Goal: Transaction & Acquisition: Purchase product/service

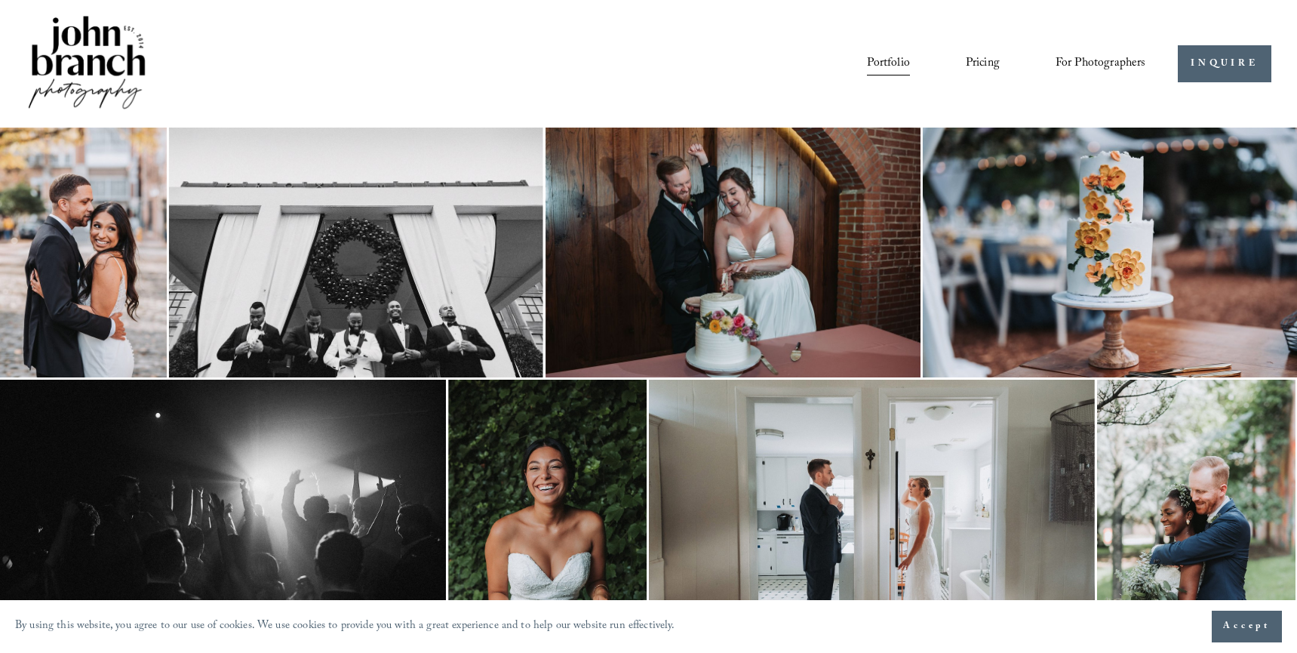
click at [111, 275] on img at bounding box center [83, 253] width 167 height 250
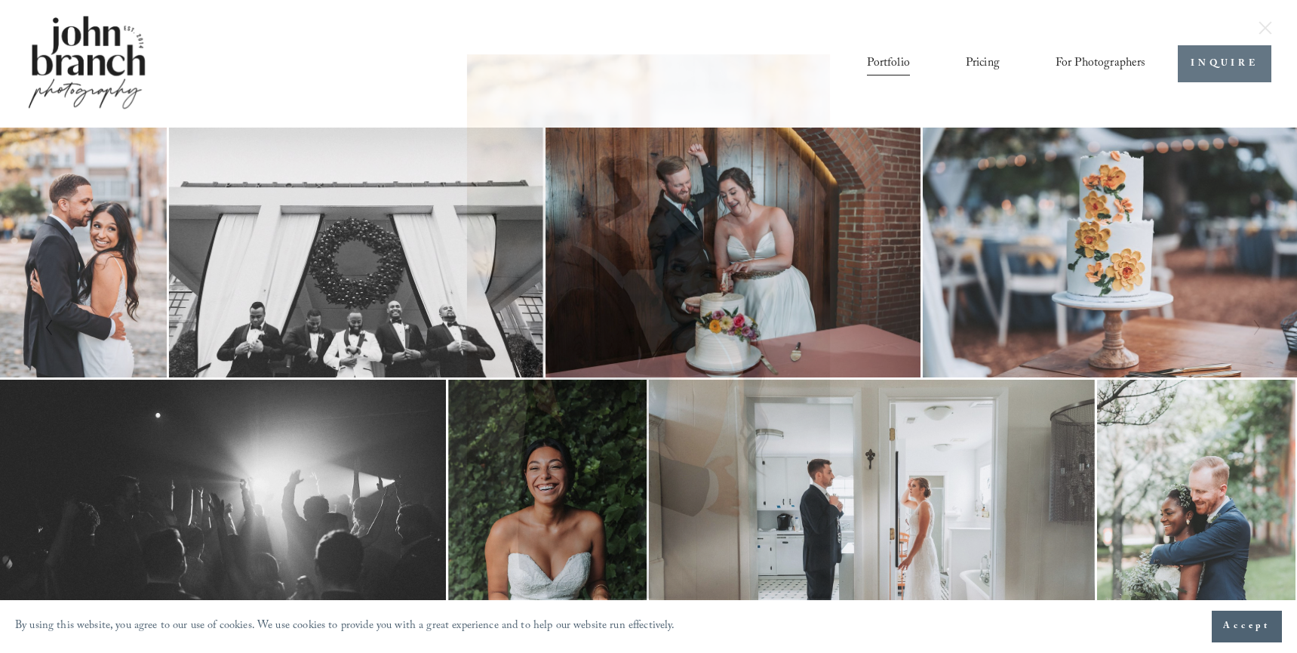
click at [890, 286] on div "Gallery" at bounding box center [954, 326] width 610 height 545
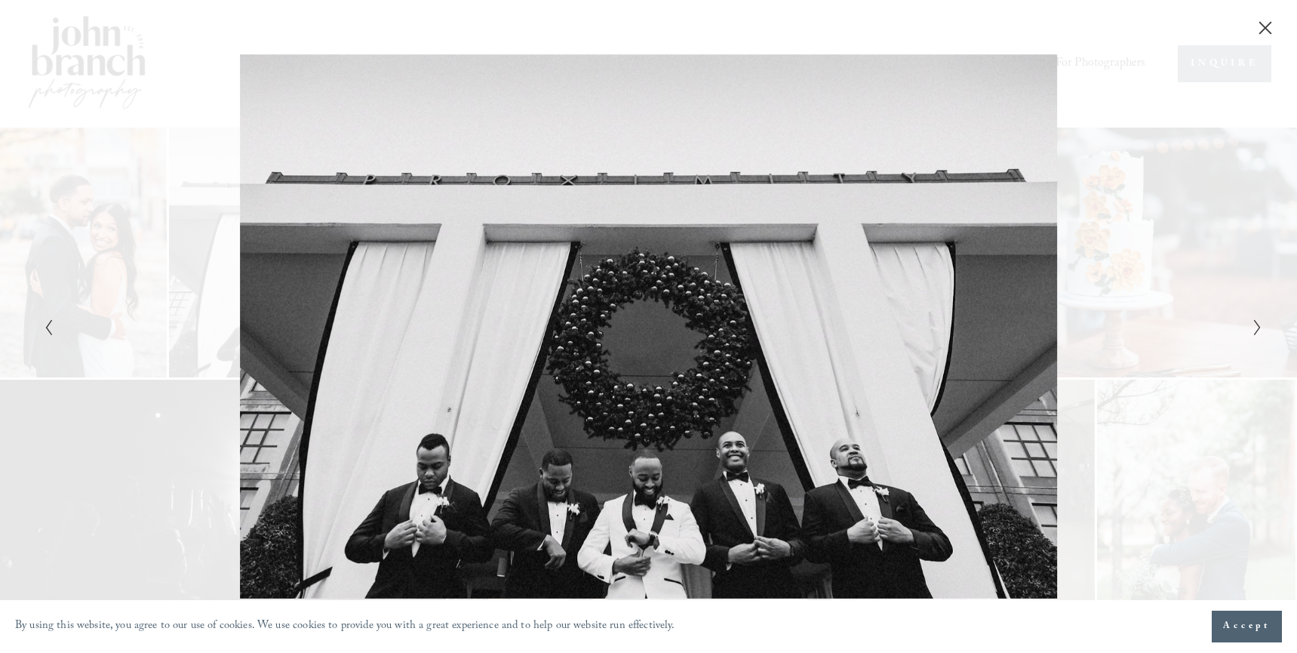
click at [1144, 384] on div "Gallery" at bounding box center [954, 326] width 610 height 545
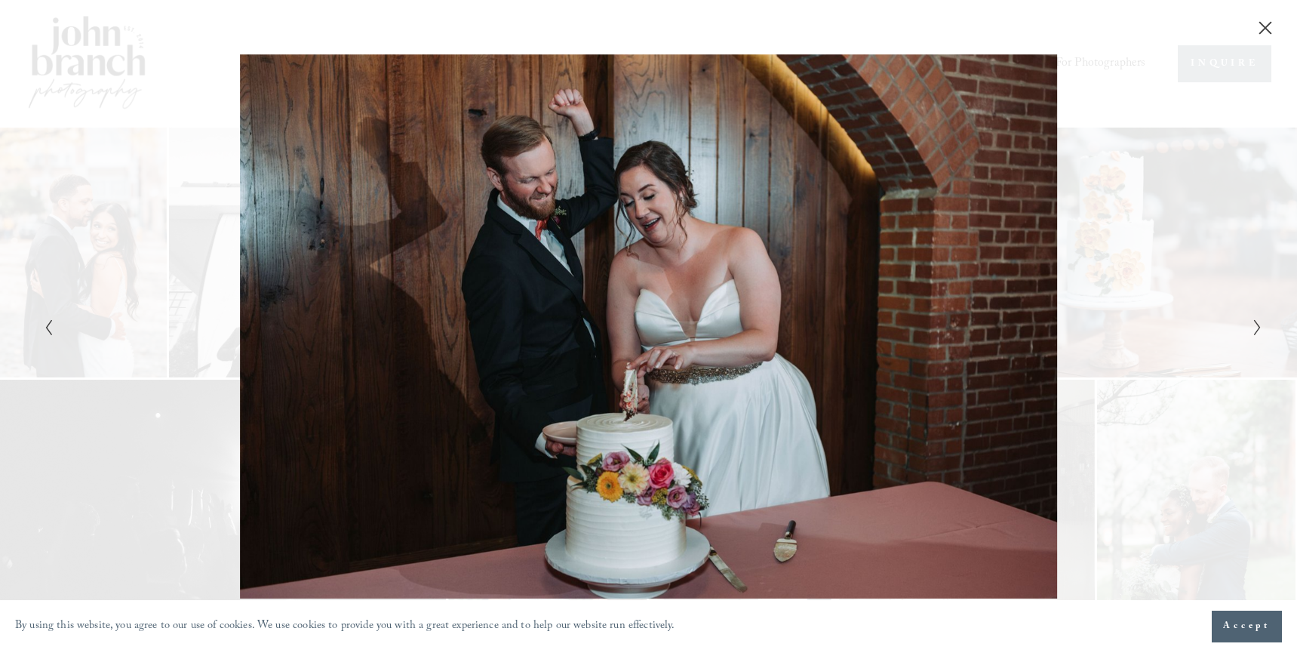
click at [1130, 380] on div "Gallery" at bounding box center [954, 326] width 610 height 545
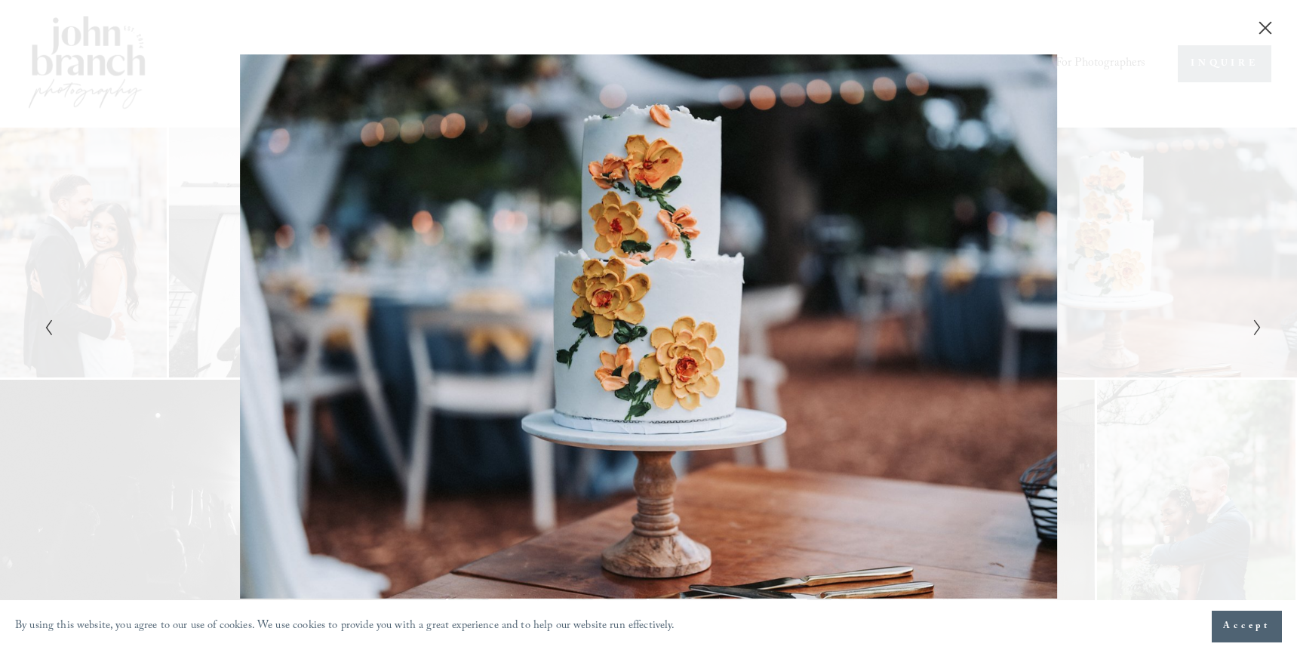
click at [1125, 378] on div "Gallery" at bounding box center [954, 326] width 610 height 545
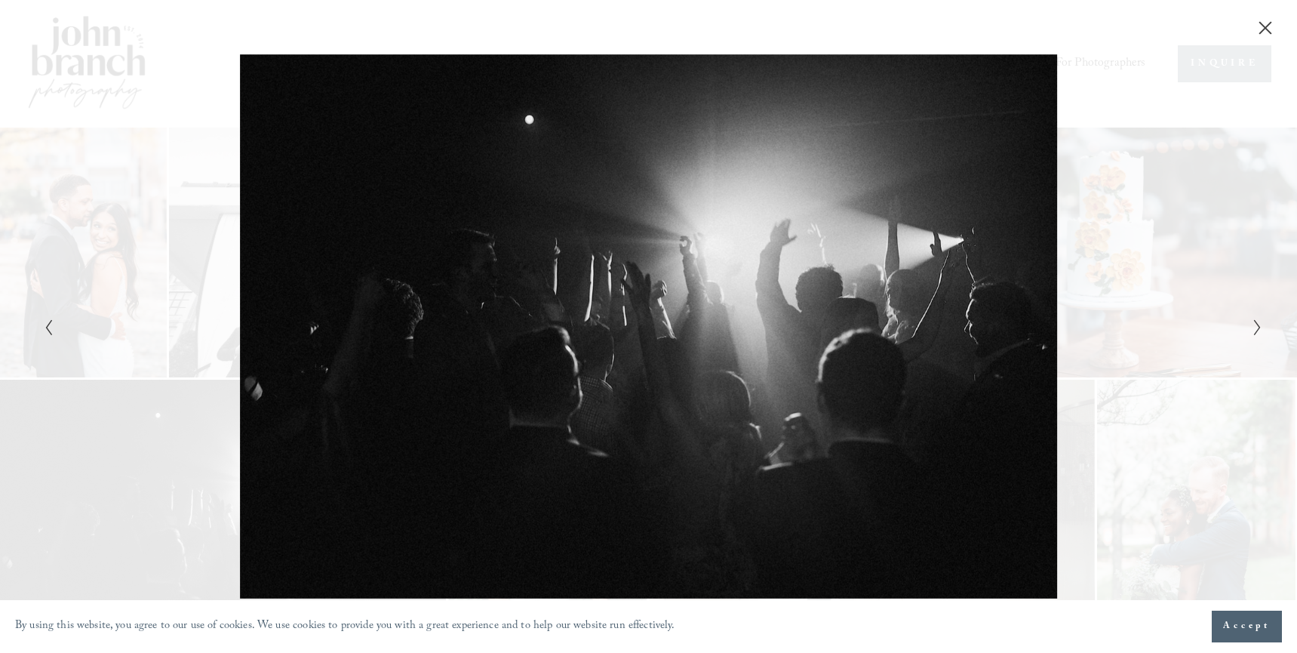
click at [1125, 378] on div "Gallery" at bounding box center [954, 326] width 610 height 545
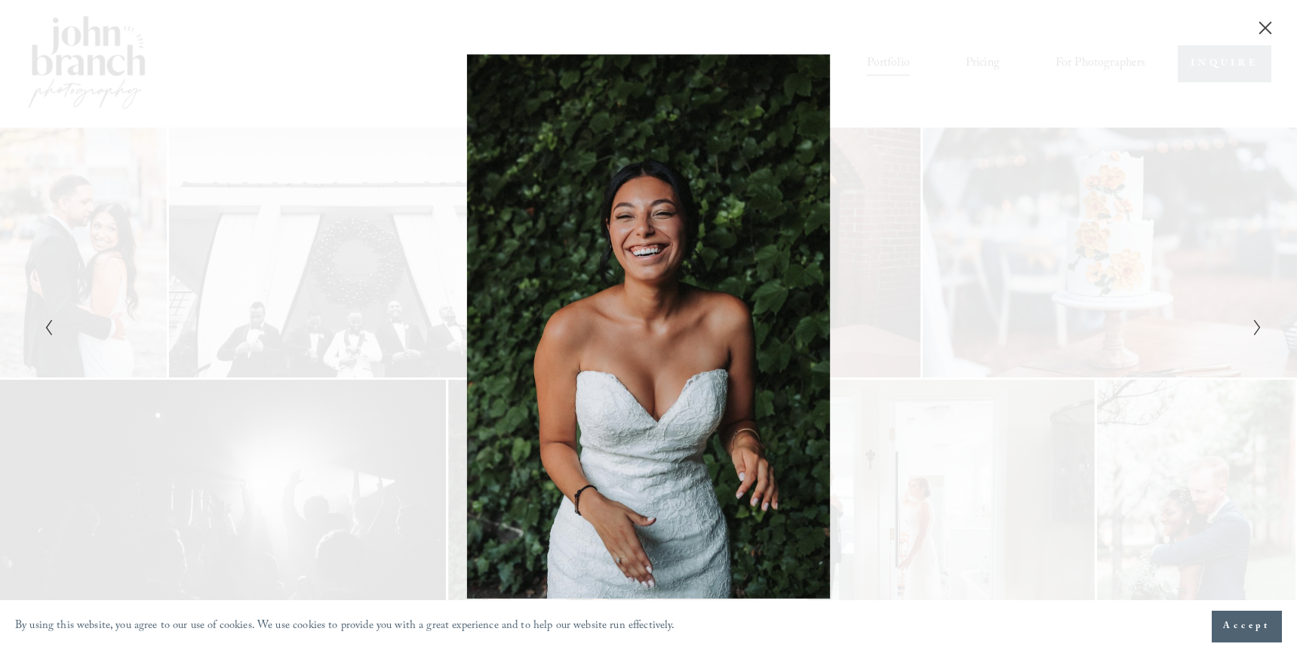
click at [1123, 377] on div "Gallery" at bounding box center [954, 326] width 610 height 545
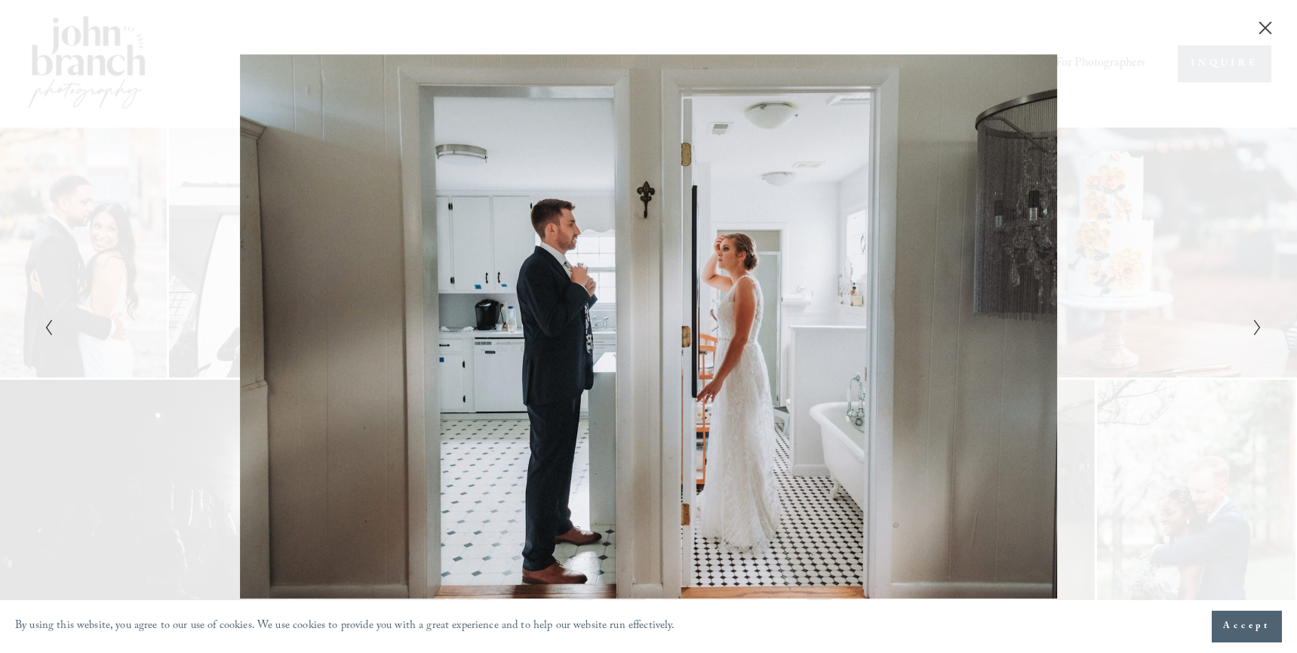
click at [1123, 377] on div "Gallery" at bounding box center [954, 326] width 610 height 545
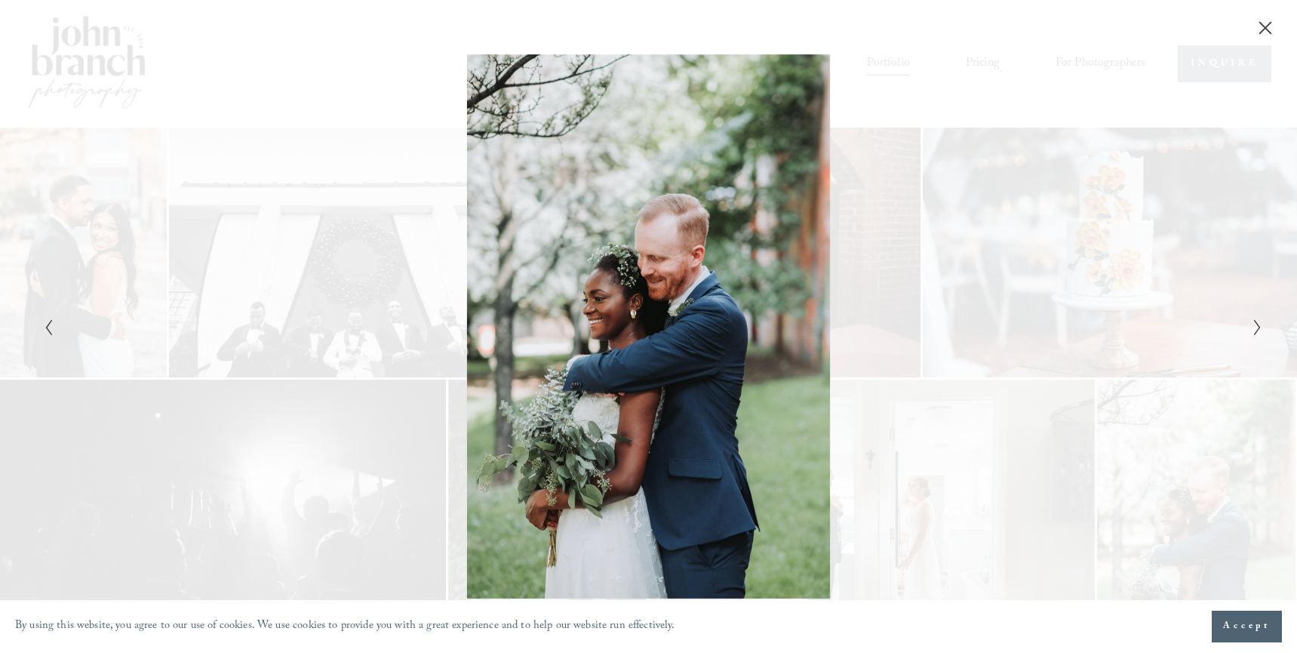
click at [1123, 377] on div "Gallery" at bounding box center [954, 326] width 610 height 545
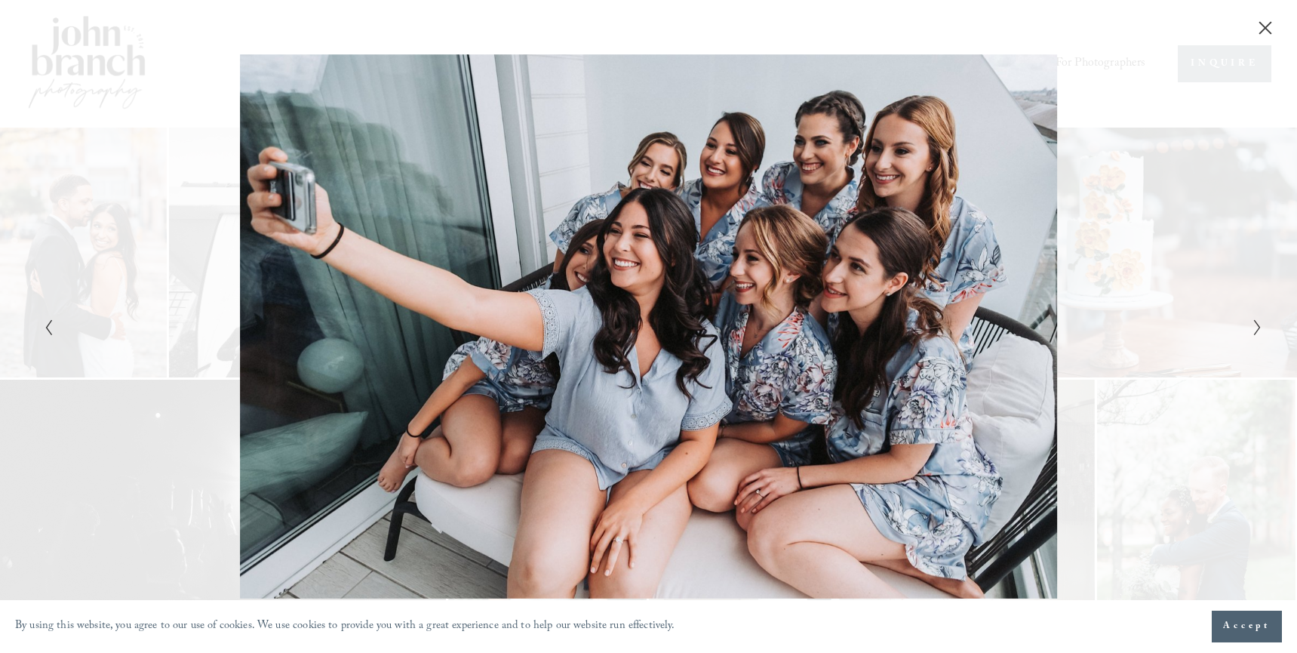
click at [1143, 374] on div "Gallery" at bounding box center [954, 326] width 610 height 545
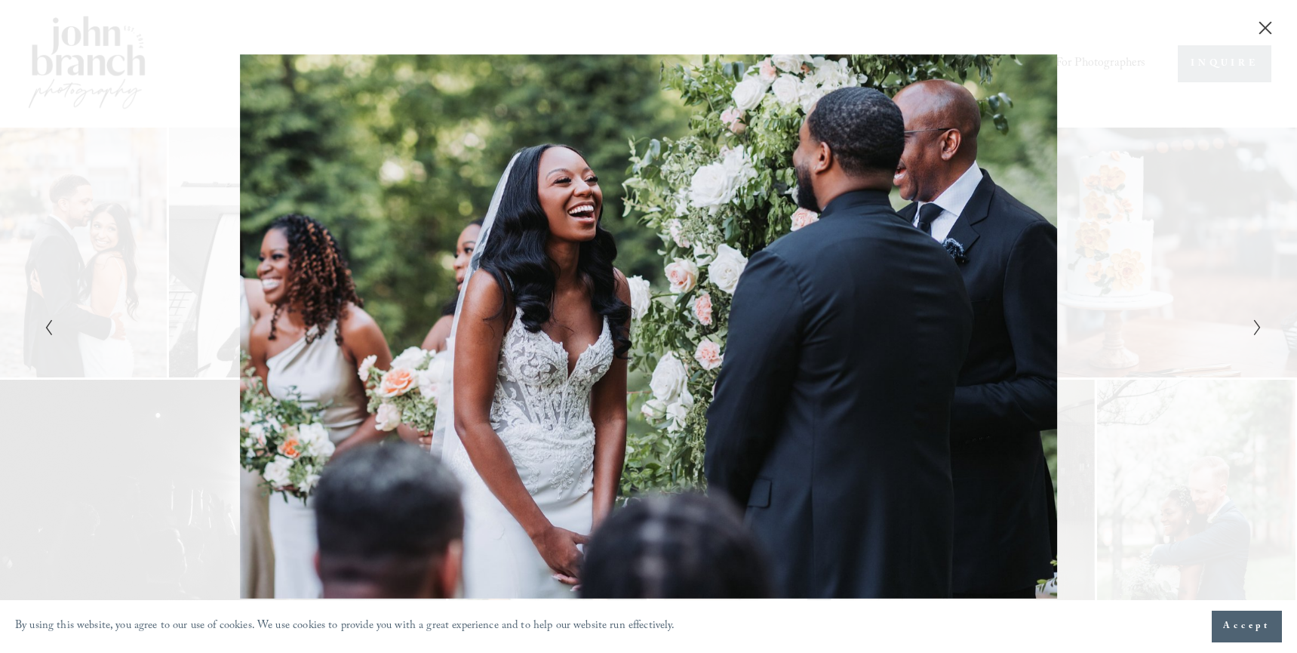
click at [1142, 375] on div "Gallery" at bounding box center [954, 326] width 610 height 545
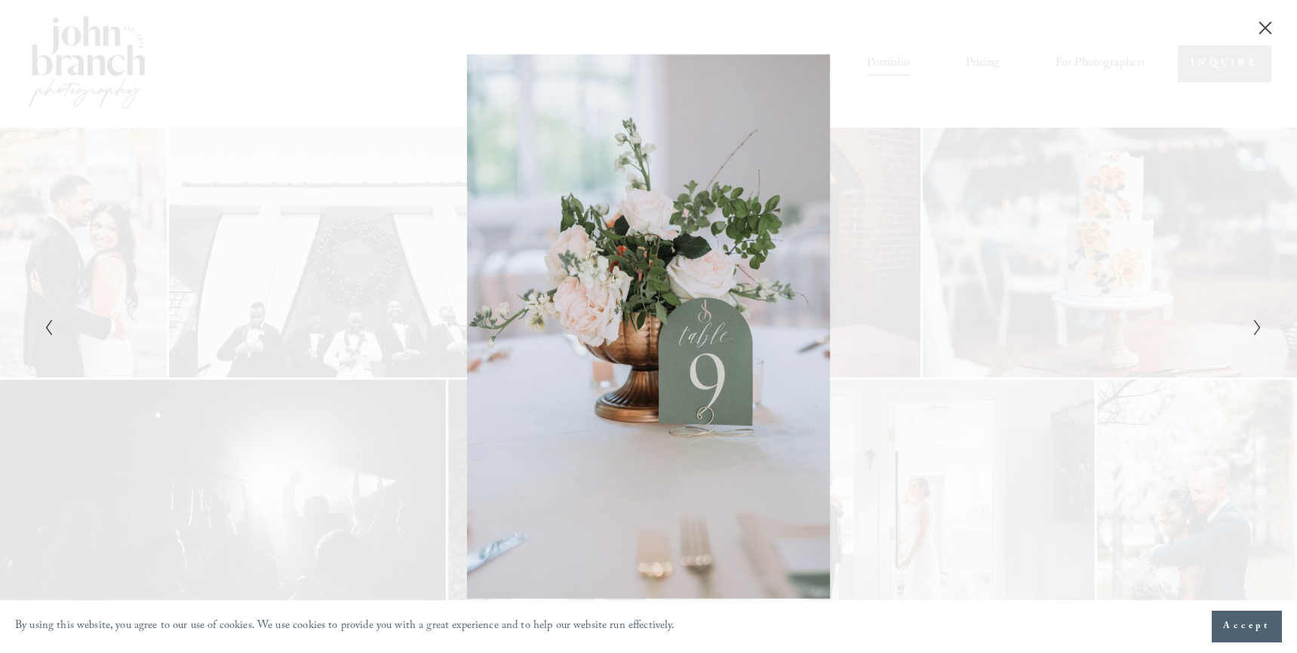
click at [1142, 375] on div "Gallery" at bounding box center [954, 326] width 610 height 545
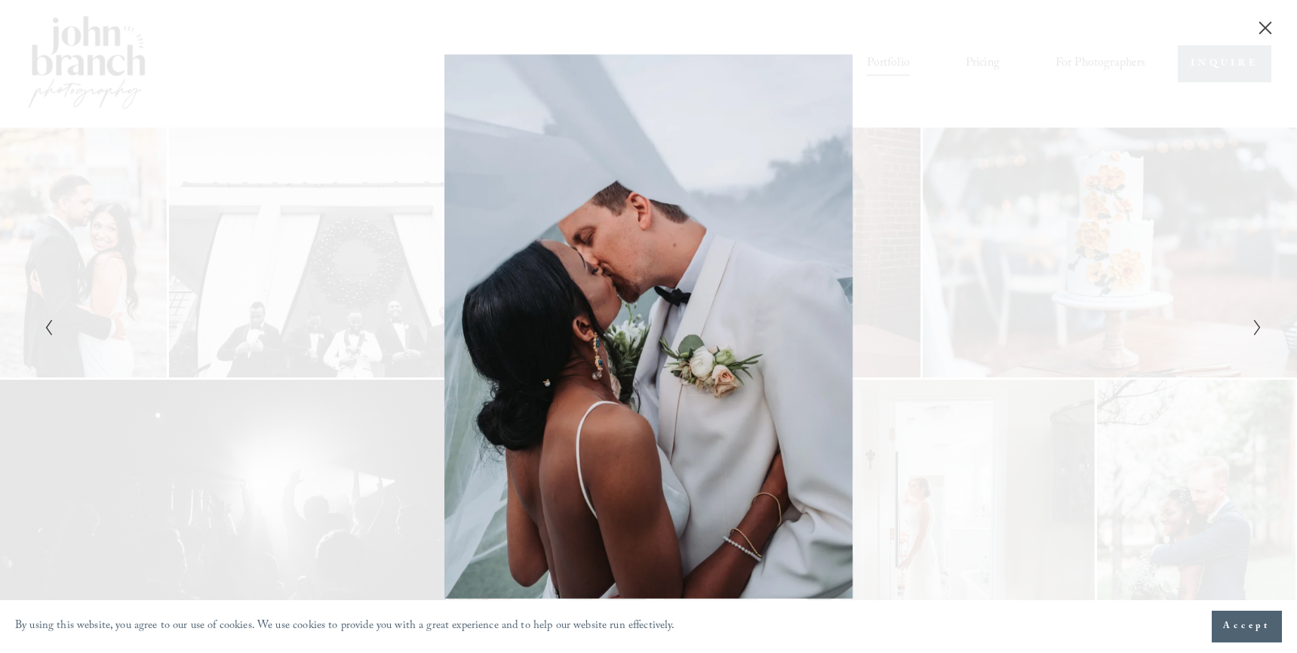
click at [1142, 375] on div "Gallery" at bounding box center [954, 326] width 610 height 545
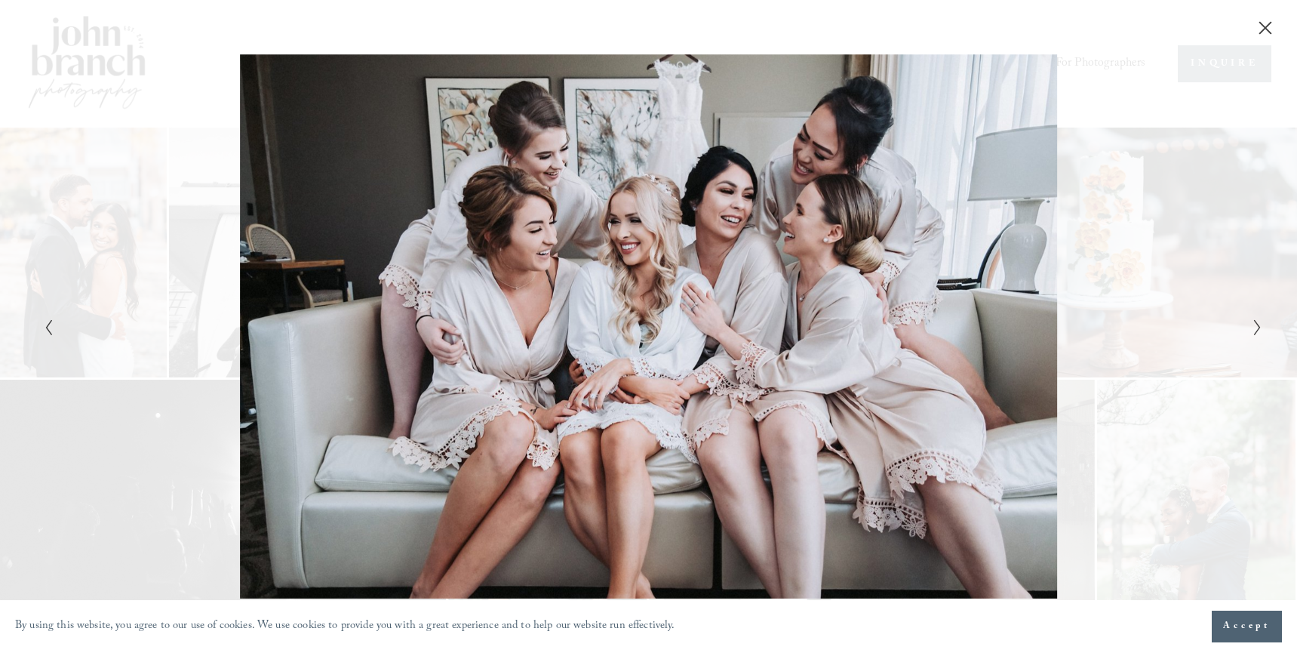
click at [1141, 376] on div "Gallery" at bounding box center [954, 326] width 610 height 545
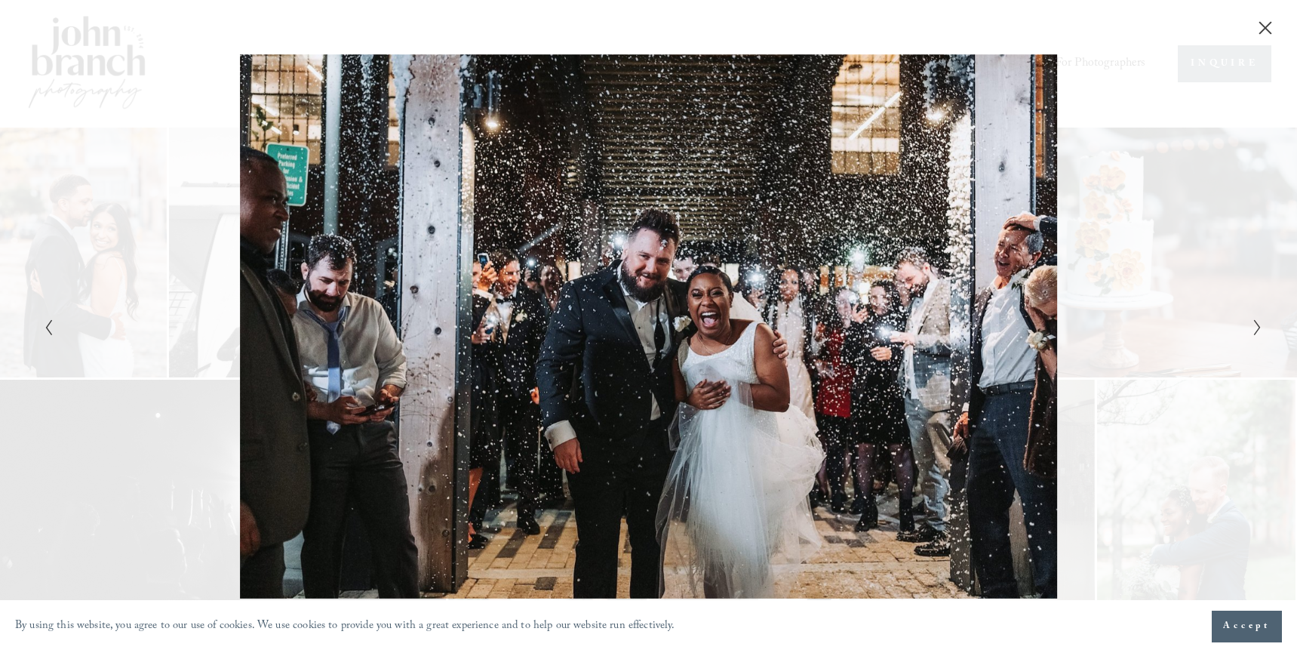
click at [1137, 374] on div "Gallery" at bounding box center [954, 326] width 610 height 545
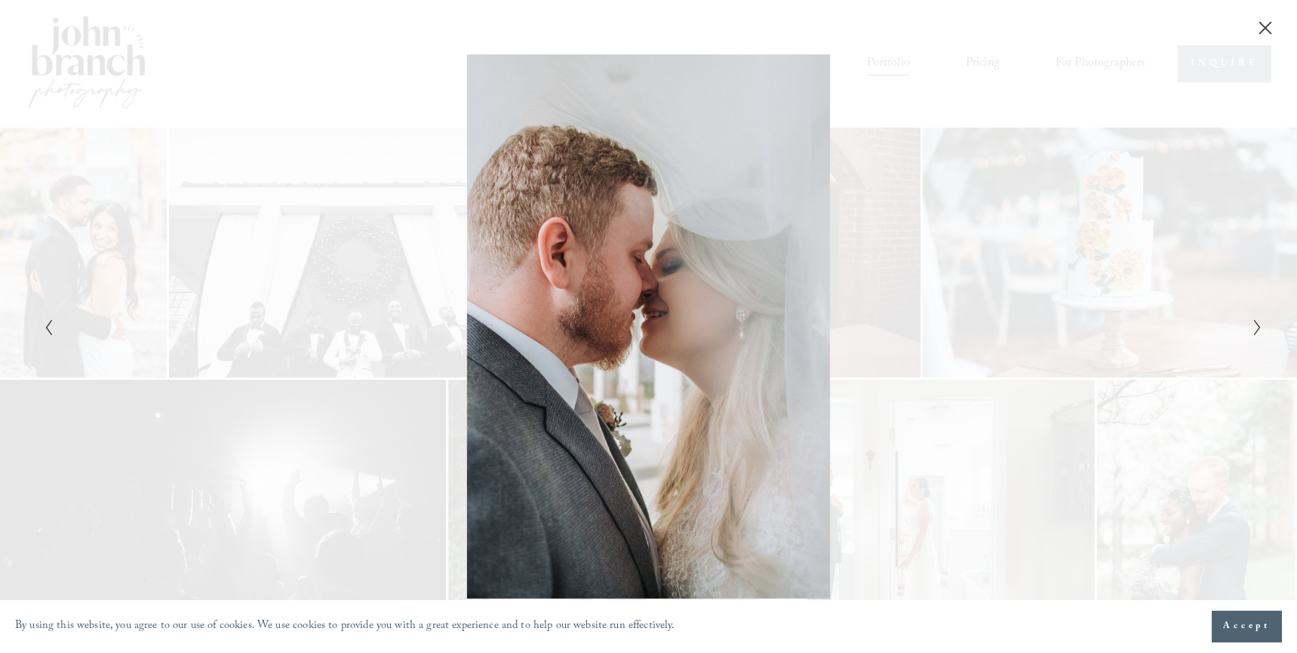
click at [1137, 374] on div "Gallery" at bounding box center [954, 326] width 610 height 545
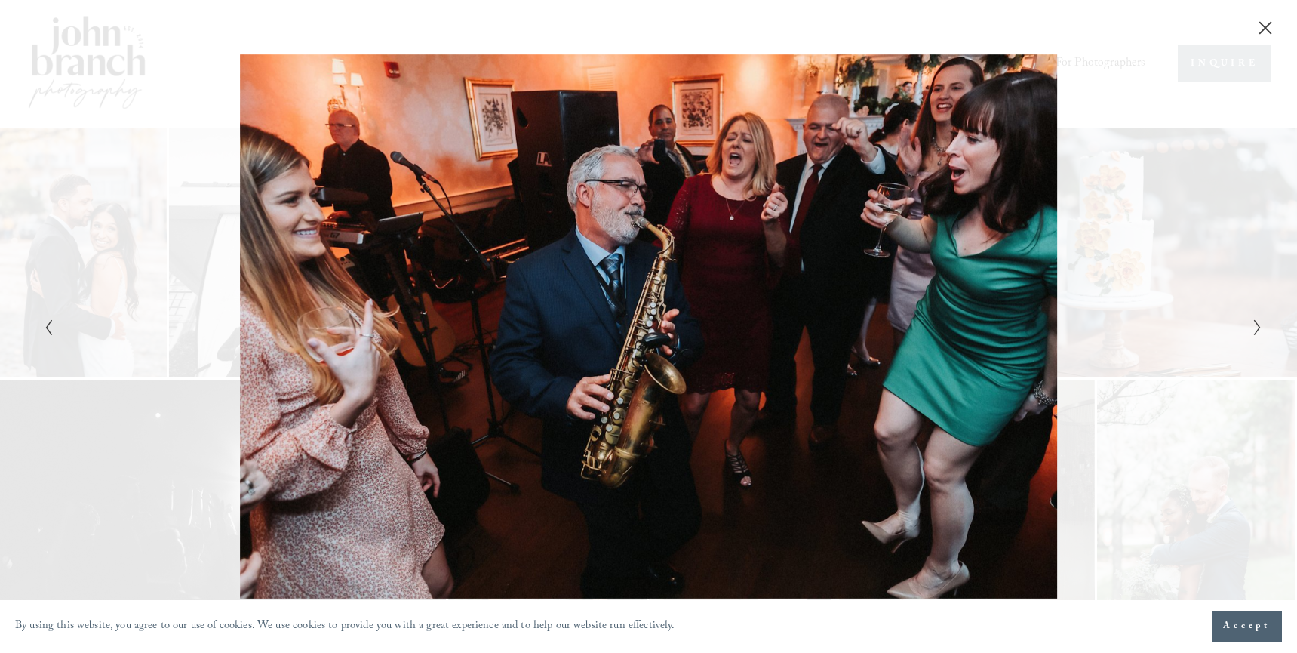
click at [1134, 367] on div "Gallery" at bounding box center [954, 326] width 610 height 545
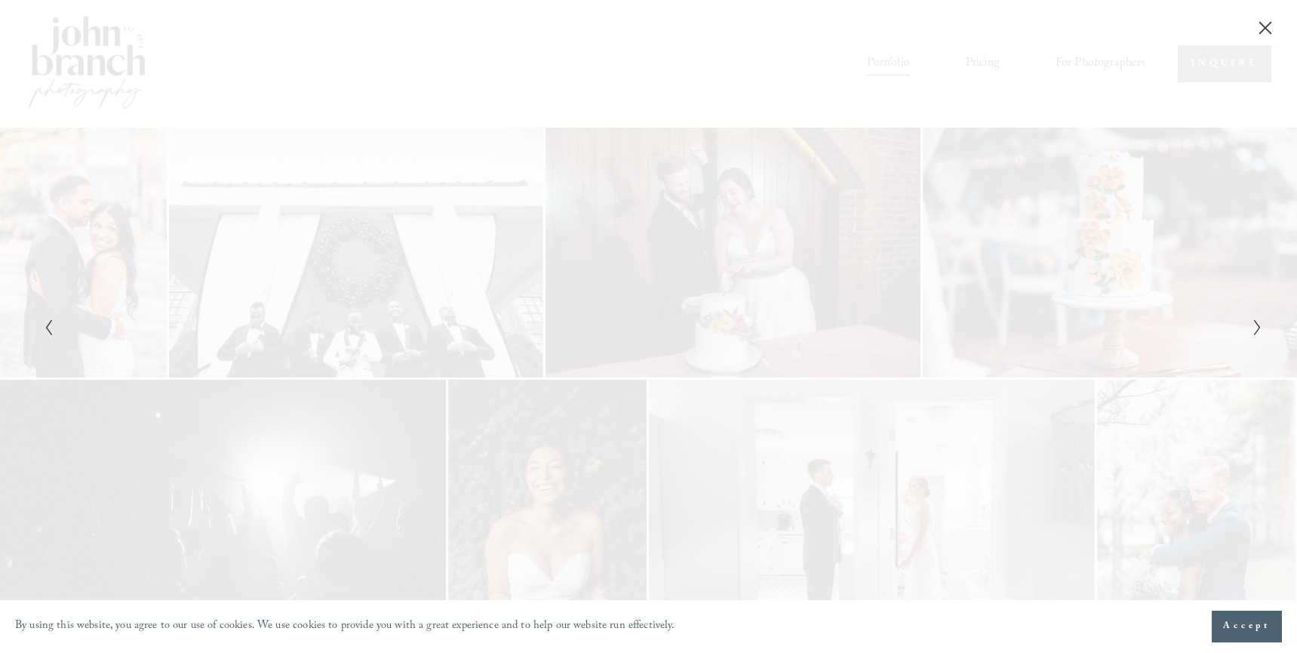
click at [1134, 367] on div "Gallery" at bounding box center [954, 326] width 610 height 545
click at [1145, 366] on div "Gallery" at bounding box center [954, 326] width 610 height 545
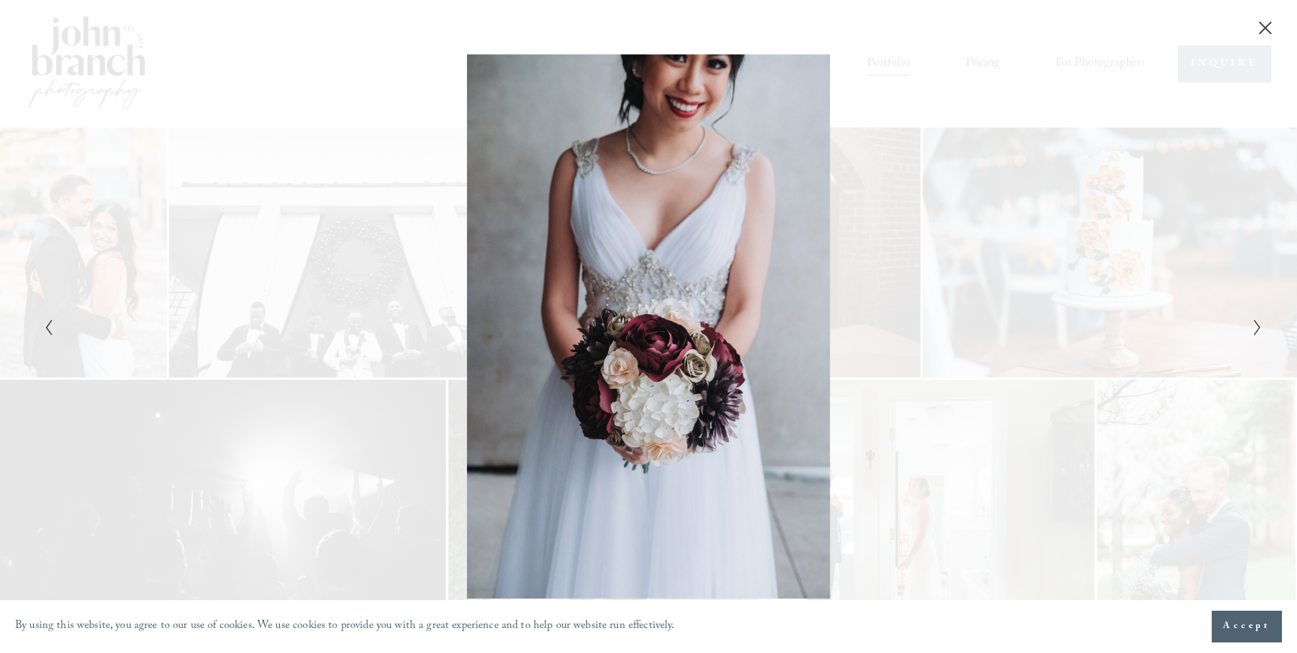
click at [1142, 365] on div "Gallery" at bounding box center [954, 326] width 610 height 545
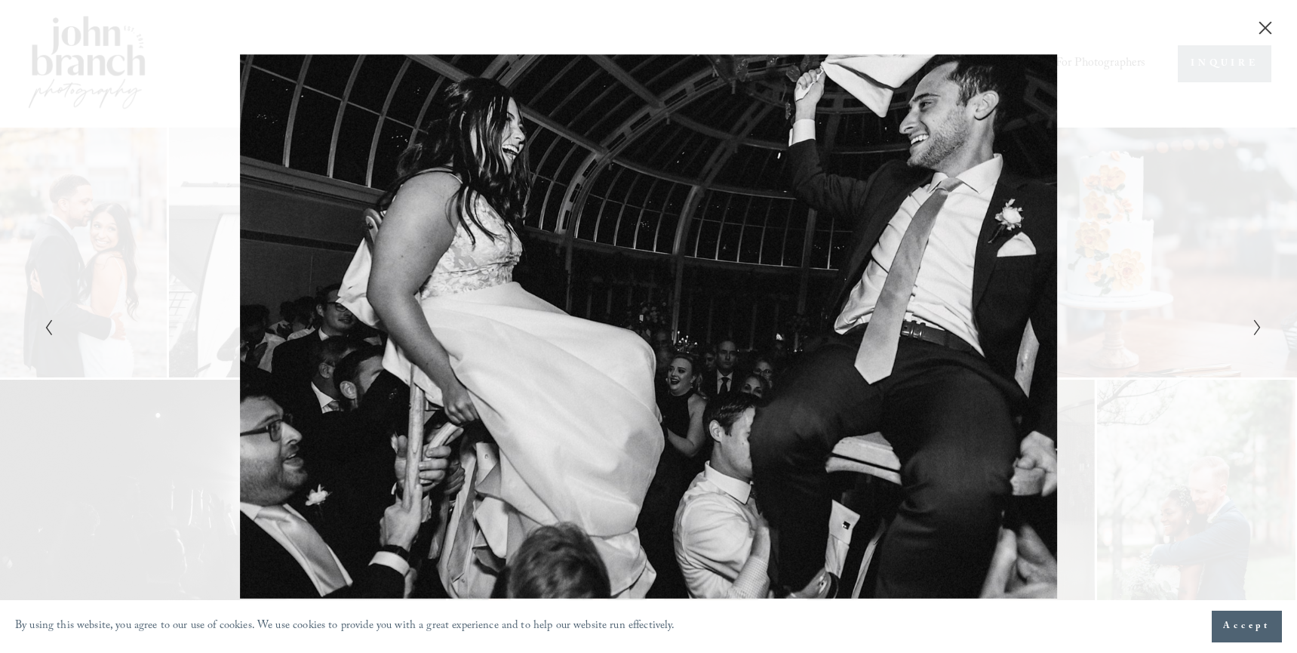
click at [1142, 365] on div "Gallery" at bounding box center [954, 326] width 610 height 545
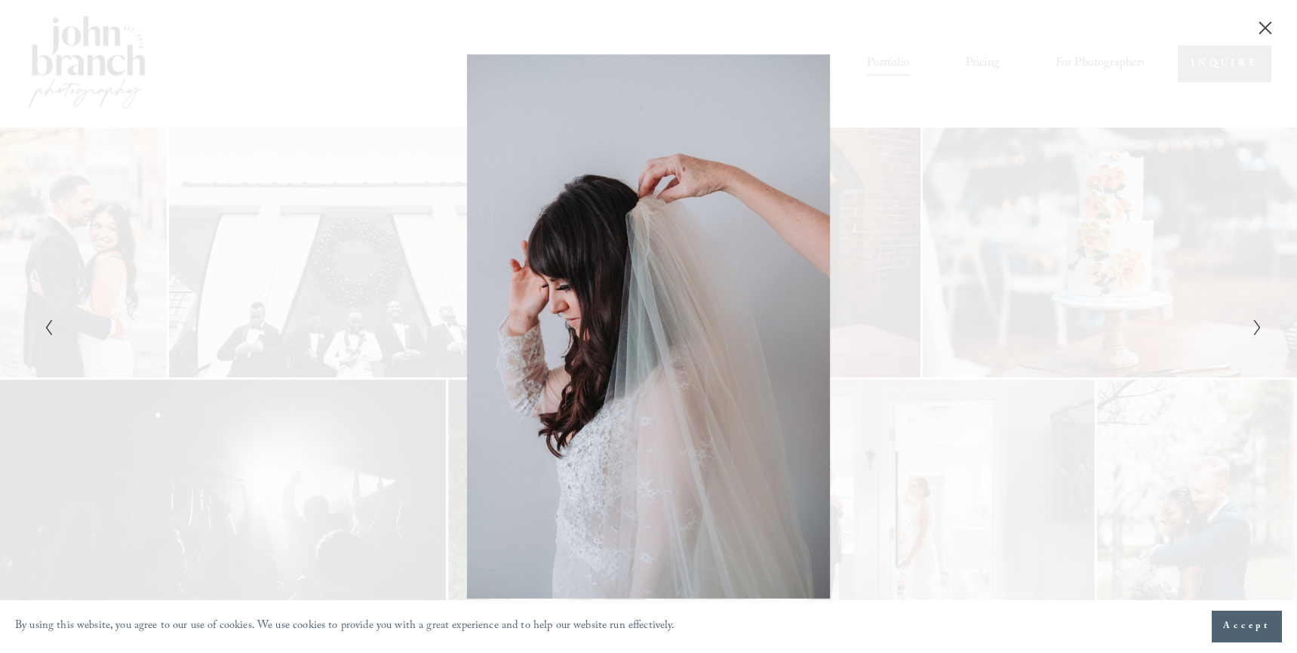
click at [1142, 365] on div "Gallery" at bounding box center [954, 326] width 610 height 545
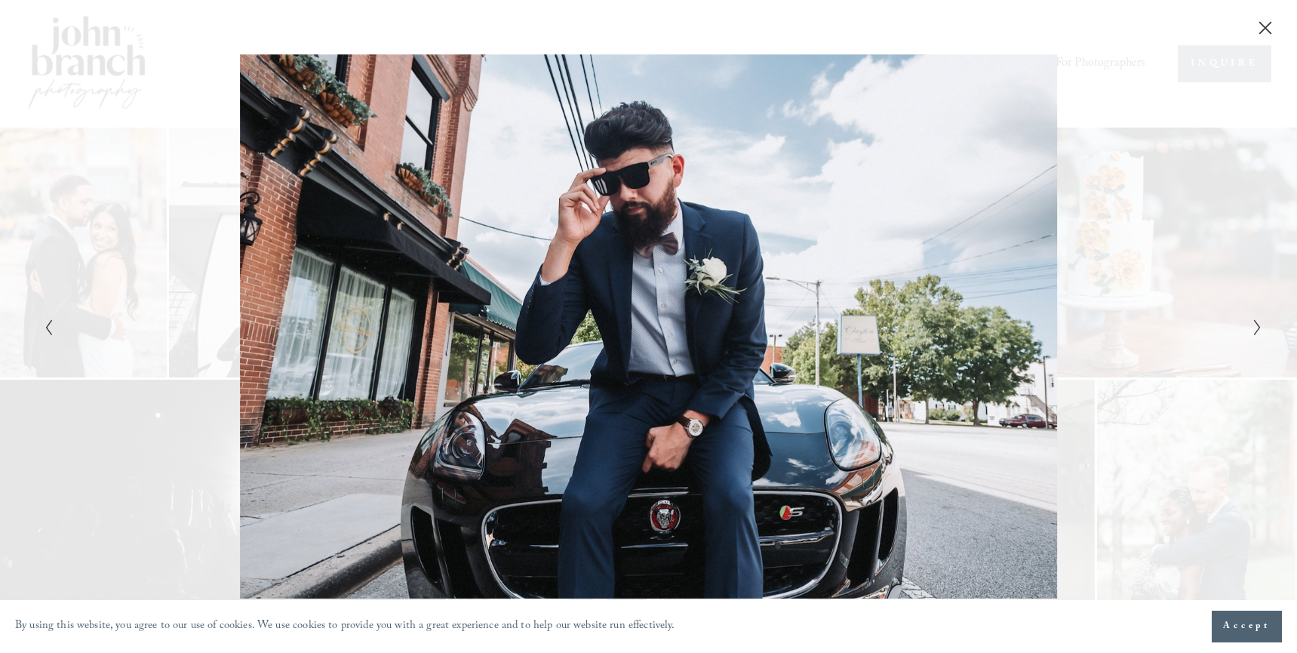
click at [1142, 365] on div "Gallery" at bounding box center [954, 326] width 610 height 545
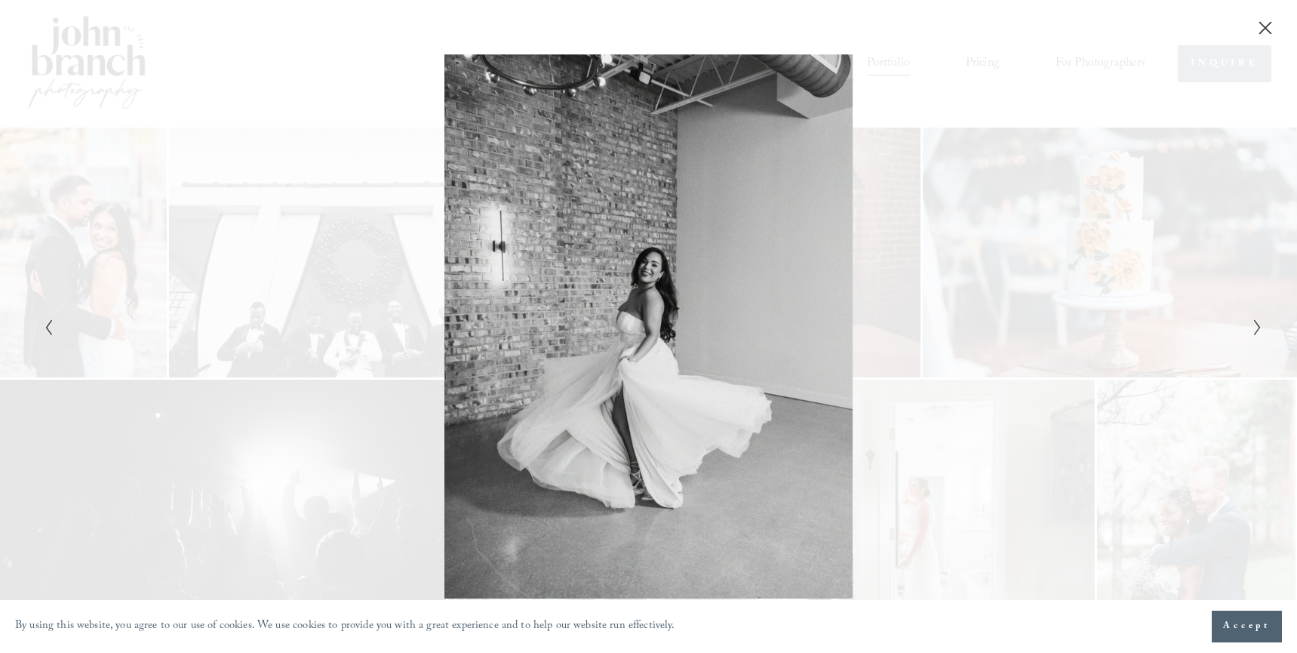
click at [1141, 365] on div "Gallery" at bounding box center [954, 326] width 610 height 545
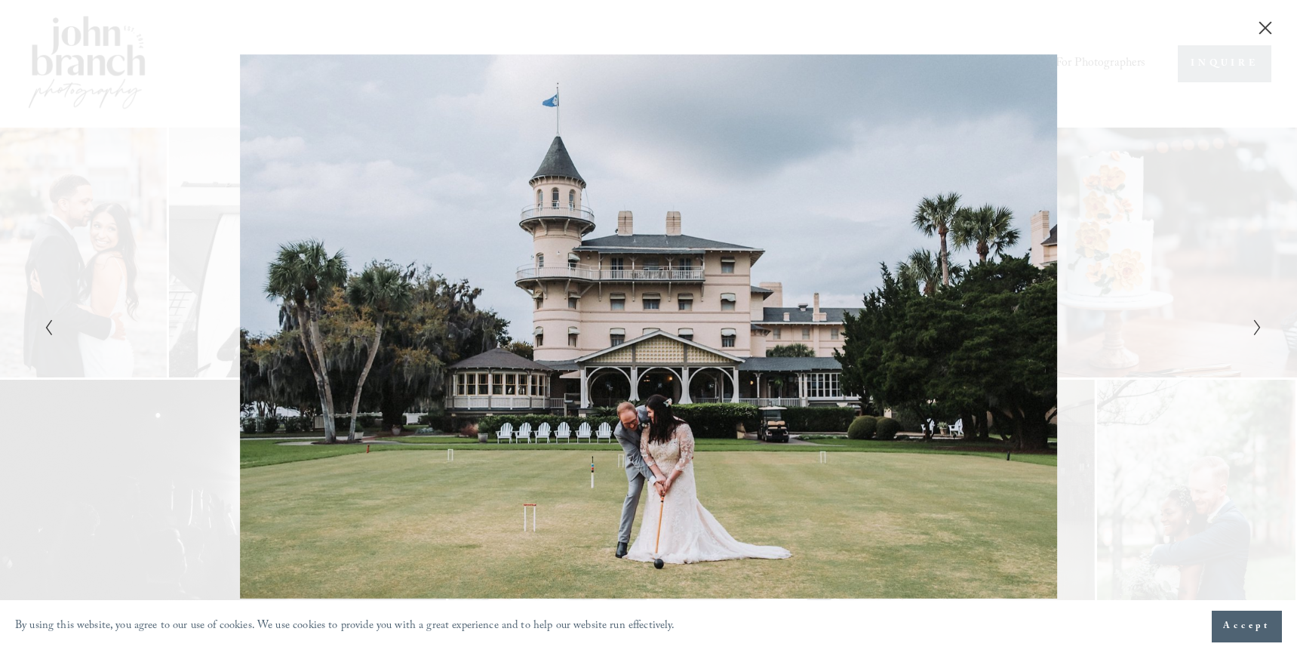
click at [1171, 360] on div "Gallery" at bounding box center [954, 326] width 610 height 545
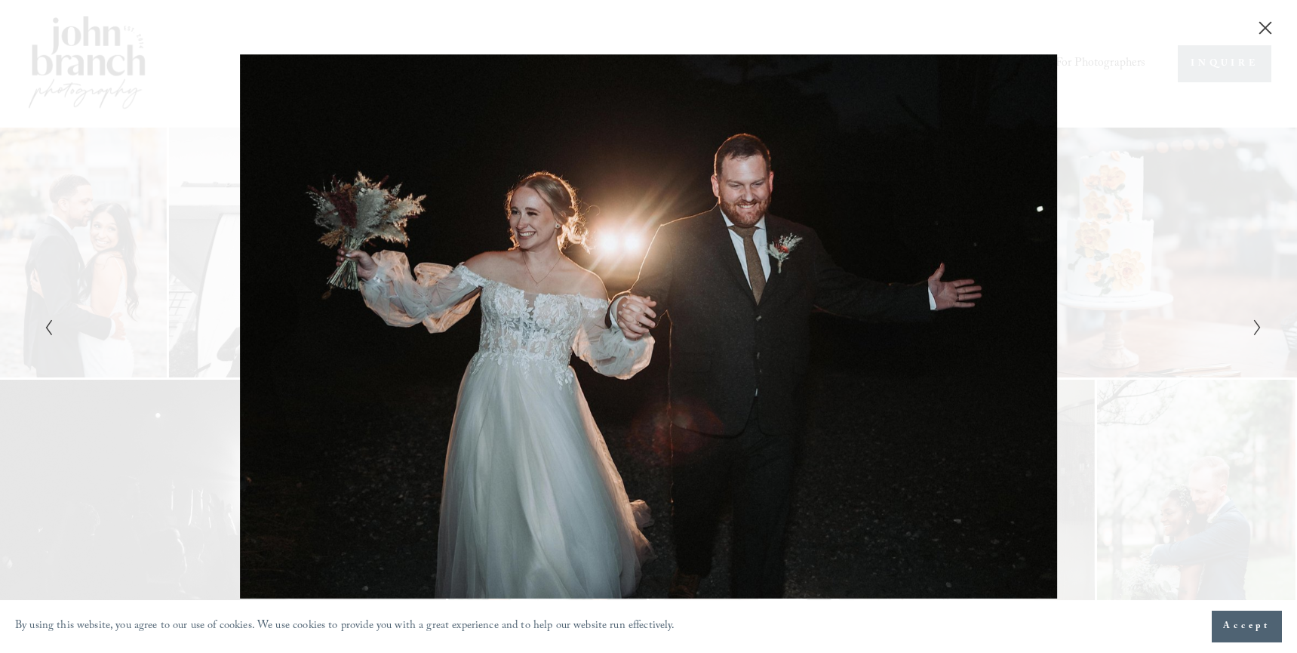
click at [1169, 362] on div "Gallery" at bounding box center [954, 326] width 610 height 545
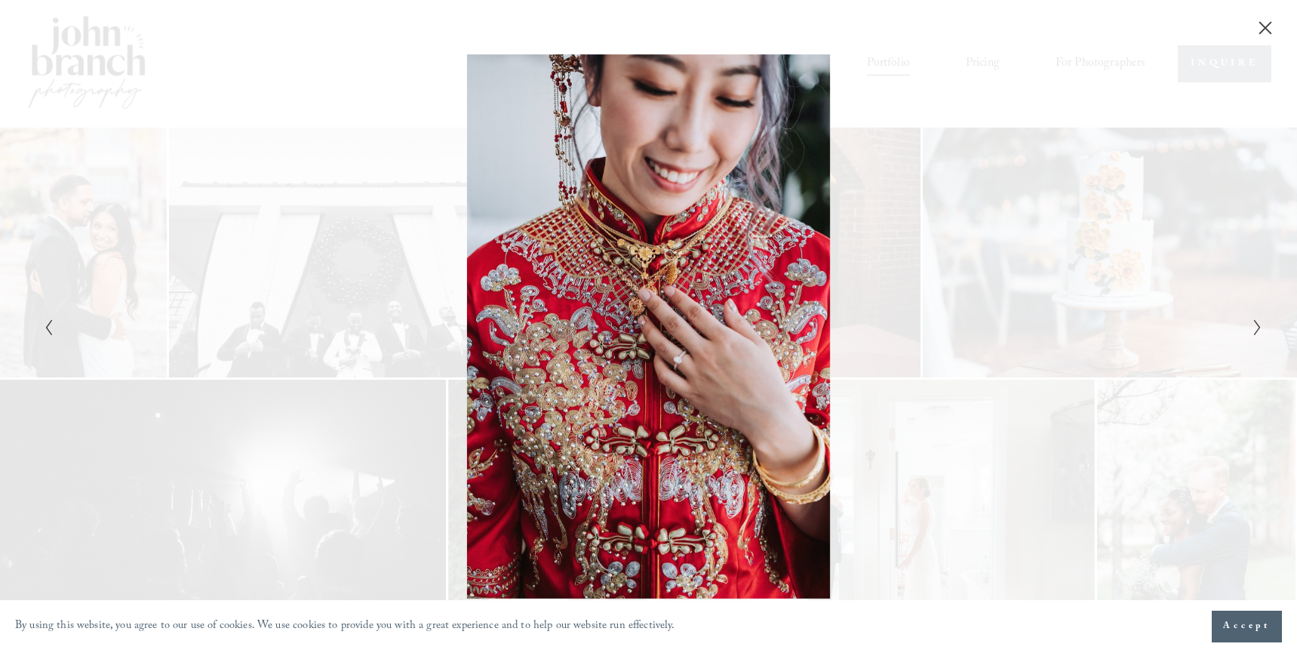
click at [1167, 366] on div "Gallery" at bounding box center [954, 326] width 610 height 545
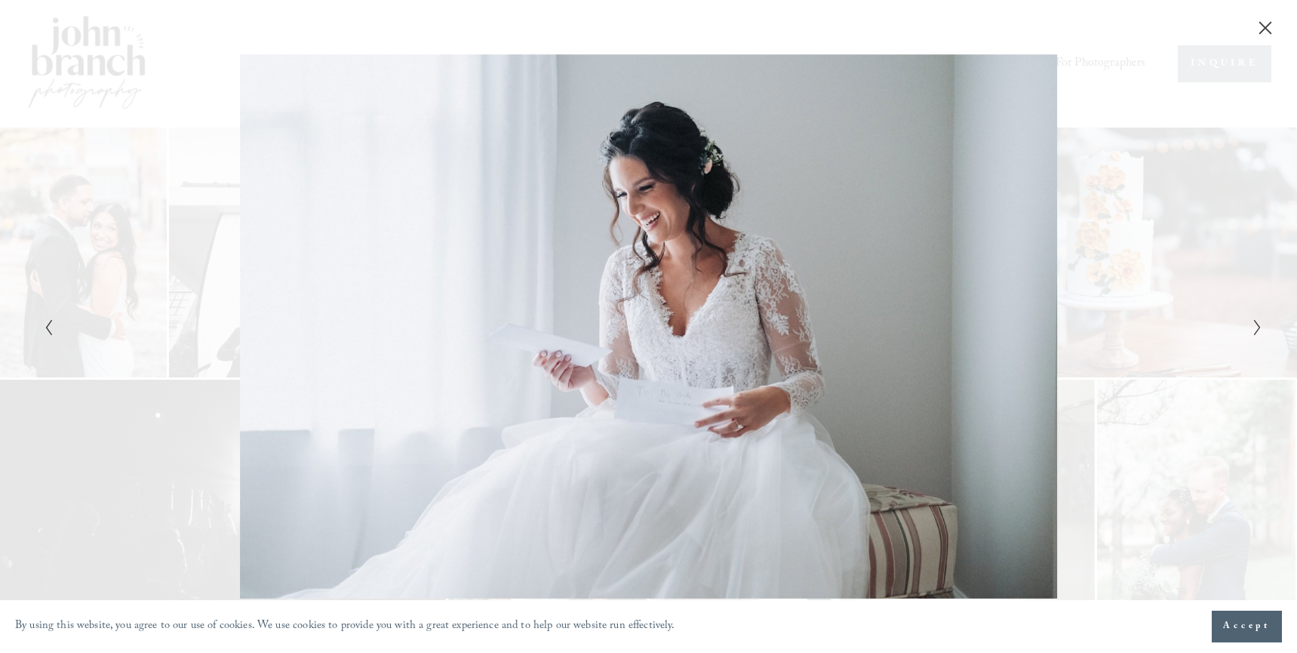
click at [1158, 363] on div "Gallery" at bounding box center [954, 326] width 610 height 545
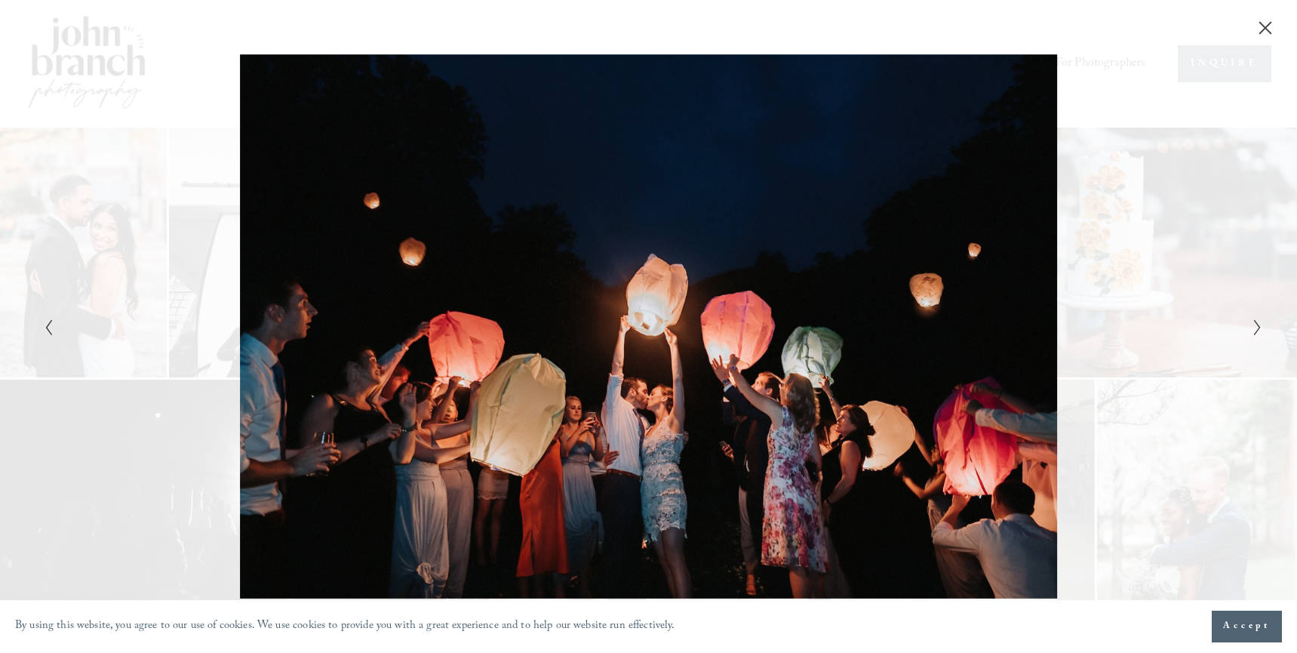
click at [1158, 363] on div "Gallery" at bounding box center [954, 326] width 610 height 545
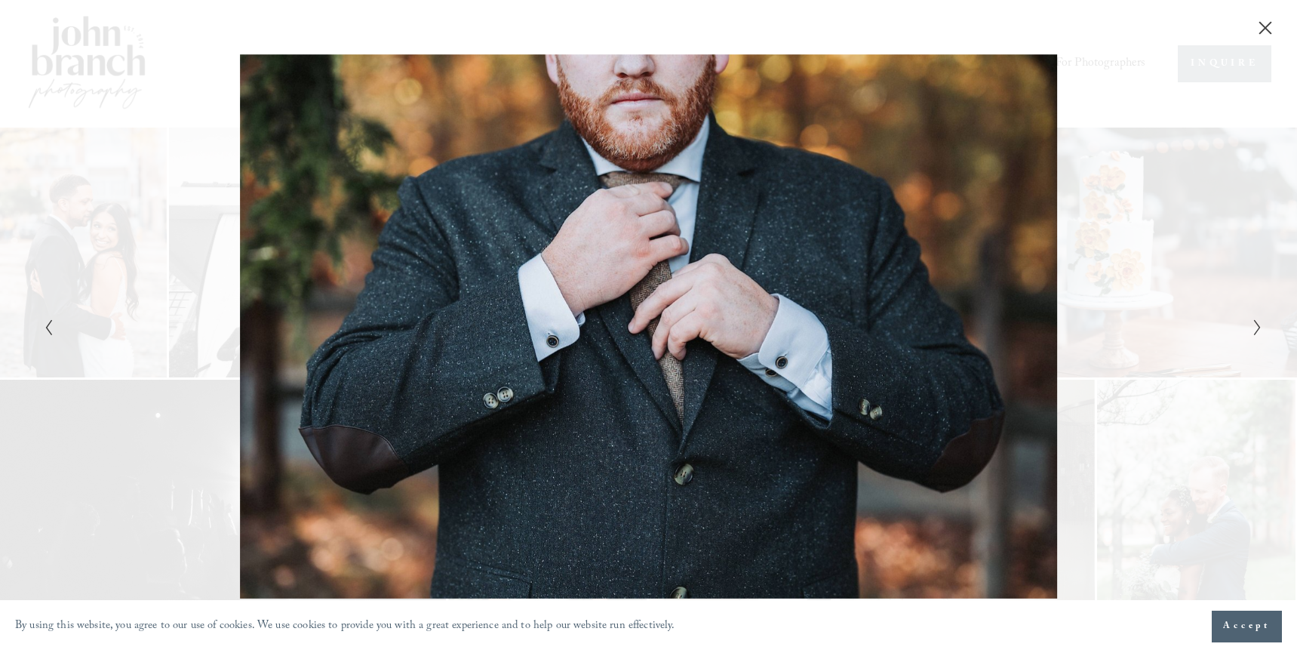
click at [1161, 361] on div "Gallery" at bounding box center [954, 326] width 610 height 545
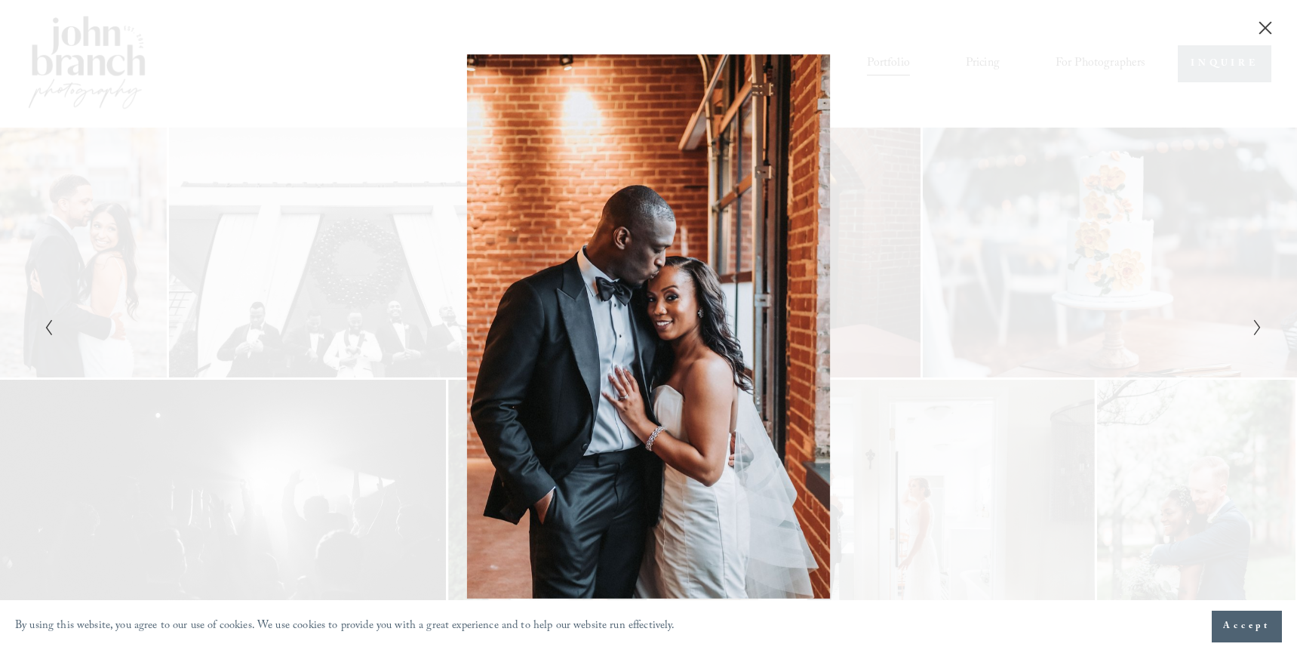
click at [1161, 361] on div "Gallery" at bounding box center [954, 326] width 610 height 545
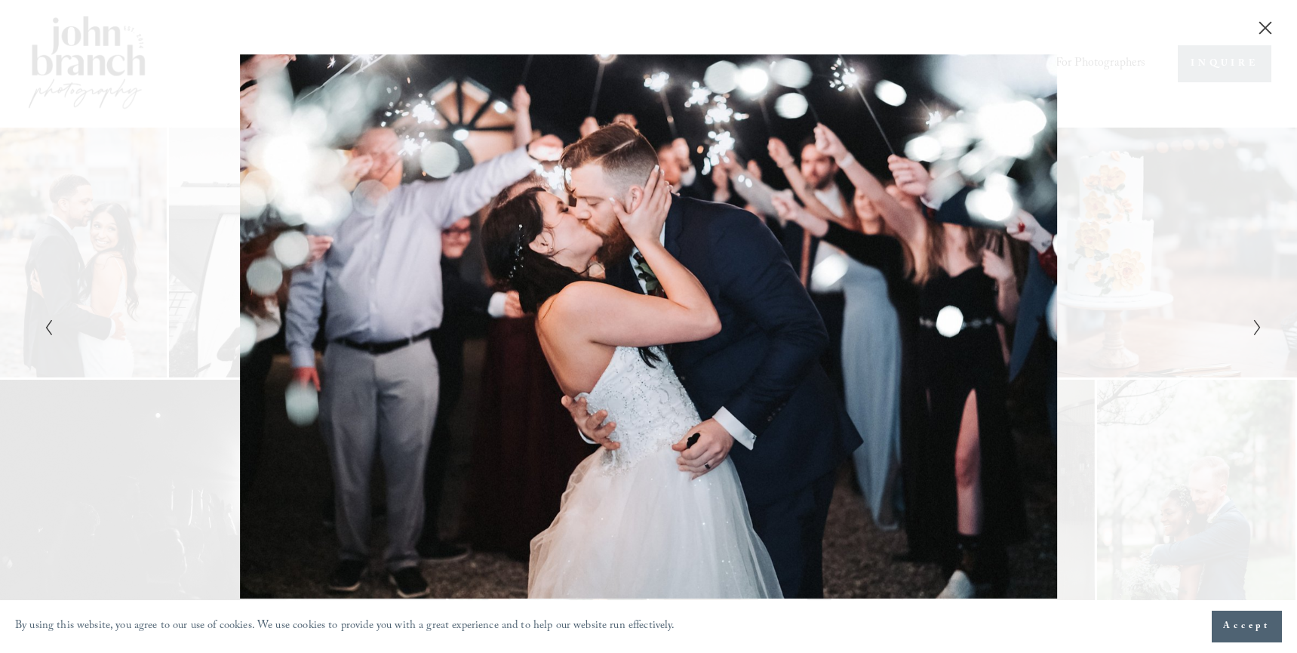
click at [1161, 361] on div "Gallery" at bounding box center [954, 326] width 610 height 545
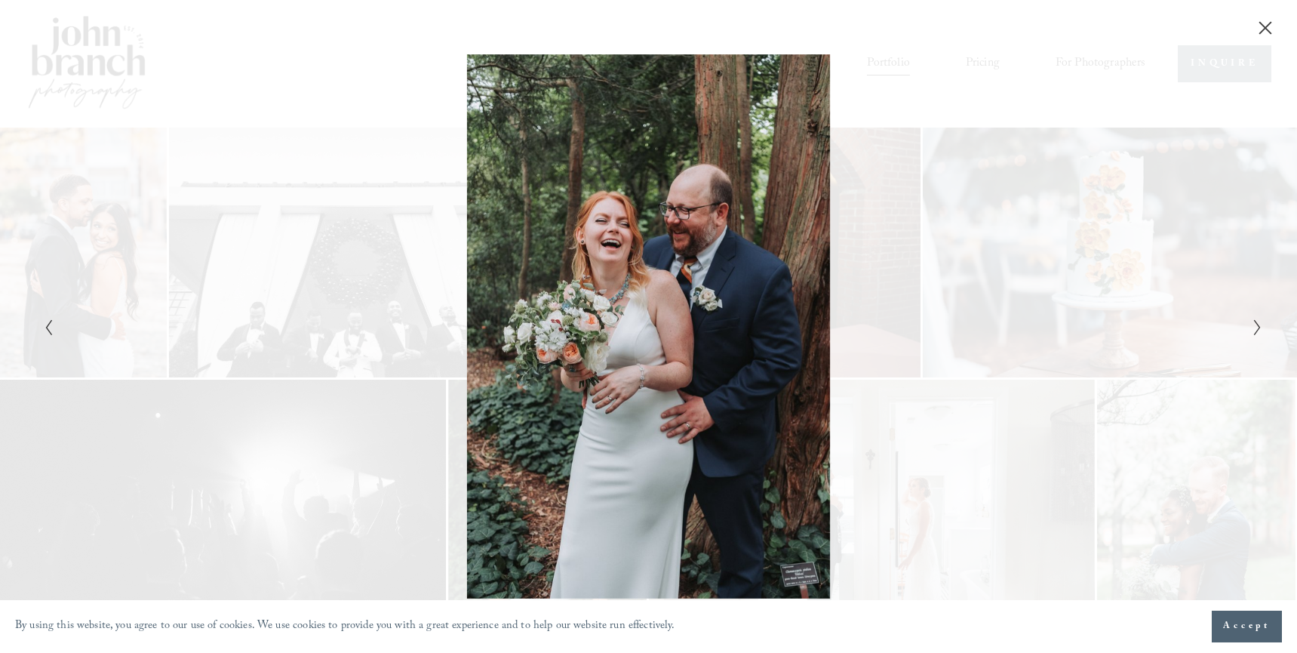
click at [1161, 361] on div "Gallery" at bounding box center [954, 326] width 610 height 545
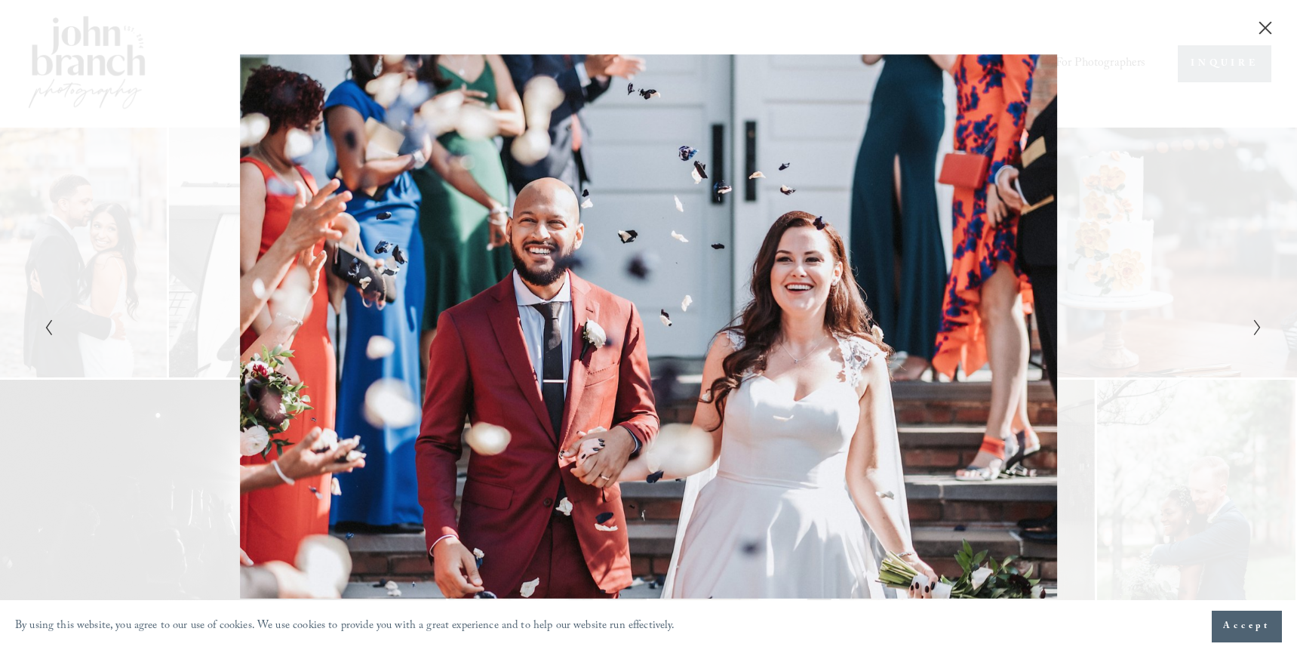
click at [1161, 357] on div "Gallery" at bounding box center [954, 326] width 610 height 545
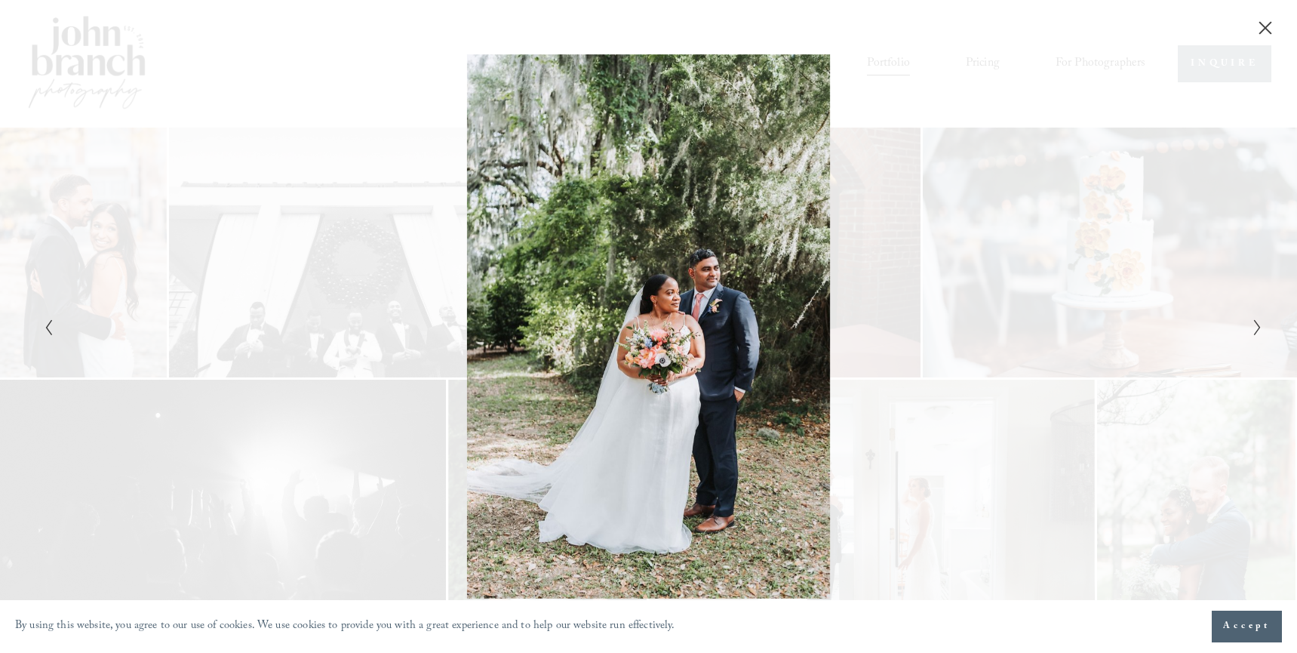
click at [1161, 357] on div "Gallery" at bounding box center [954, 326] width 610 height 545
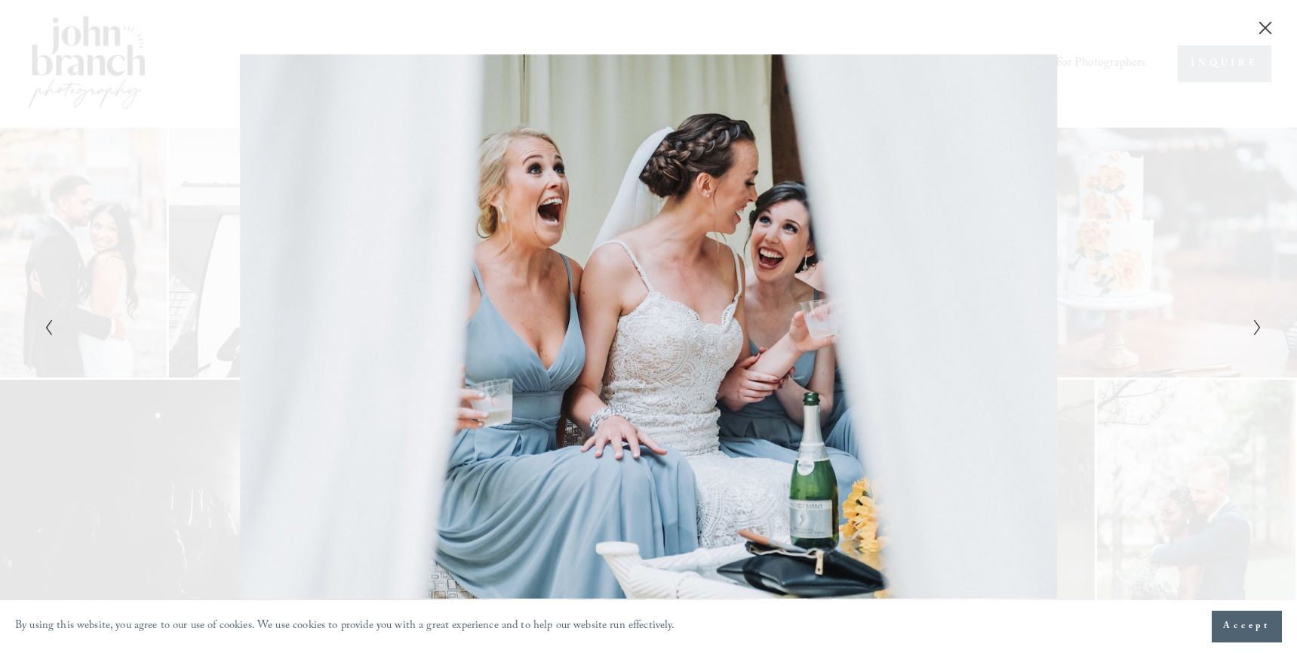
click at [57, 290] on div "Gallery" at bounding box center [344, 326] width 610 height 545
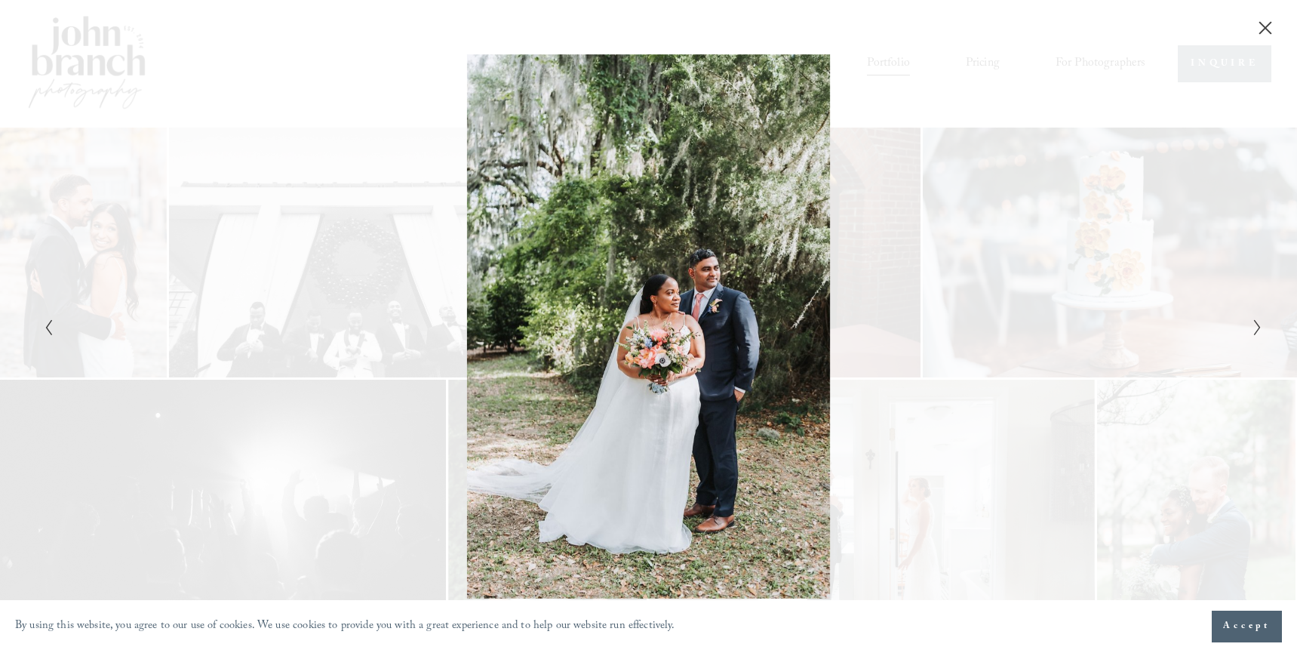
click at [1112, 331] on div "Gallery" at bounding box center [954, 326] width 610 height 545
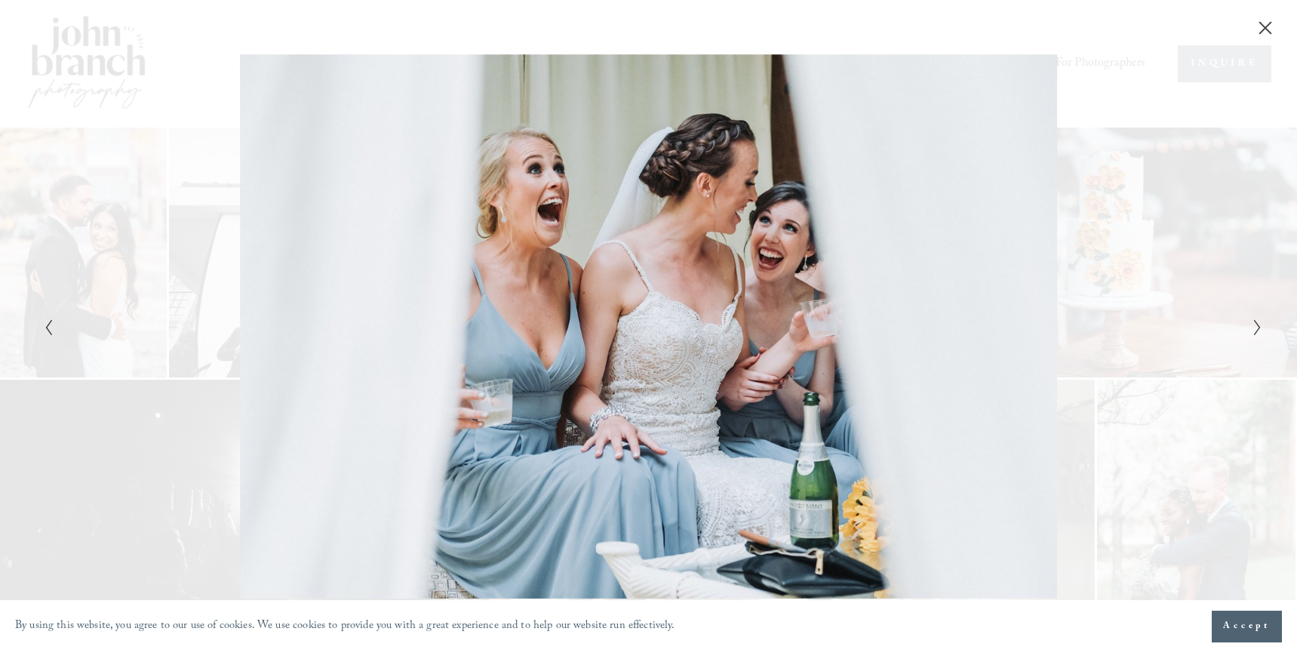
click at [1112, 331] on div "Gallery" at bounding box center [954, 326] width 610 height 545
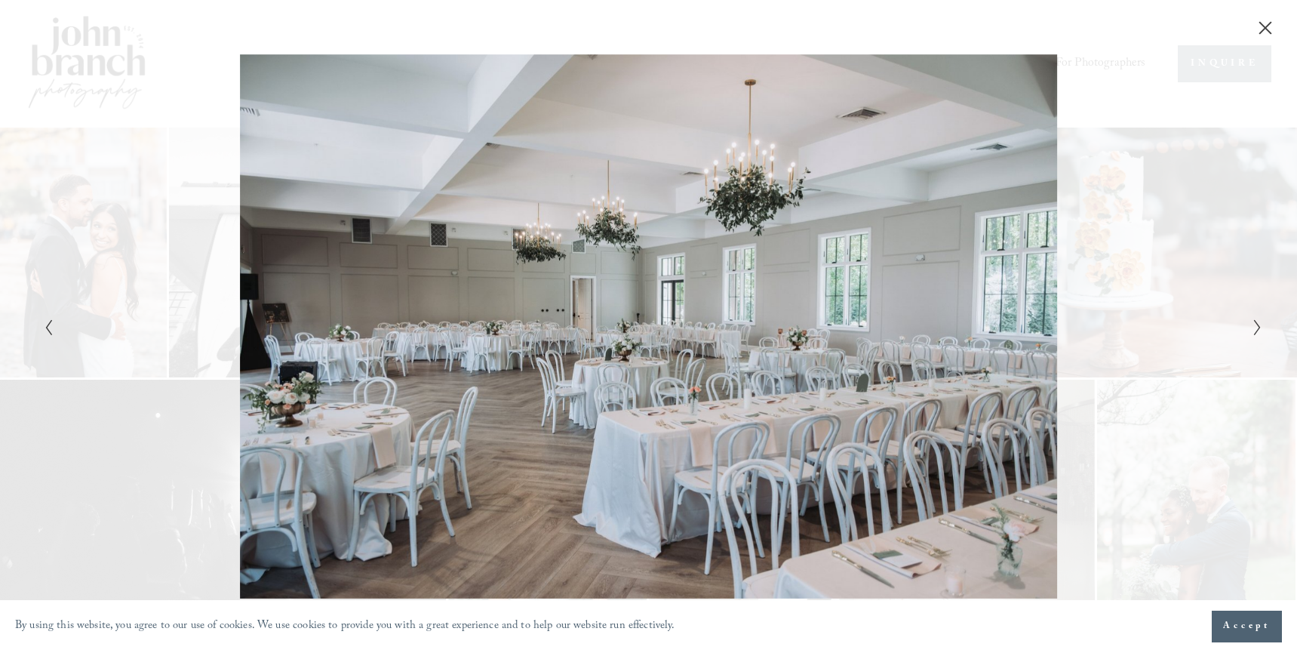
click at [1112, 331] on div "Gallery" at bounding box center [954, 326] width 610 height 545
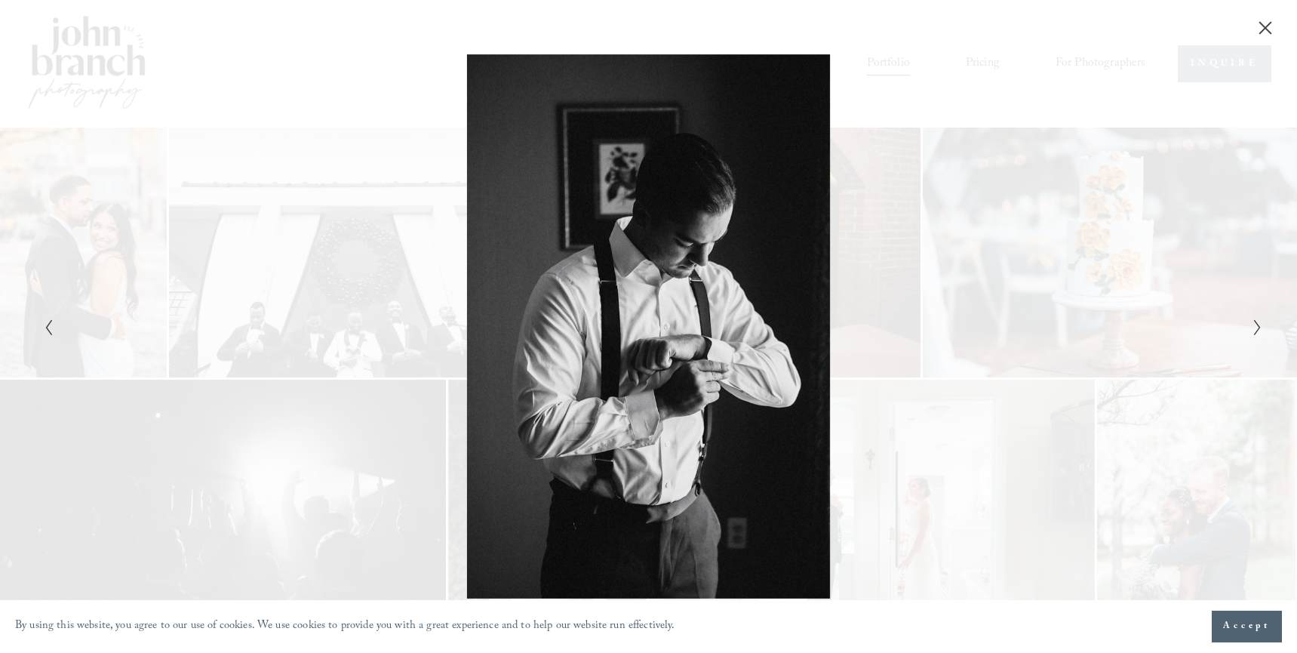
click at [1112, 331] on div "Gallery" at bounding box center [954, 326] width 610 height 545
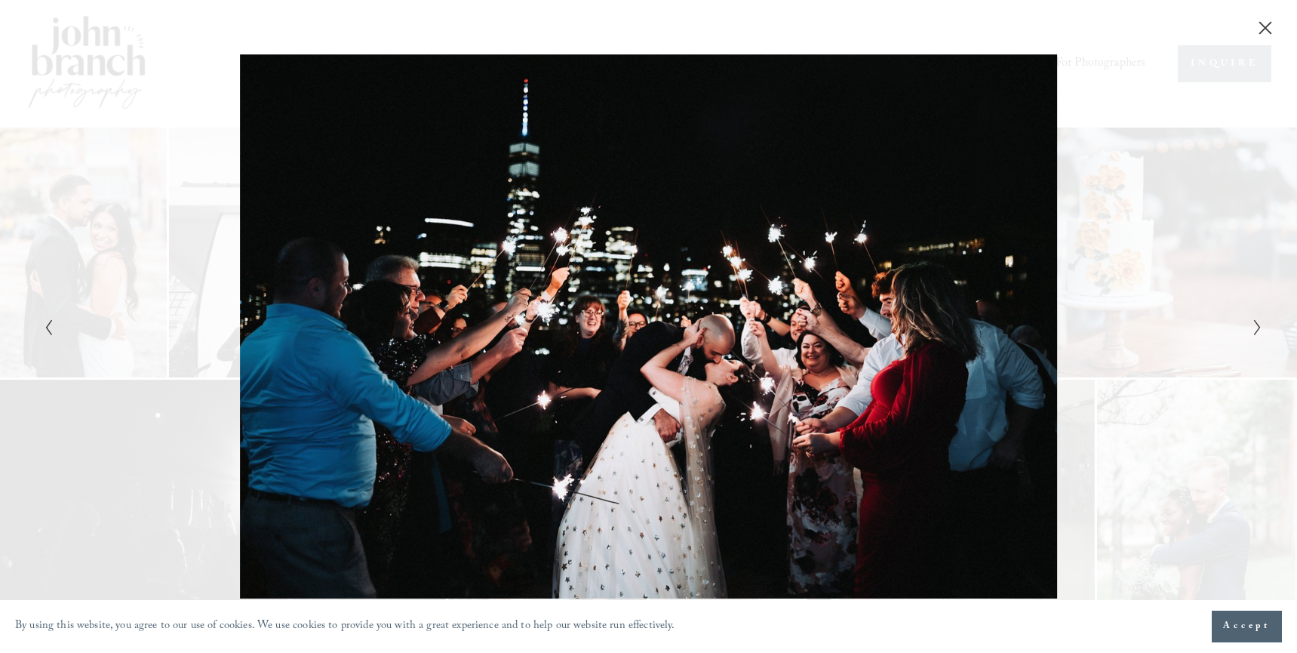
click at [1112, 331] on div "Gallery" at bounding box center [954, 326] width 610 height 545
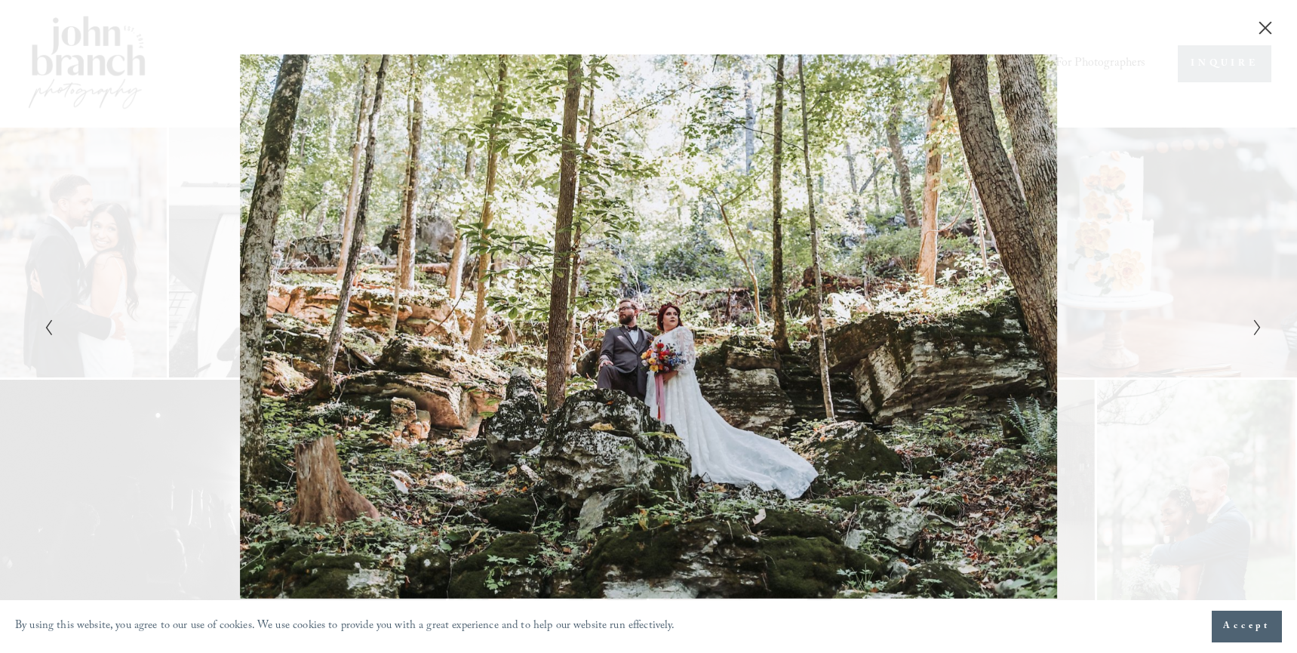
click at [1112, 331] on div "Gallery" at bounding box center [954, 326] width 610 height 545
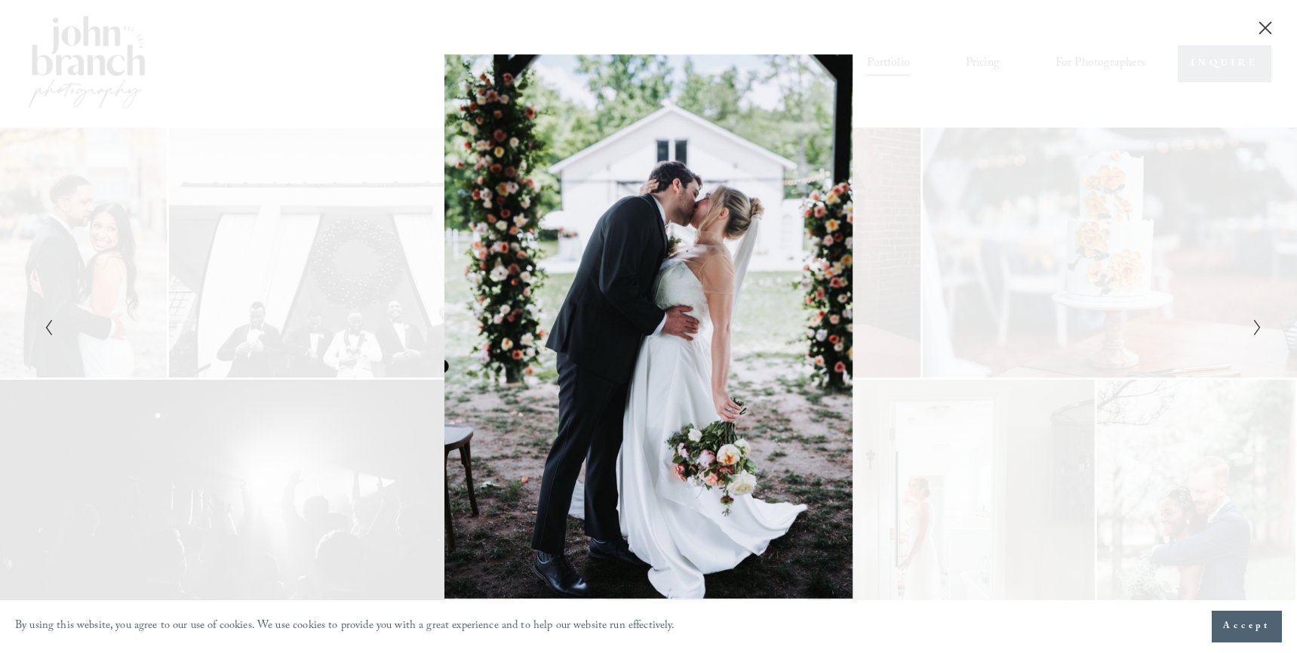
click at [1173, 338] on div "Gallery" at bounding box center [954, 326] width 610 height 545
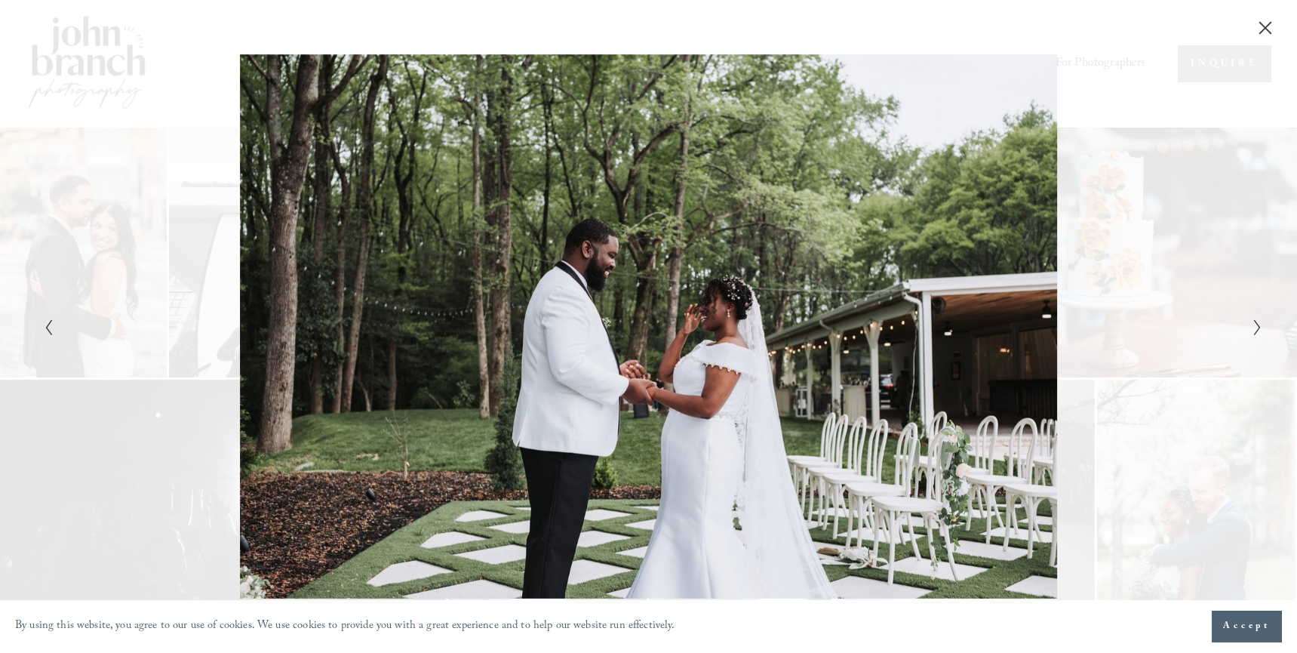
click at [1161, 350] on div "Gallery" at bounding box center [954, 326] width 610 height 545
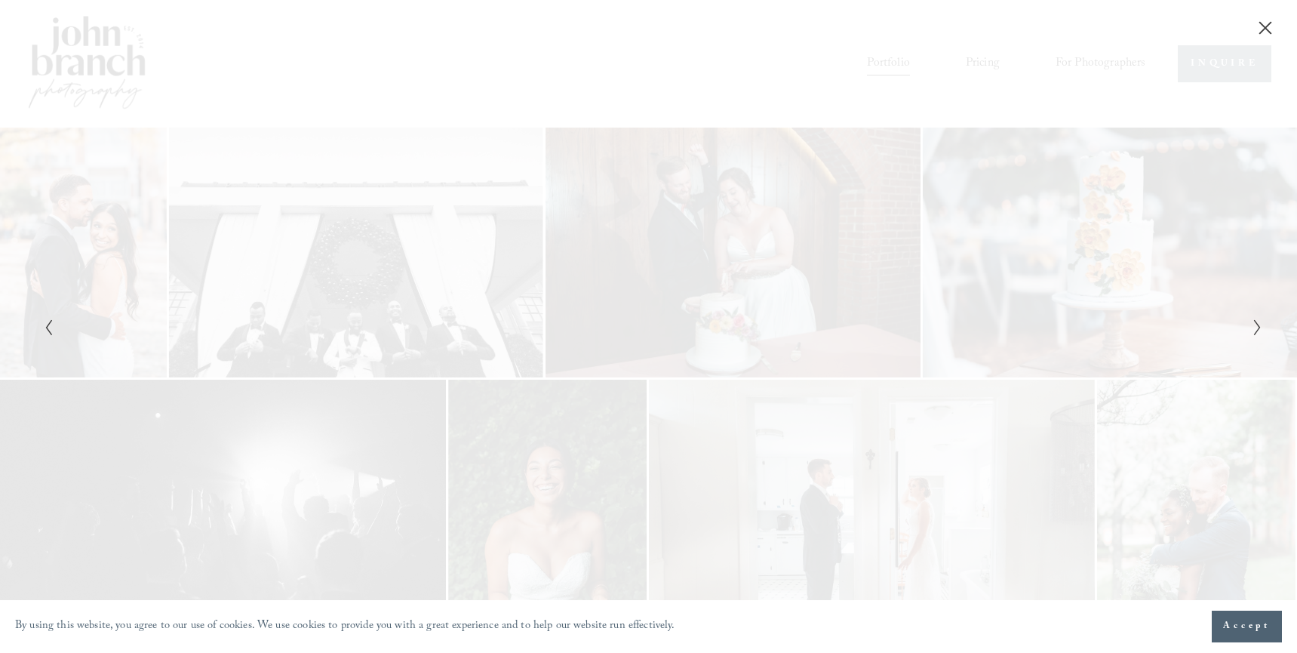
click at [1161, 350] on div "Gallery" at bounding box center [954, 326] width 610 height 545
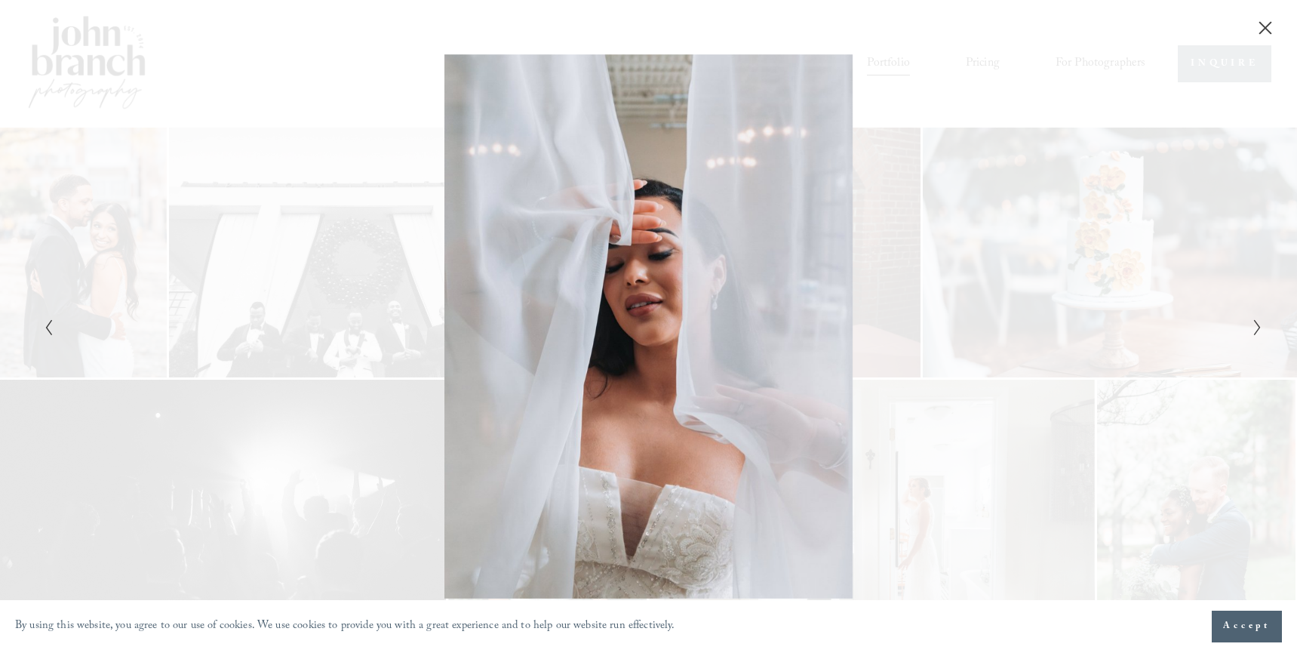
click at [1161, 350] on div "Gallery" at bounding box center [954, 326] width 610 height 545
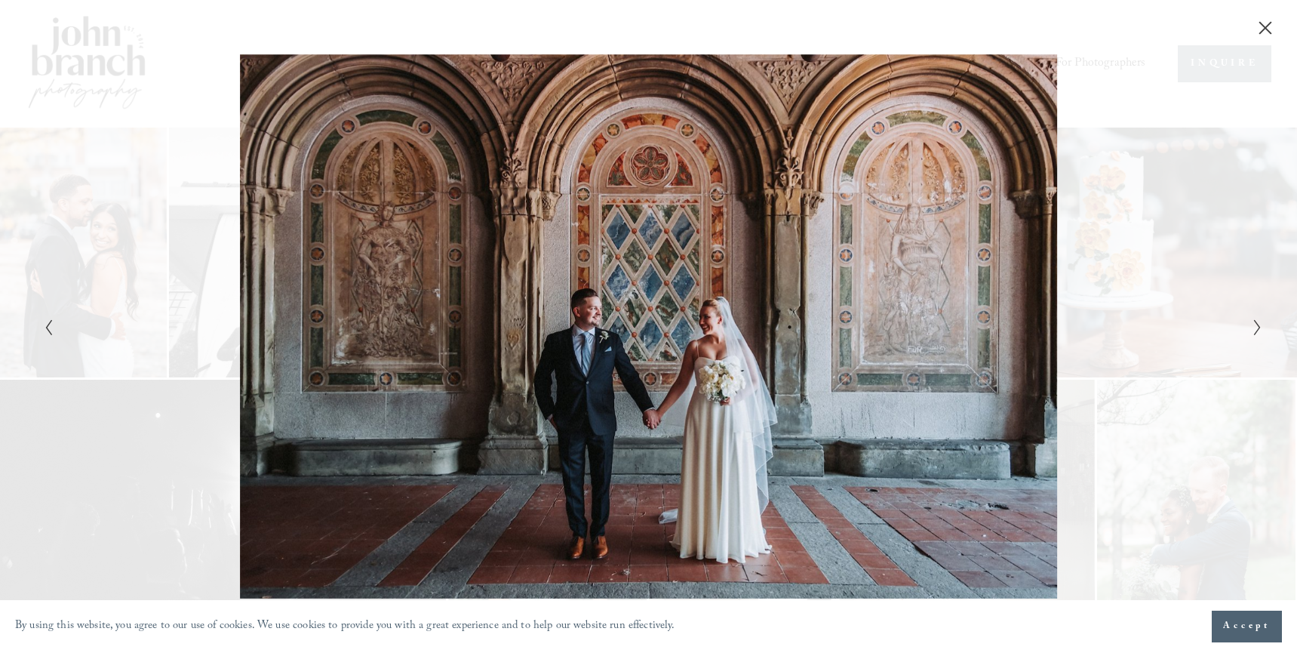
drag, startPoint x: 1166, startPoint y: 213, endPoint x: 1273, endPoint y: 83, distance: 168.3
click at [1183, 193] on div "Gallery" at bounding box center [954, 326] width 610 height 545
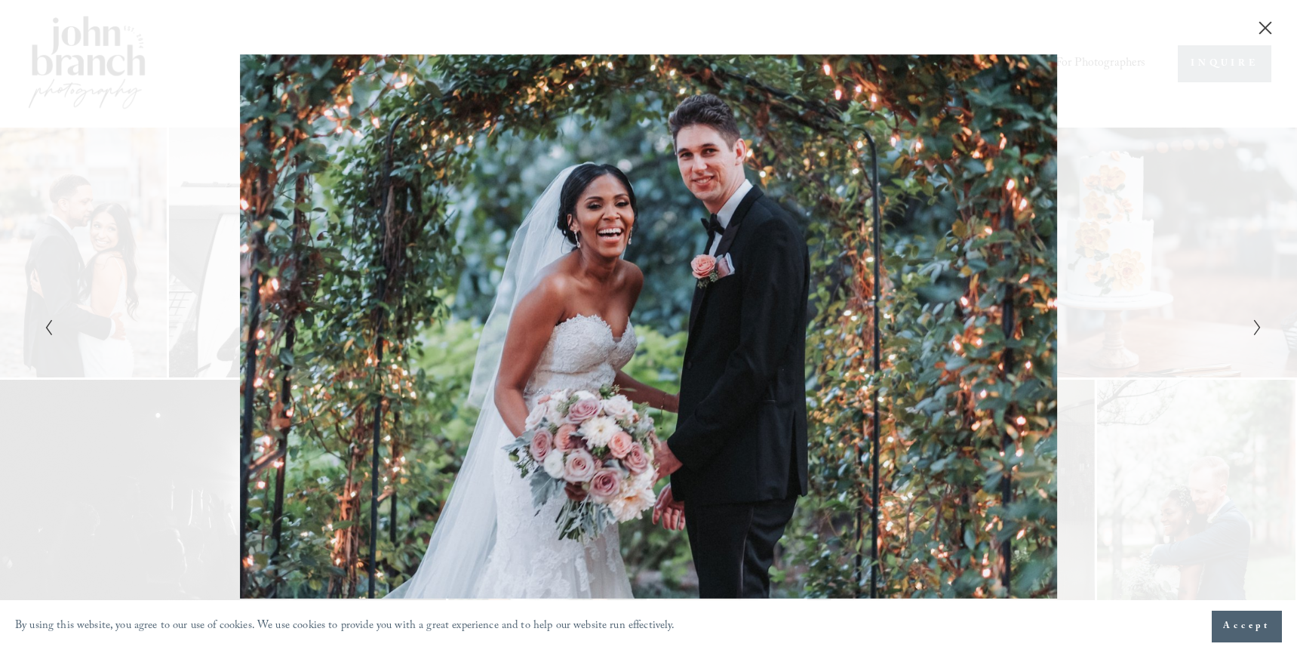
click at [1266, 24] on icon "Close" at bounding box center [1265, 27] width 15 height 15
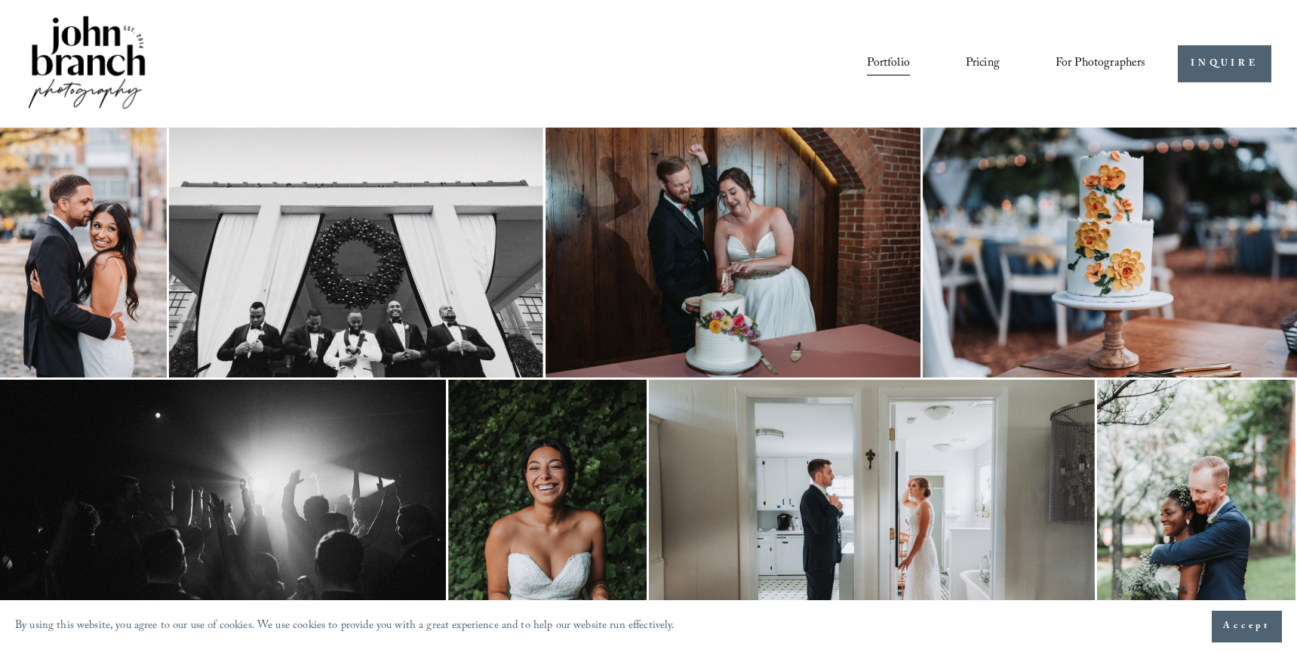
click at [0, 0] on link "Courses" at bounding box center [0, 0] width 0 height 0
click at [874, 64] on link "Portfolio" at bounding box center [888, 64] width 42 height 26
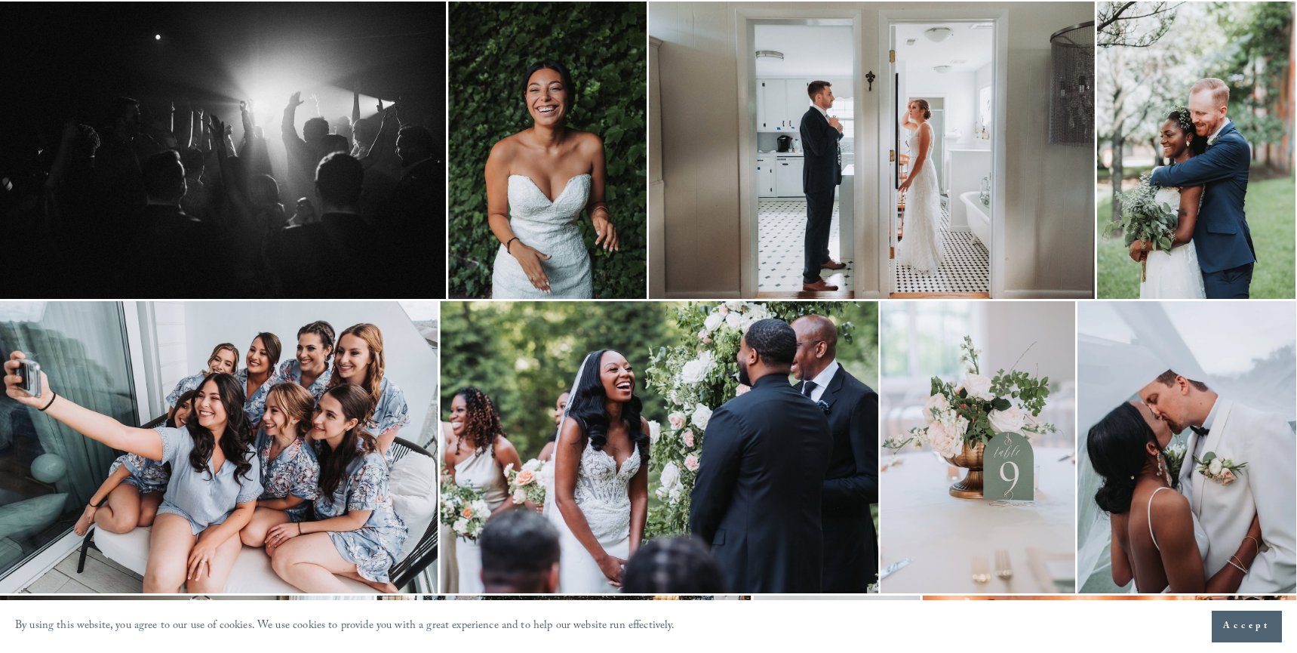
scroll to position [1032, 0]
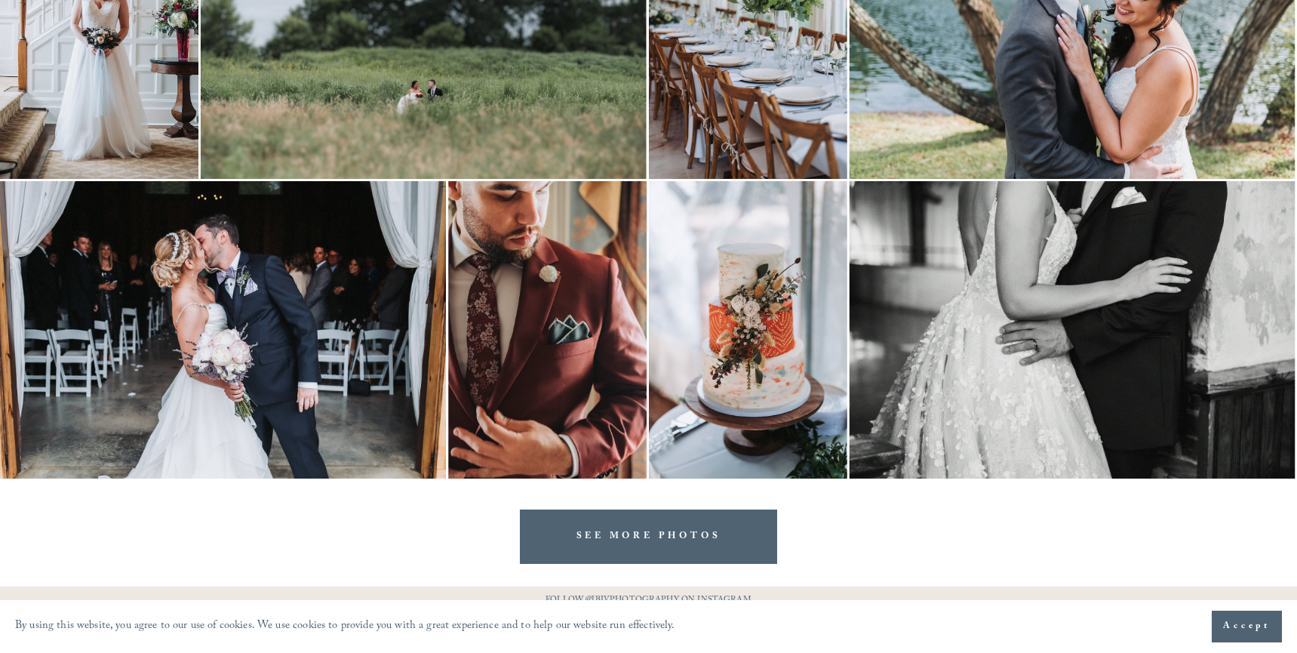
scroll to position [3260, 0]
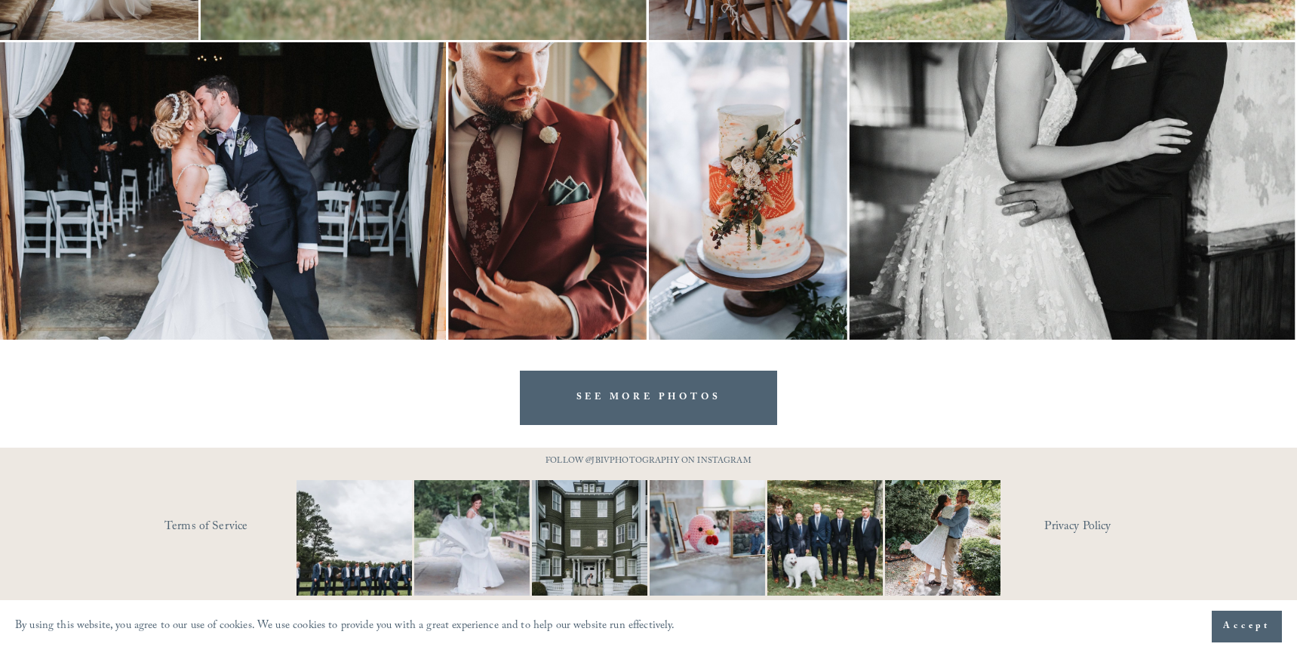
click at [765, 290] on img at bounding box center [748, 190] width 198 height 297
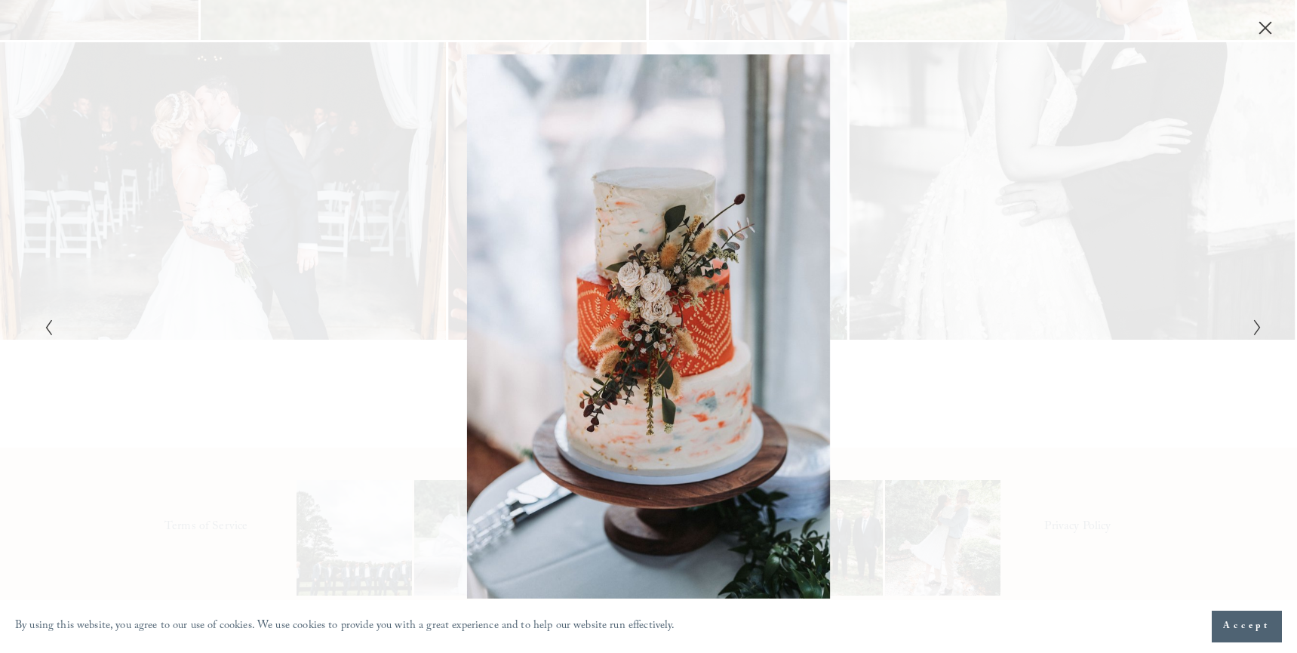
click at [1258, 328] on polyline "Next Slide" at bounding box center [1257, 327] width 5 height 15
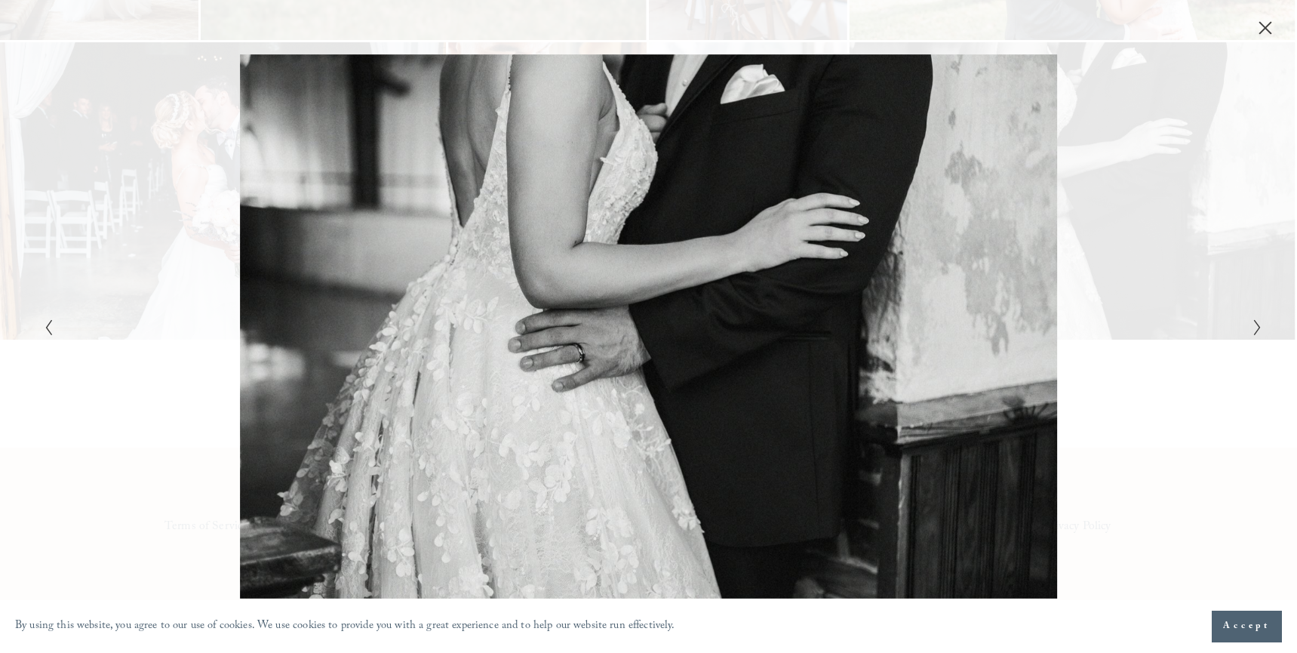
click at [1258, 328] on polyline "Next Slide" at bounding box center [1257, 327] width 5 height 15
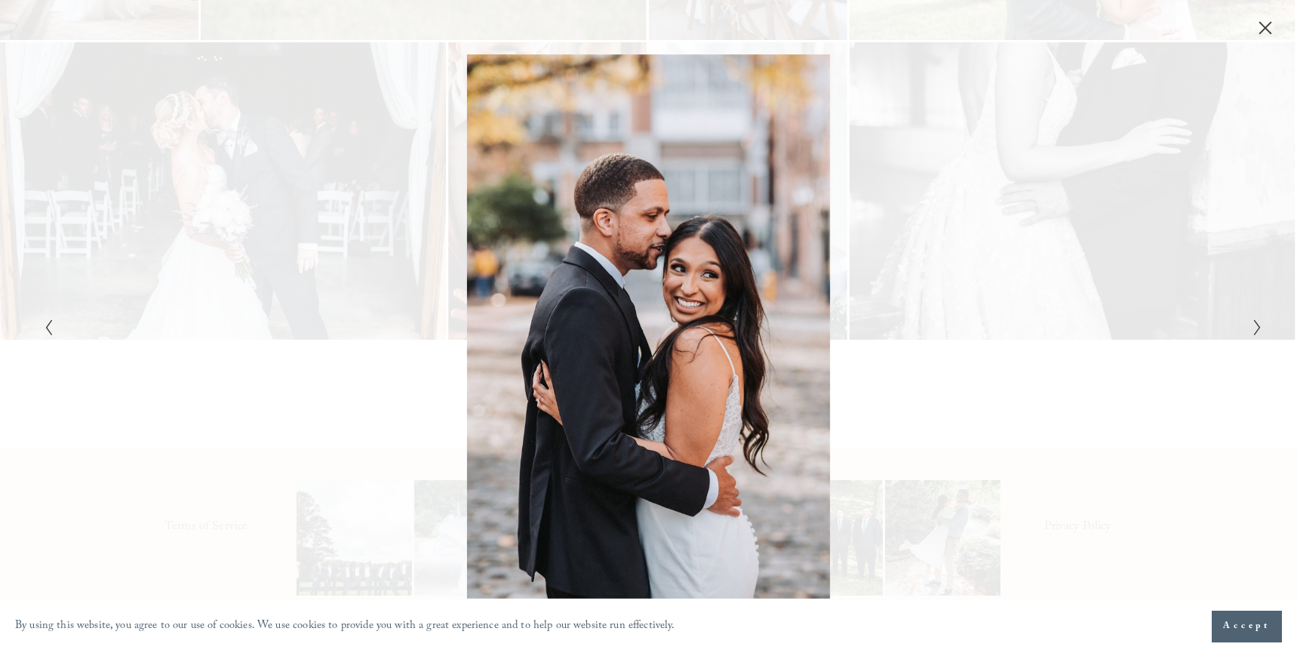
click at [1258, 328] on polyline "Next Slide" at bounding box center [1257, 327] width 5 height 15
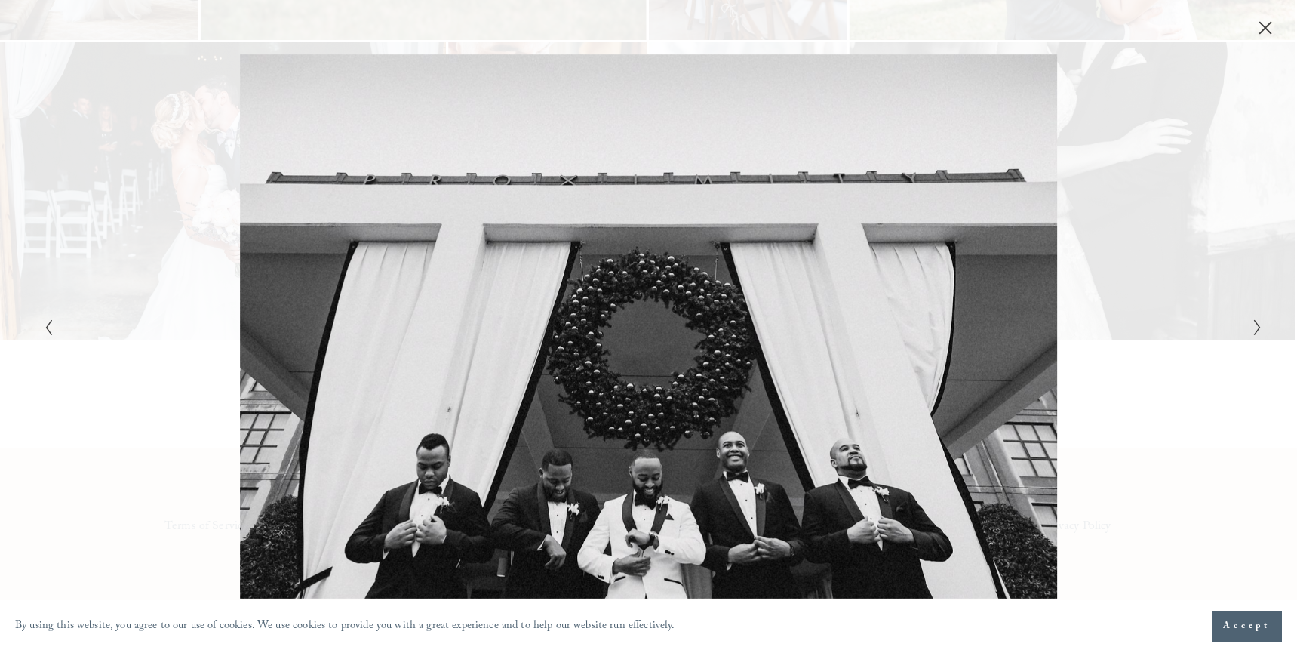
click at [1258, 328] on polyline "Next Slide" at bounding box center [1257, 327] width 5 height 15
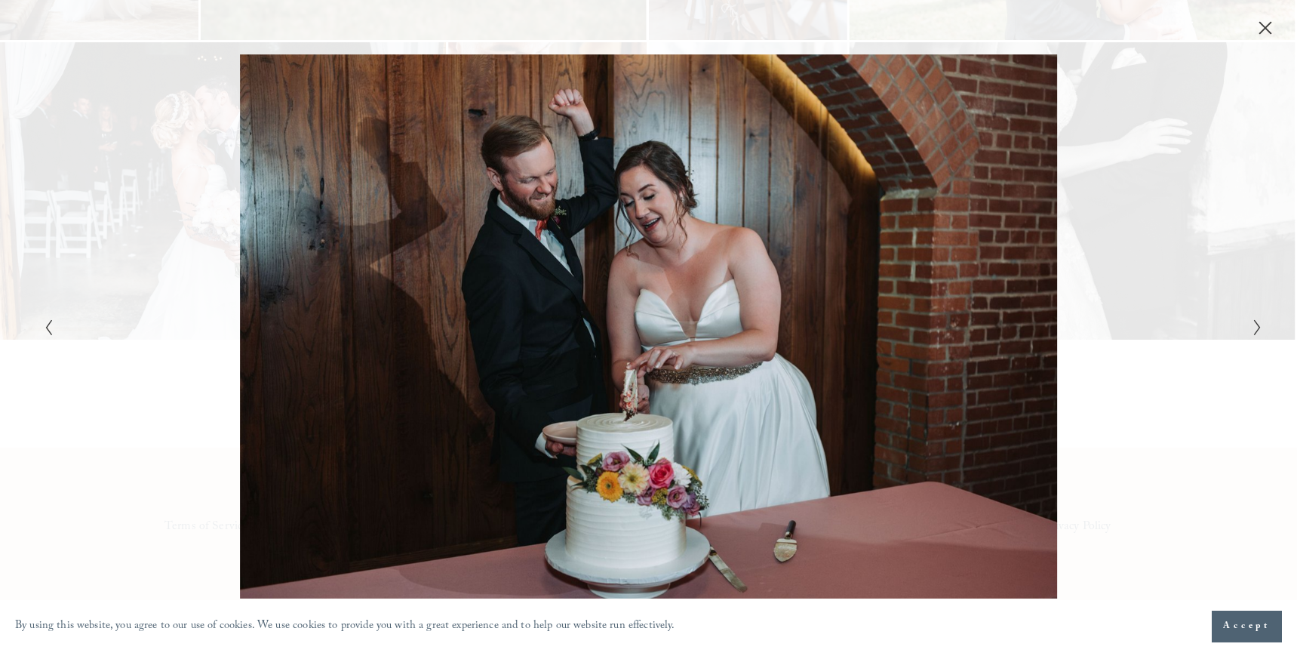
click at [1258, 328] on polyline "Next Slide" at bounding box center [1257, 327] width 5 height 15
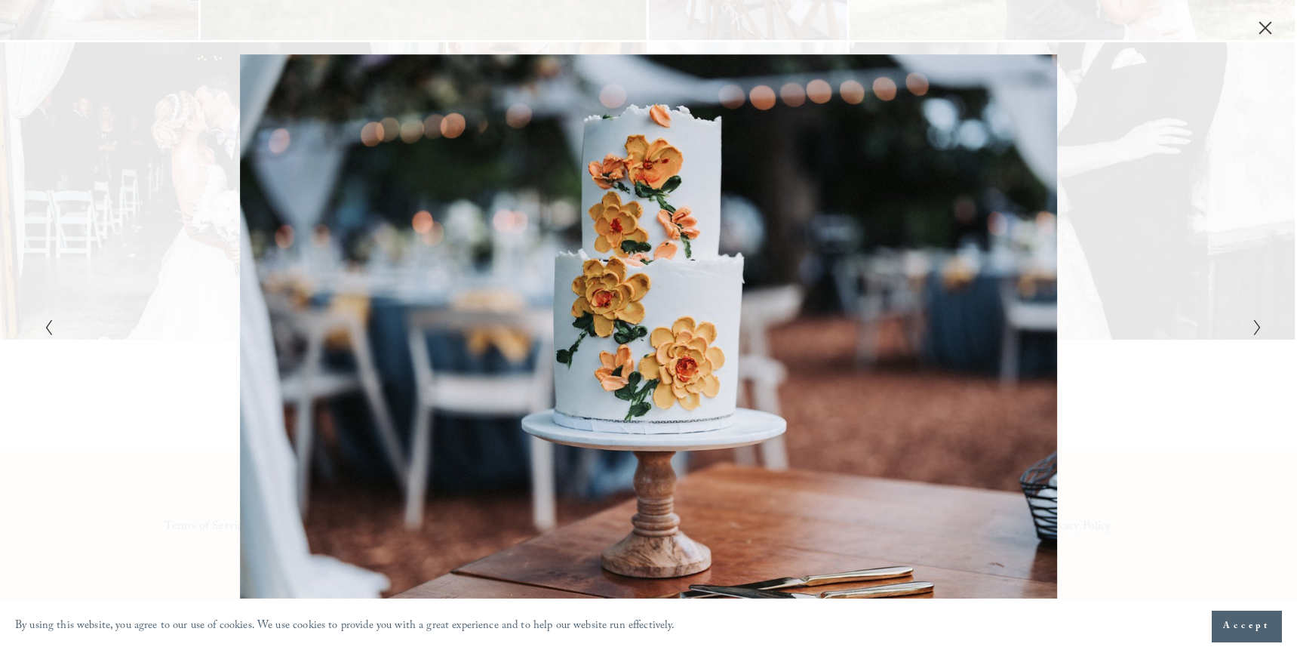
click at [1258, 328] on polyline "Next Slide" at bounding box center [1257, 327] width 5 height 15
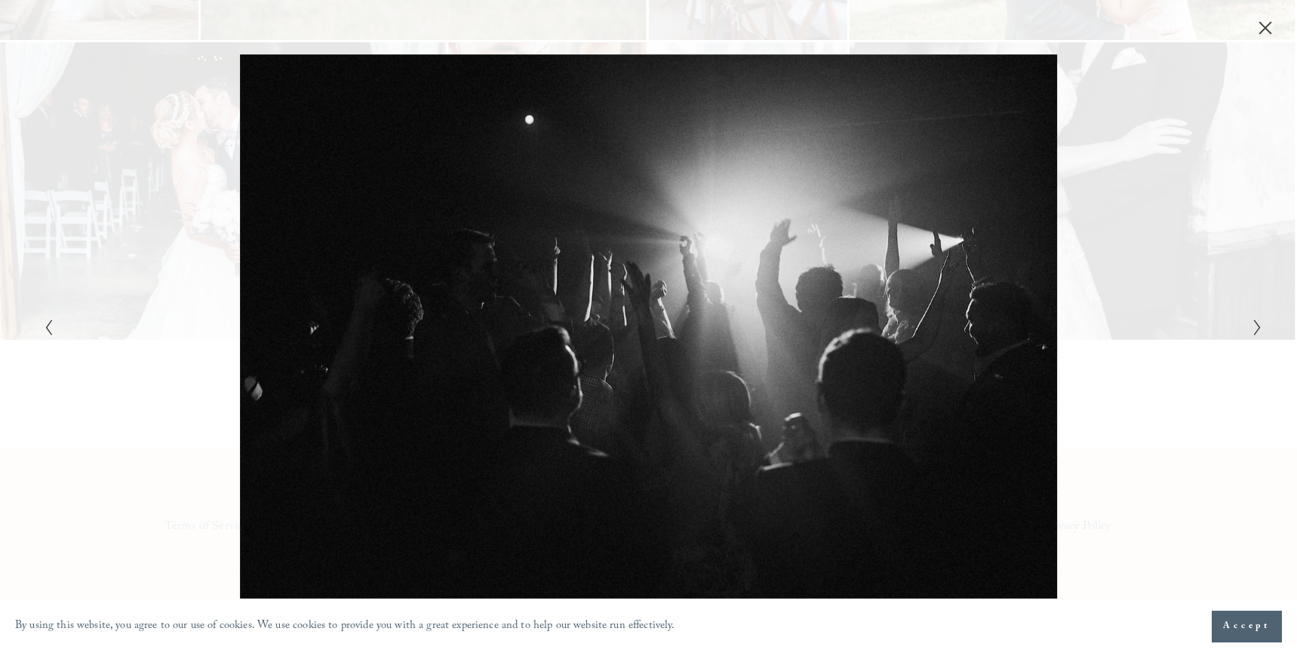
click at [1258, 328] on polyline "Next Slide" at bounding box center [1257, 327] width 5 height 15
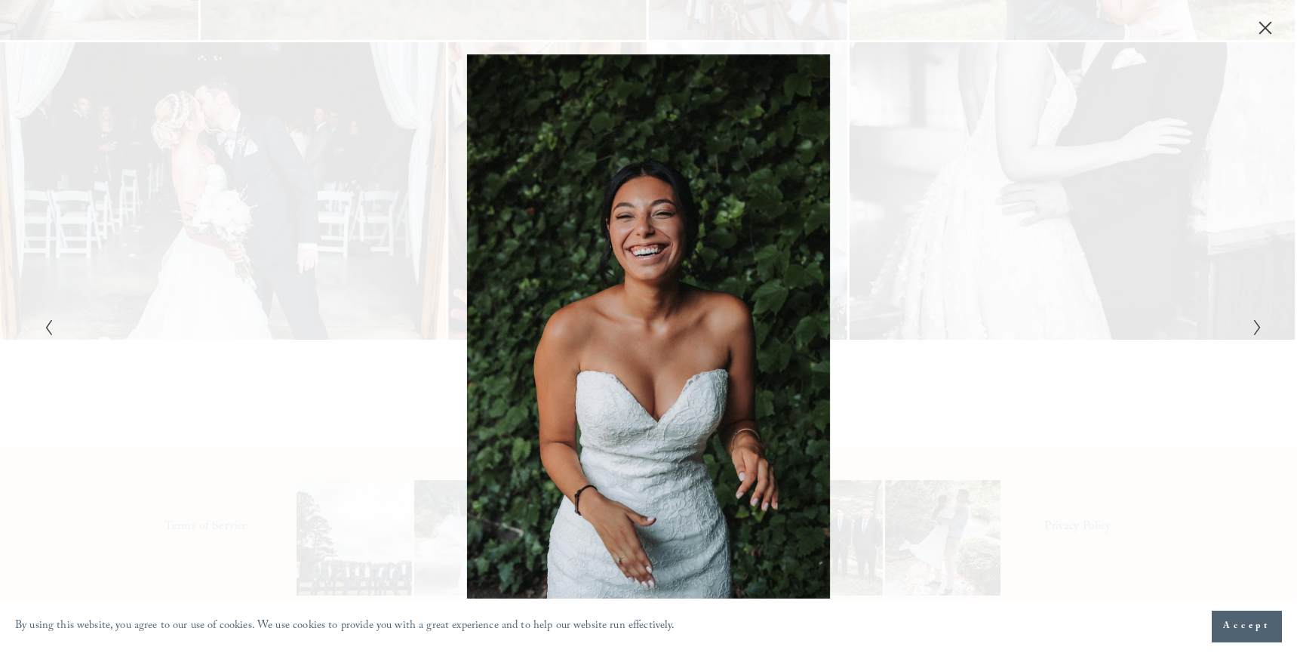
click at [58, 324] on div "Gallery" at bounding box center [344, 326] width 610 height 545
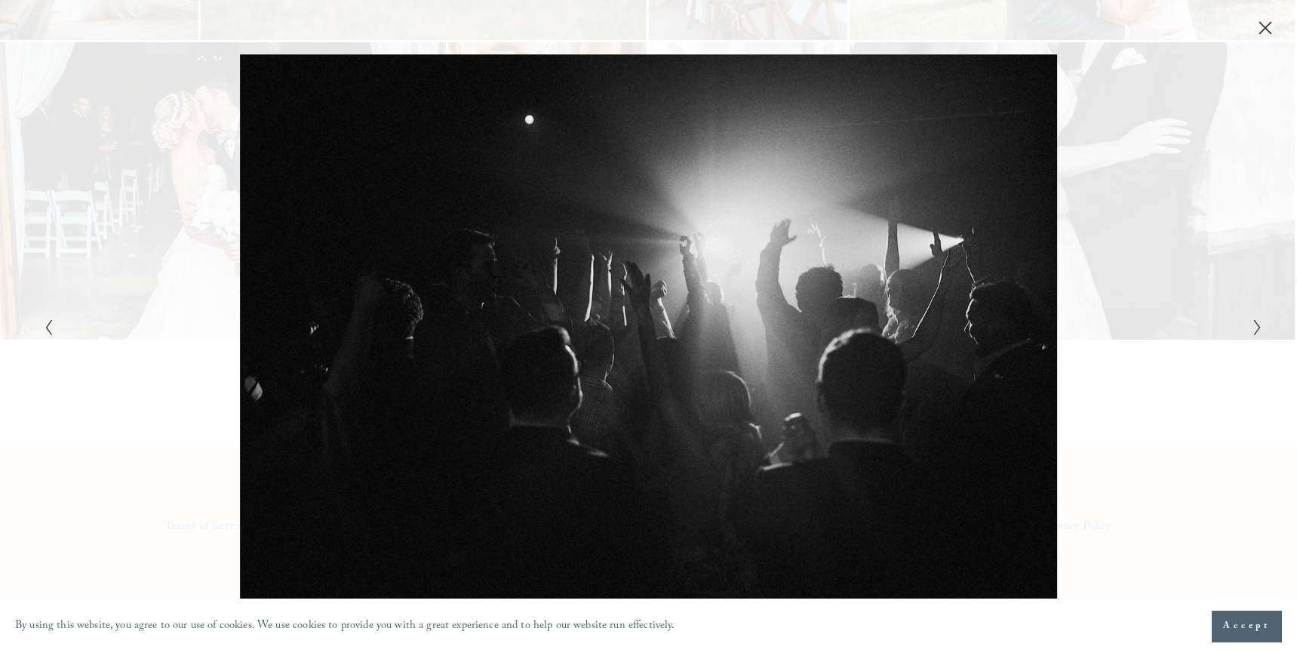
click at [54, 327] on div "Gallery" at bounding box center [344, 326] width 610 height 545
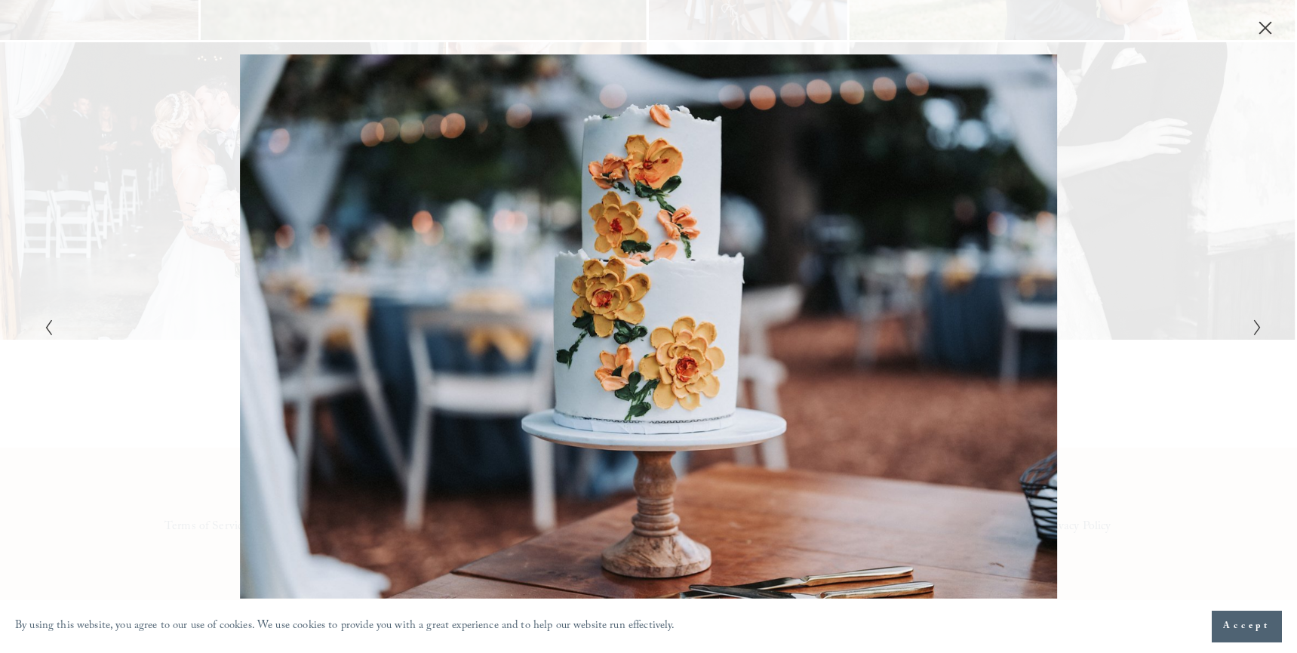
click at [1257, 328] on polyline "Next Slide" at bounding box center [1257, 327] width 5 height 15
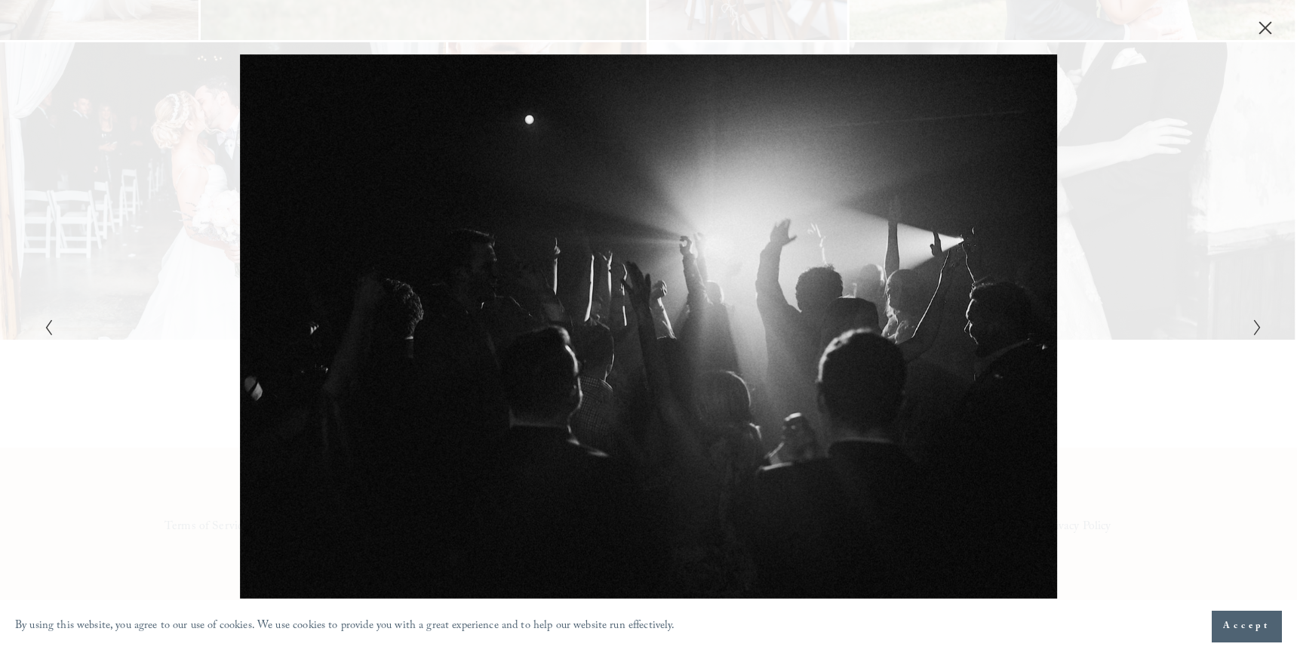
click at [1258, 328] on polyline "Next Slide" at bounding box center [1257, 327] width 5 height 15
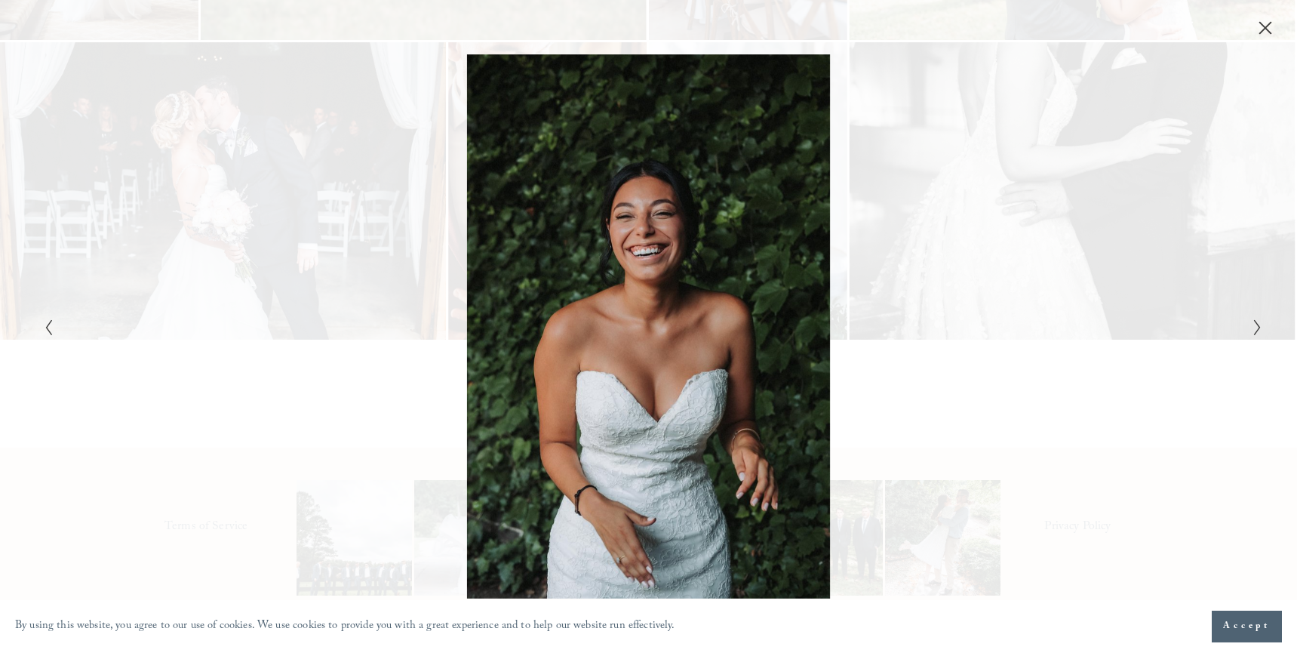
click at [1258, 328] on polyline "Next Slide" at bounding box center [1257, 327] width 5 height 15
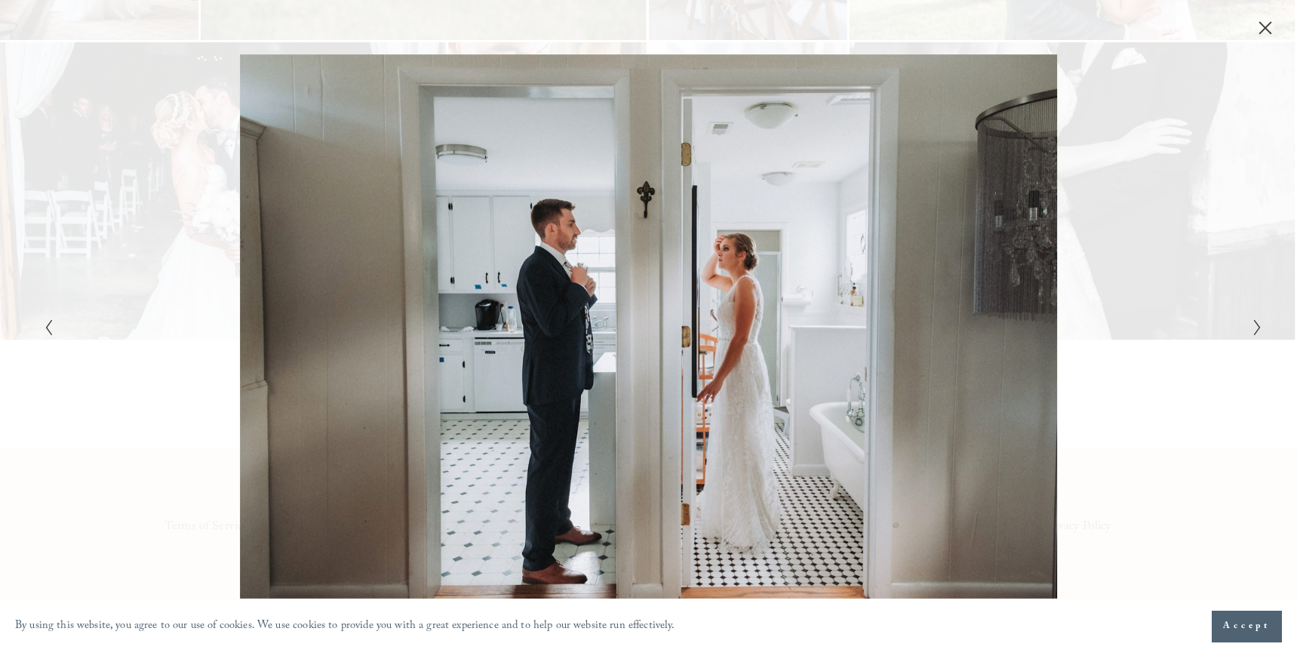
click at [1258, 328] on polyline "Next Slide" at bounding box center [1257, 327] width 5 height 15
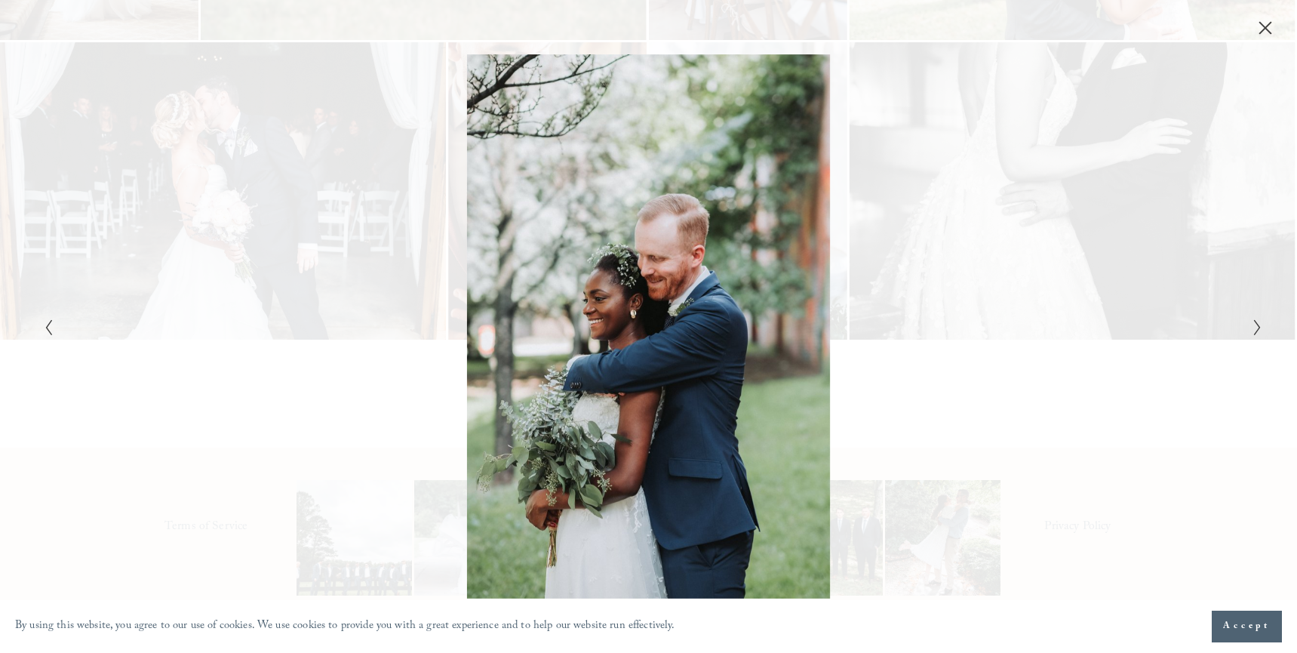
click at [1258, 328] on polyline "Next Slide" at bounding box center [1257, 327] width 5 height 15
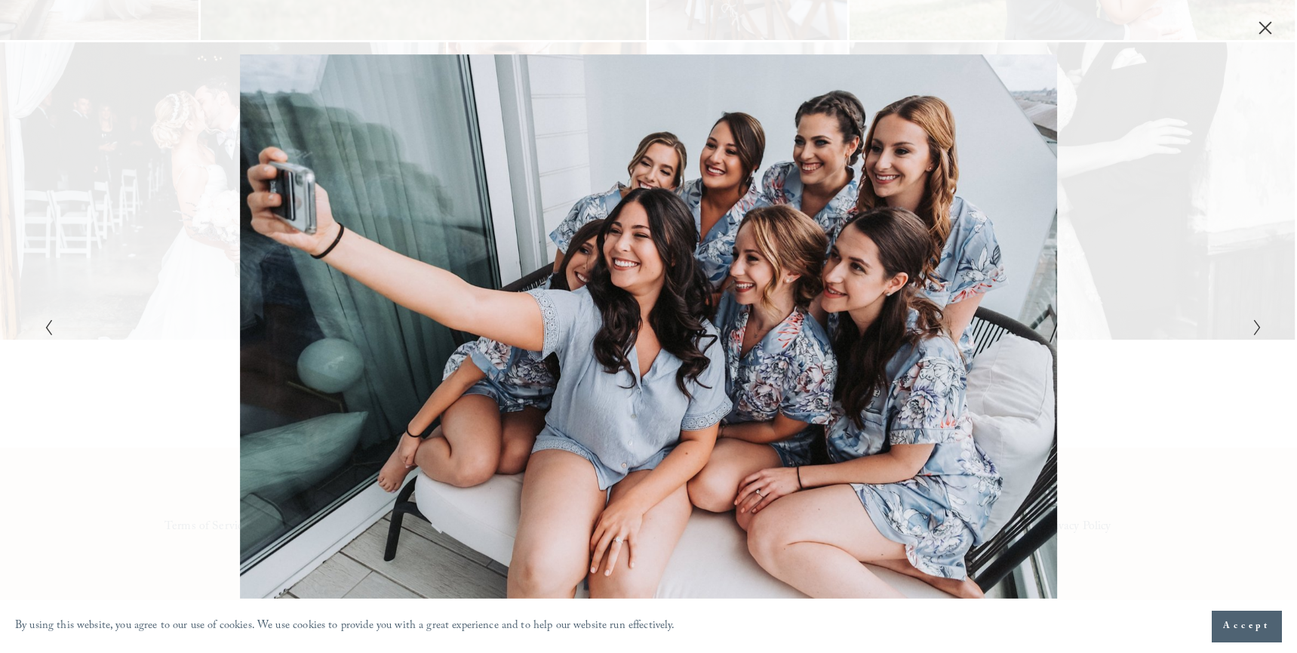
click at [1254, 327] on icon "Next Slide" at bounding box center [1258, 327] width 10 height 18
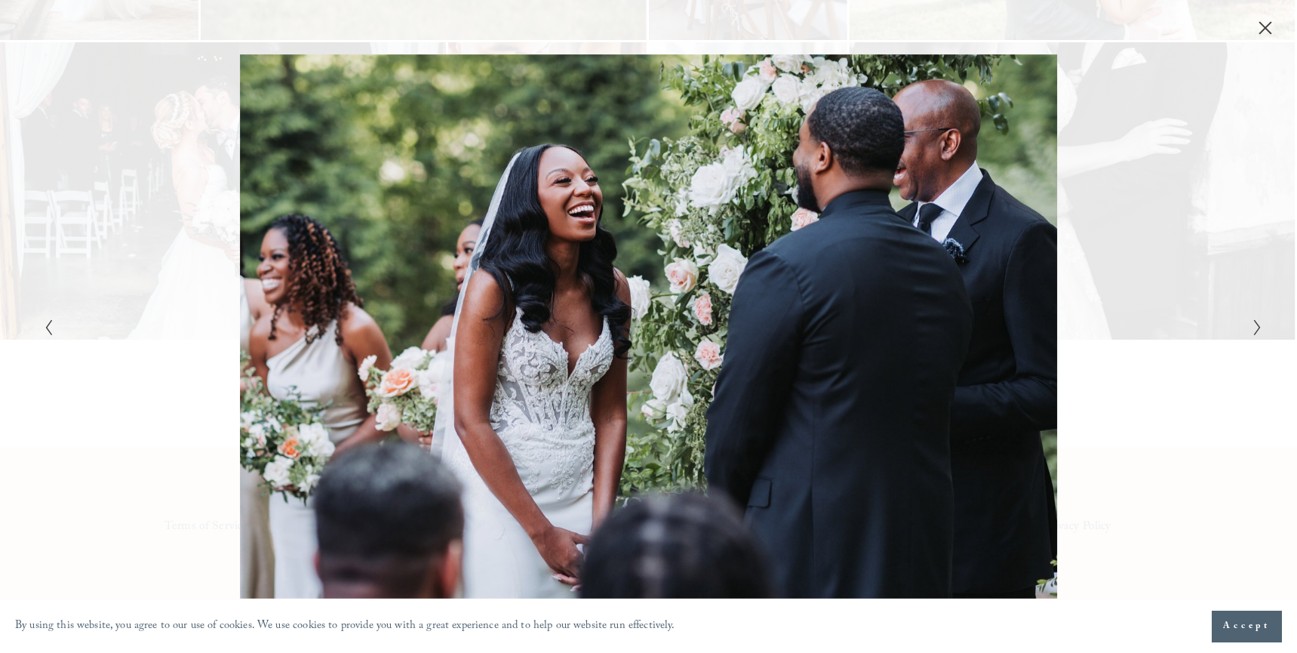
click at [1254, 329] on icon "Next Slide" at bounding box center [1258, 327] width 10 height 18
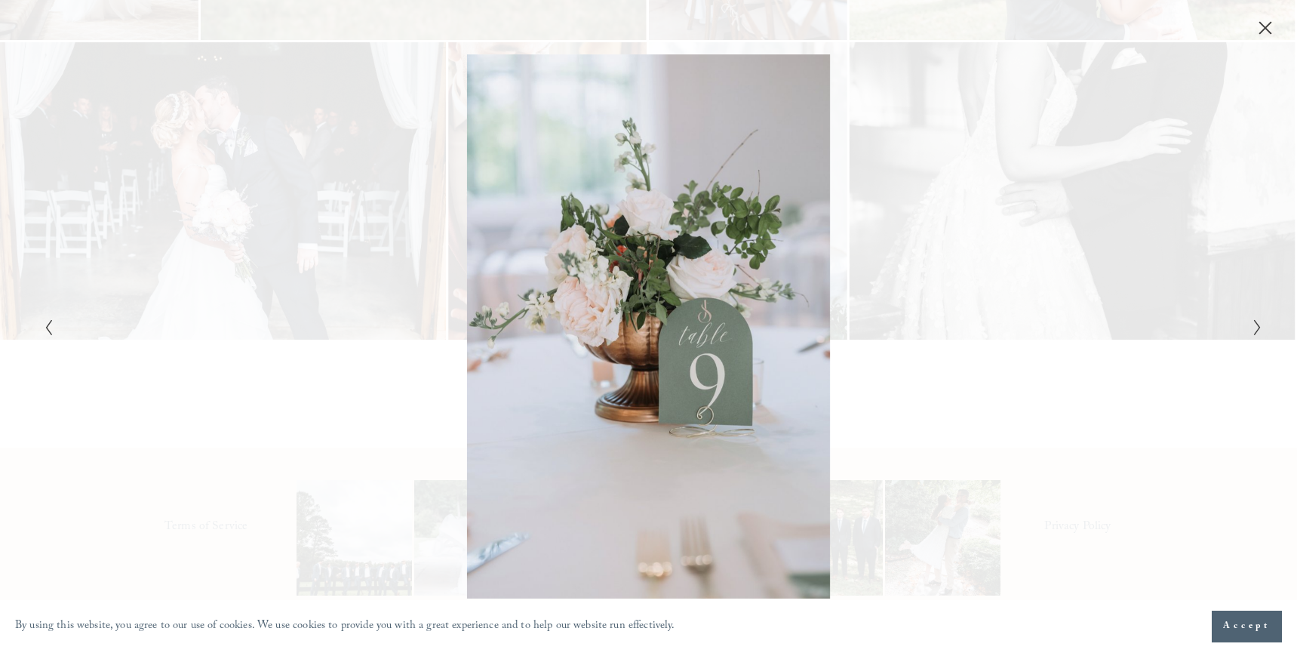
click at [1254, 329] on icon "Next Slide" at bounding box center [1258, 327] width 10 height 18
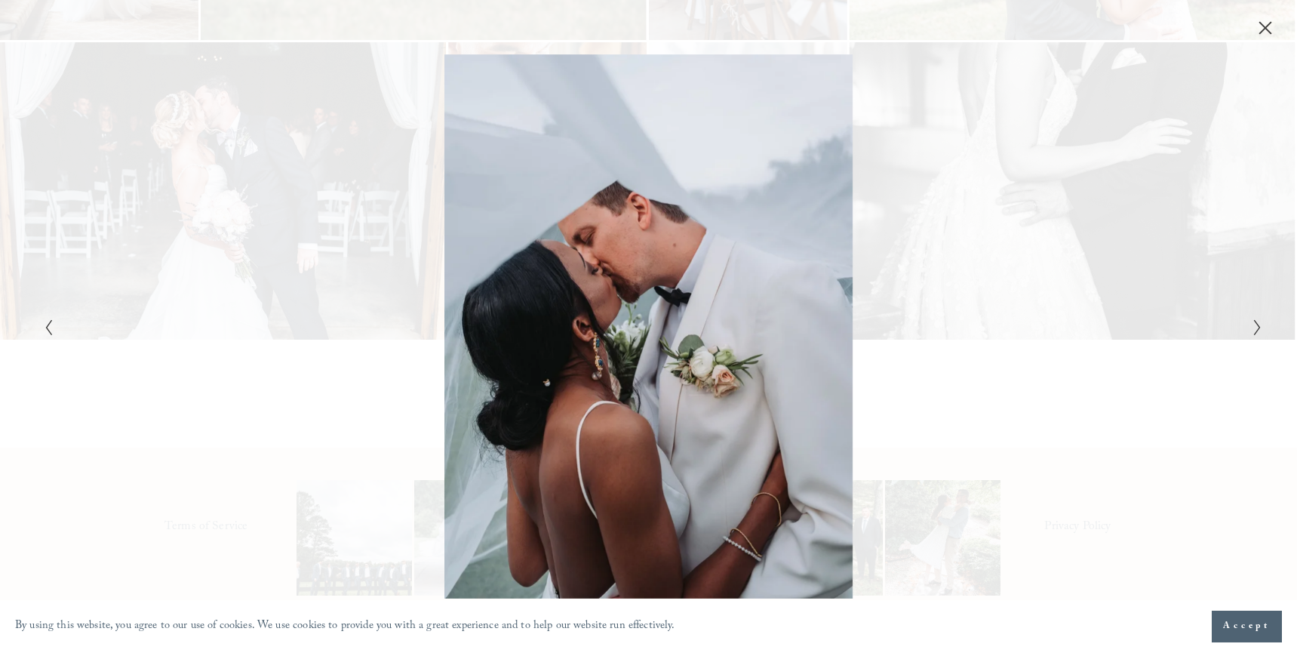
click at [1254, 329] on icon "Next Slide" at bounding box center [1258, 327] width 10 height 18
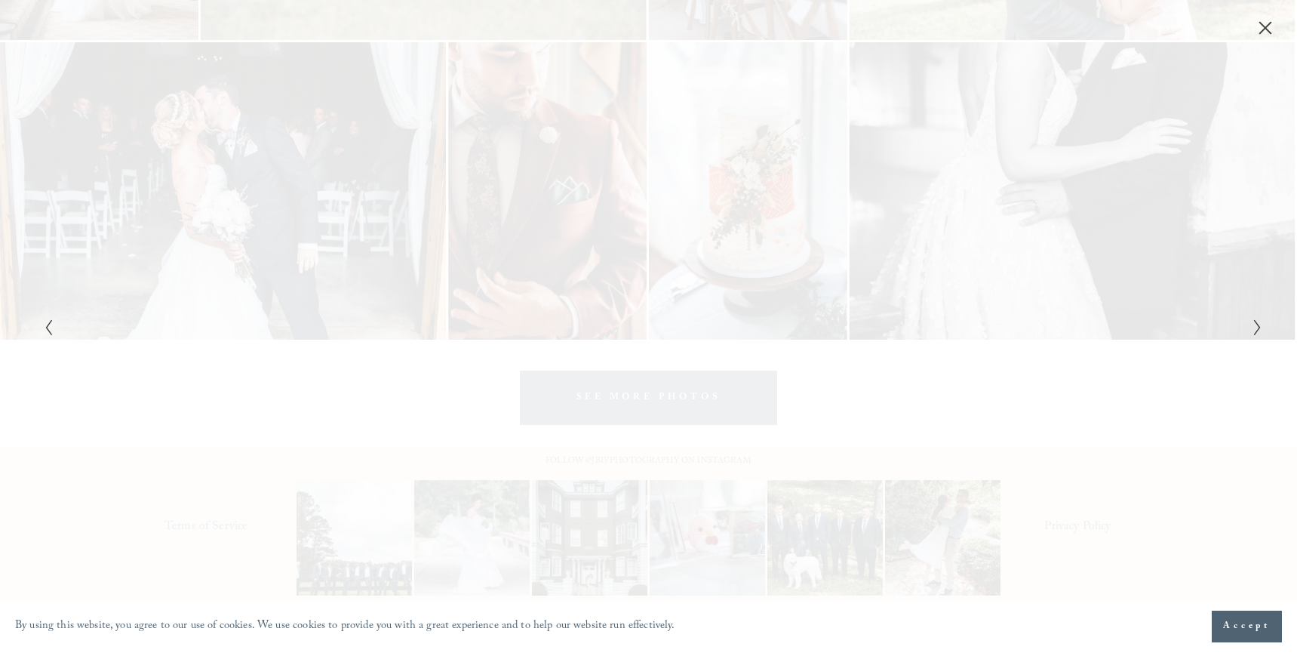
click at [1254, 329] on icon "Next Slide" at bounding box center [1258, 327] width 10 height 18
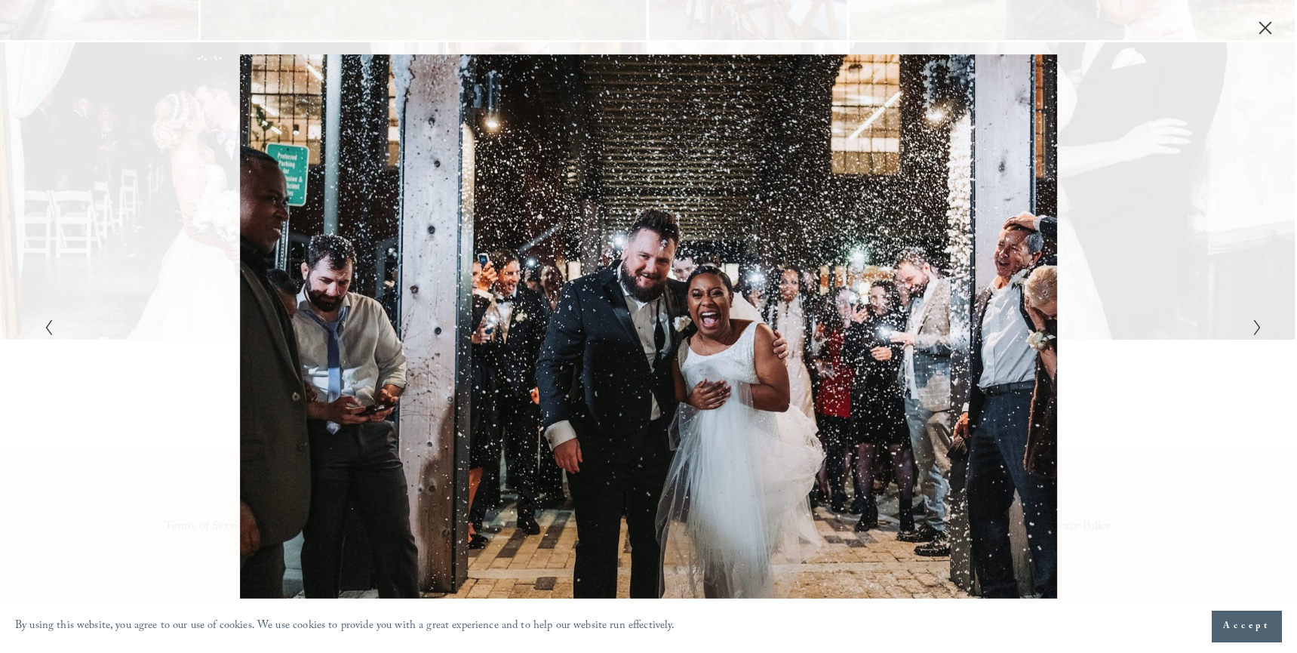
click at [1254, 329] on icon "Next Slide" at bounding box center [1258, 327] width 10 height 18
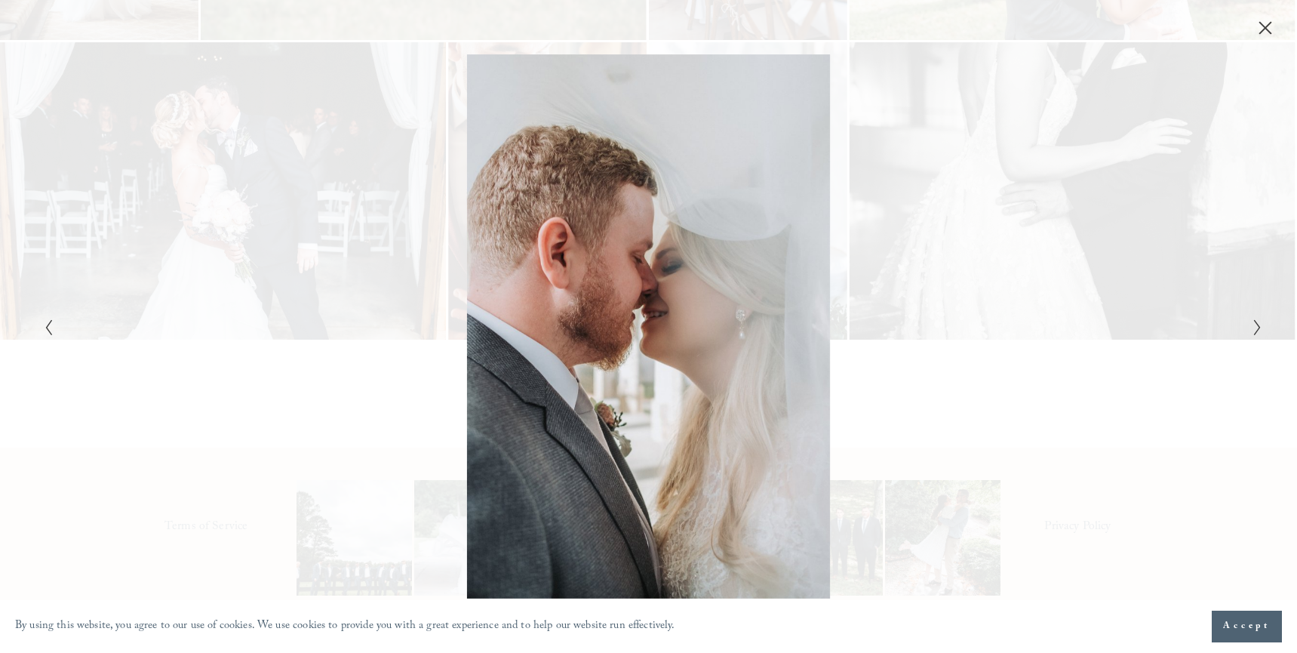
click at [1254, 329] on icon "Next Slide" at bounding box center [1258, 327] width 10 height 18
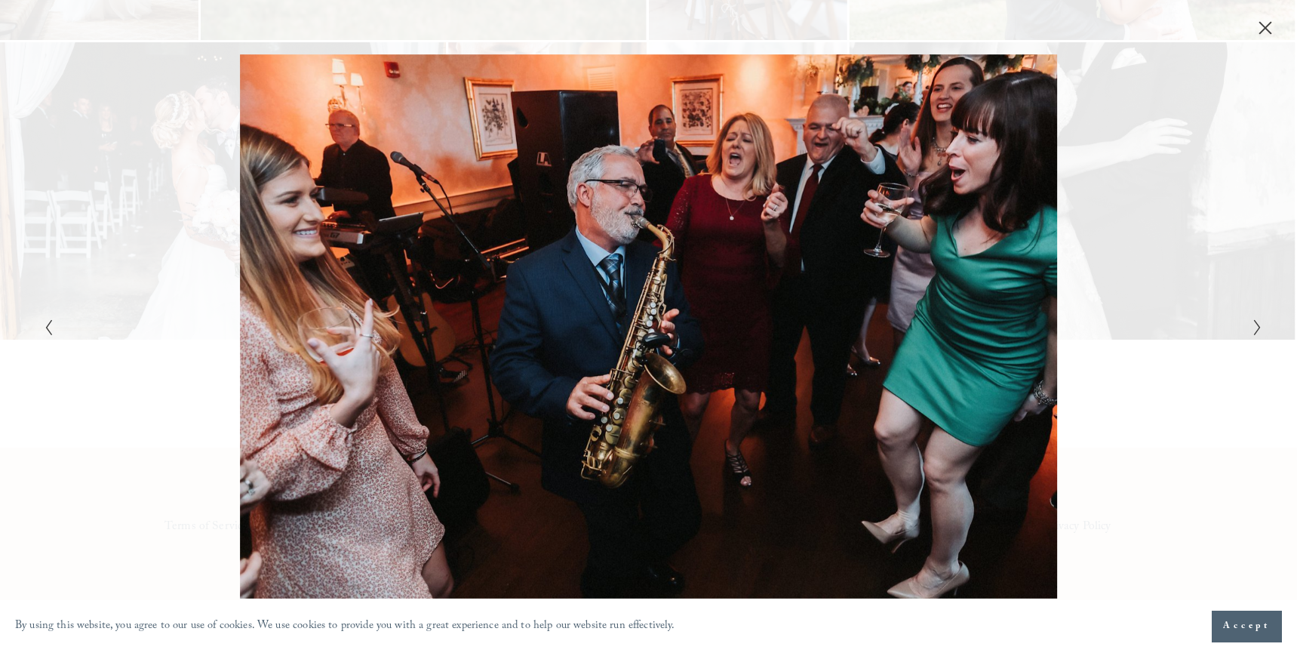
click at [1254, 329] on icon "Next Slide" at bounding box center [1258, 327] width 10 height 18
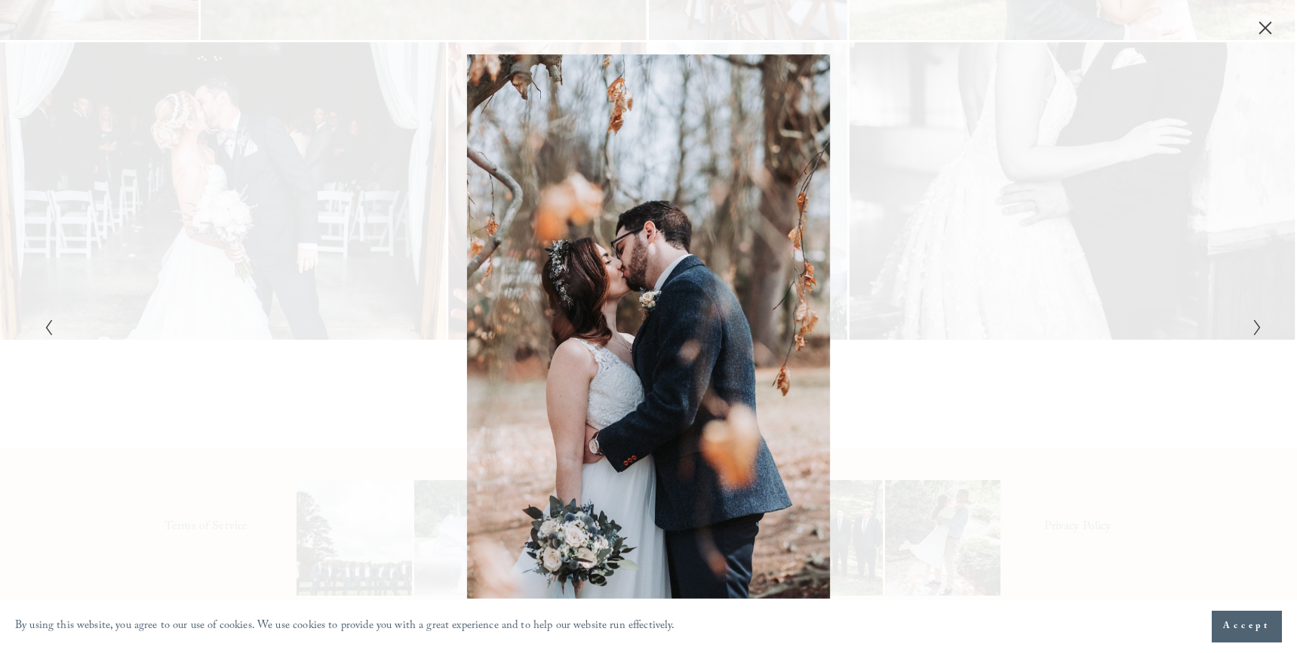
click at [1253, 330] on icon "Next Slide" at bounding box center [1258, 327] width 10 height 18
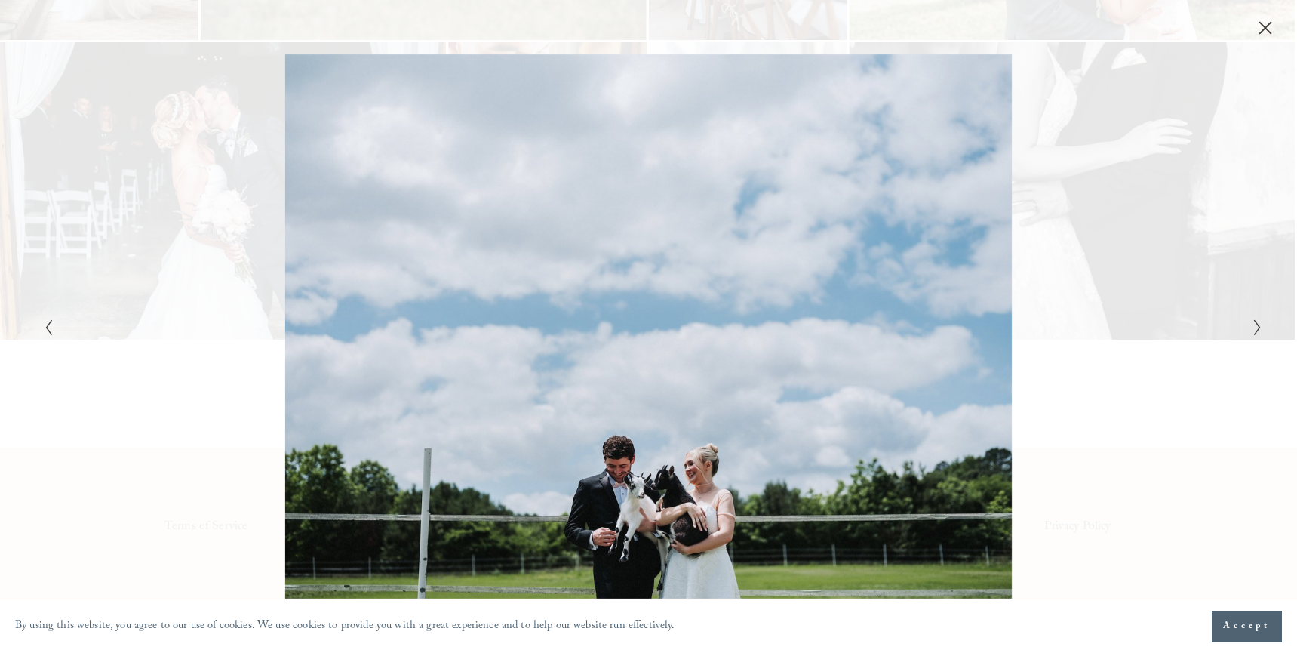
click at [1253, 330] on icon "Next Slide" at bounding box center [1258, 327] width 10 height 18
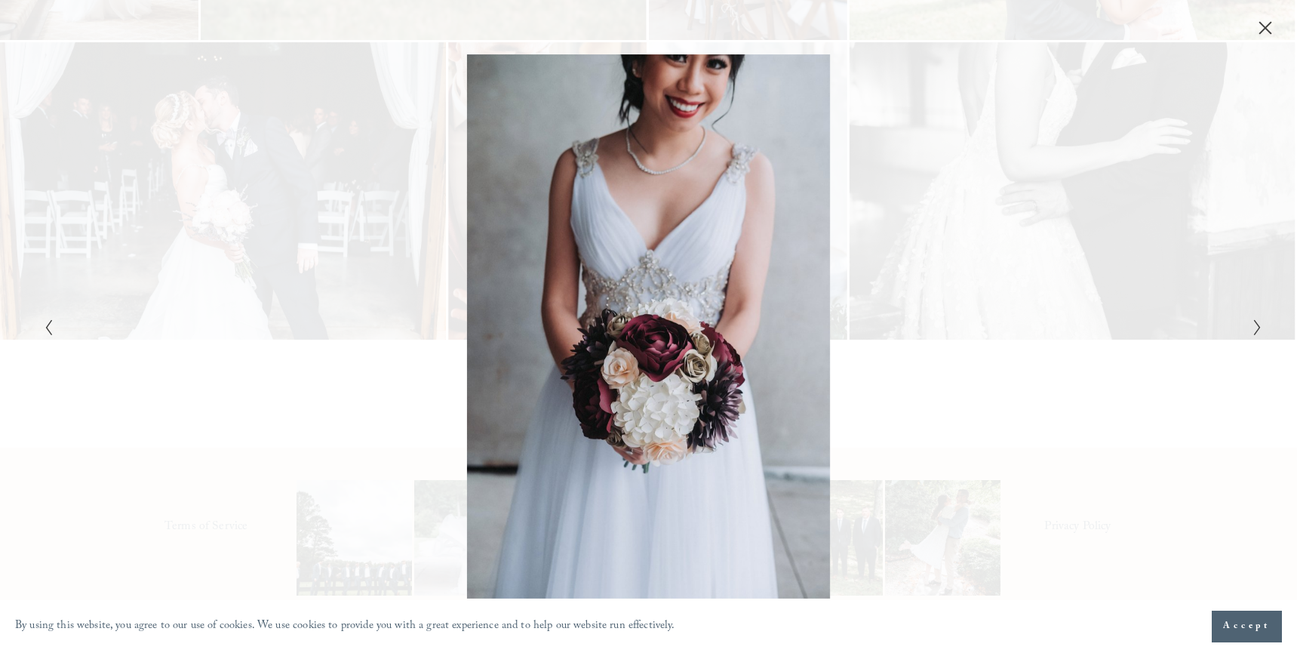
click at [1253, 330] on icon "Next Slide" at bounding box center [1258, 327] width 10 height 18
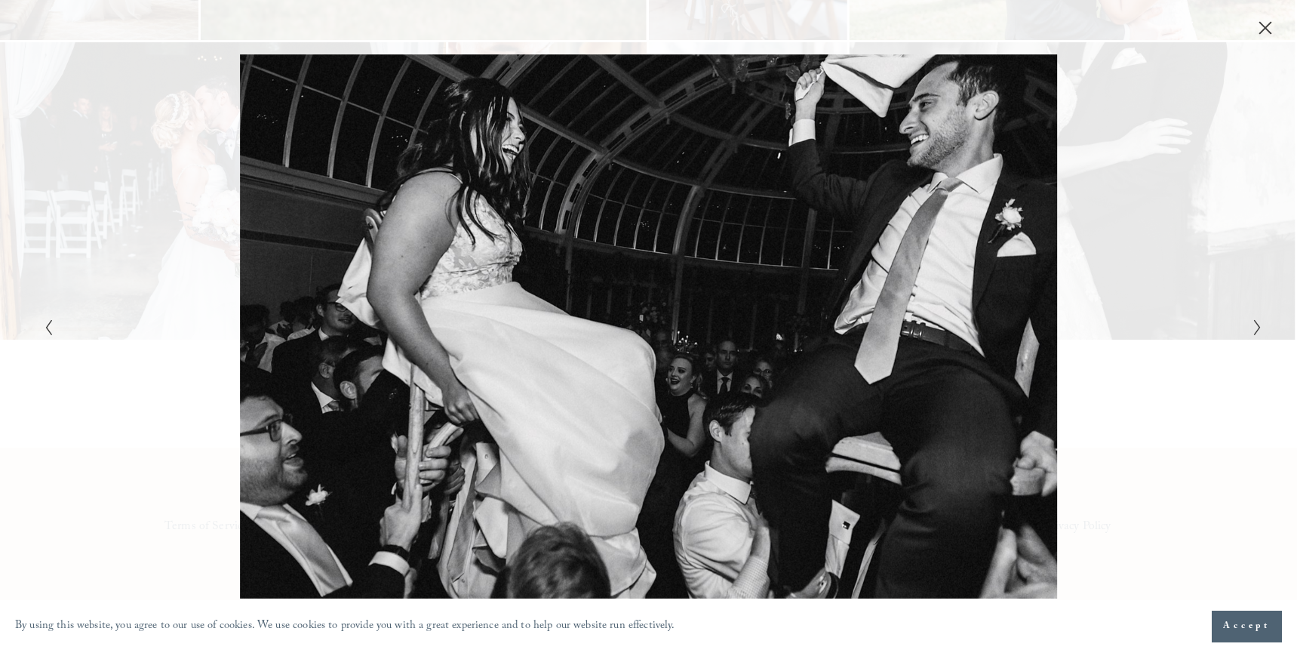
click at [1253, 330] on icon "Next Slide" at bounding box center [1258, 327] width 10 height 18
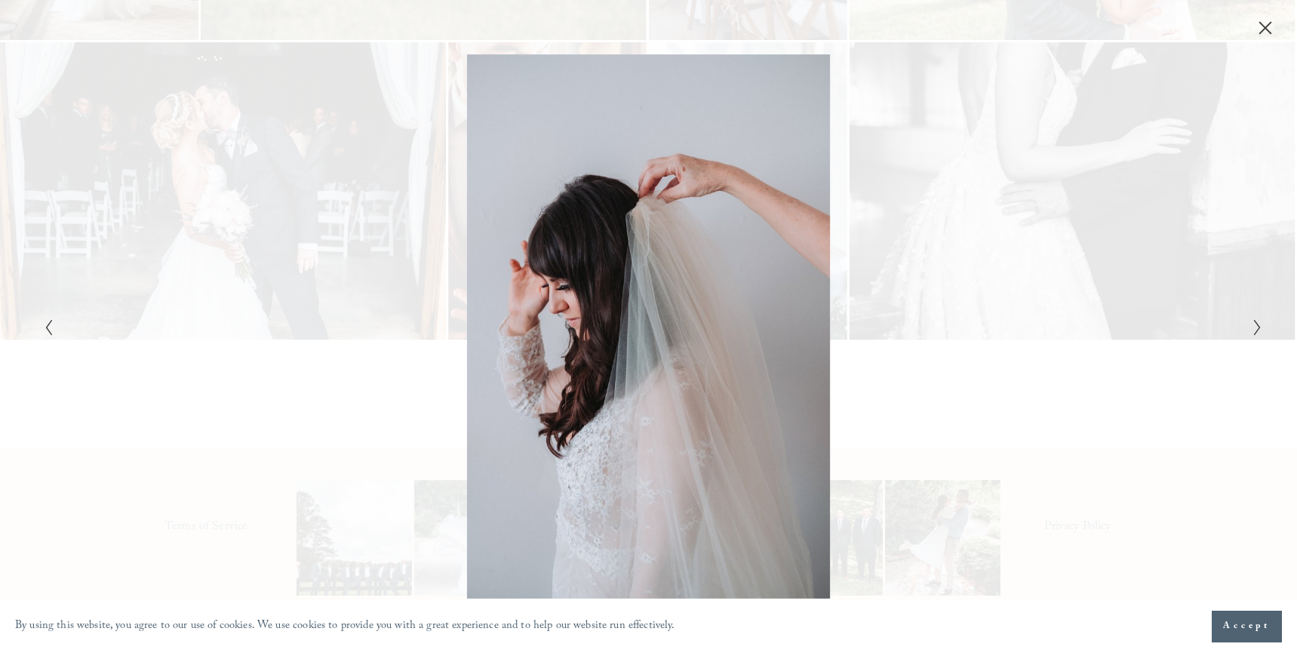
click at [1253, 330] on icon "Next Slide" at bounding box center [1258, 327] width 10 height 18
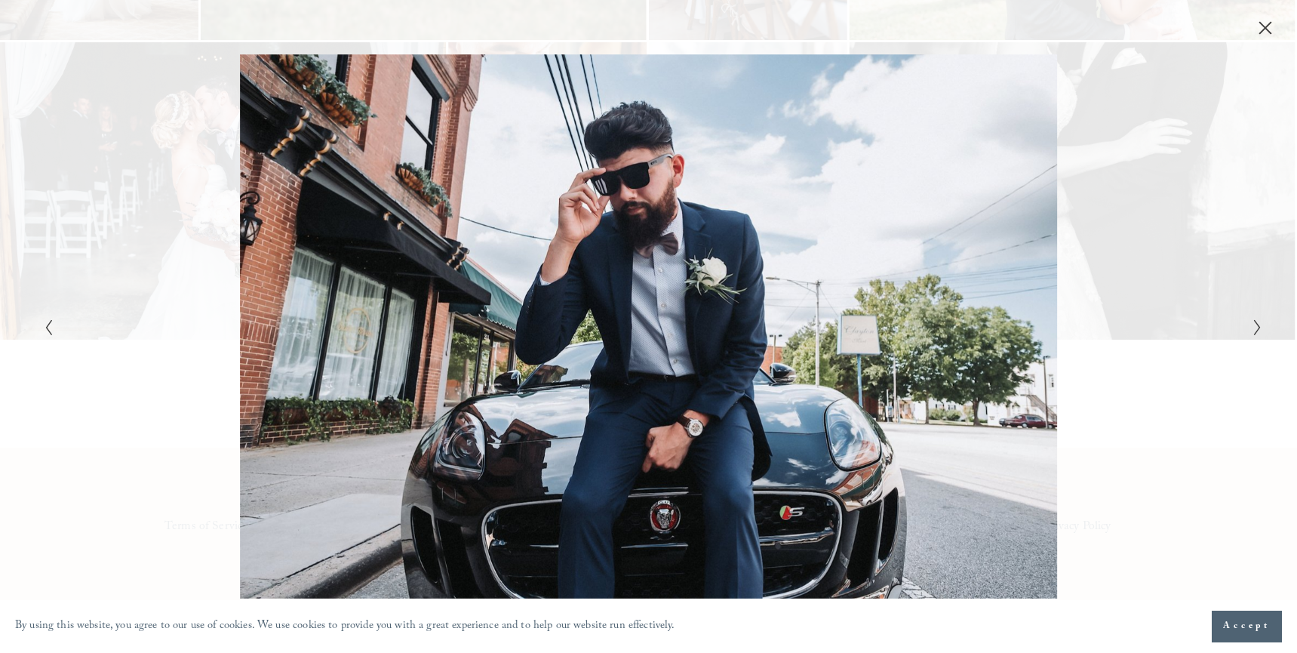
click at [1253, 330] on icon "Next Slide" at bounding box center [1258, 327] width 10 height 18
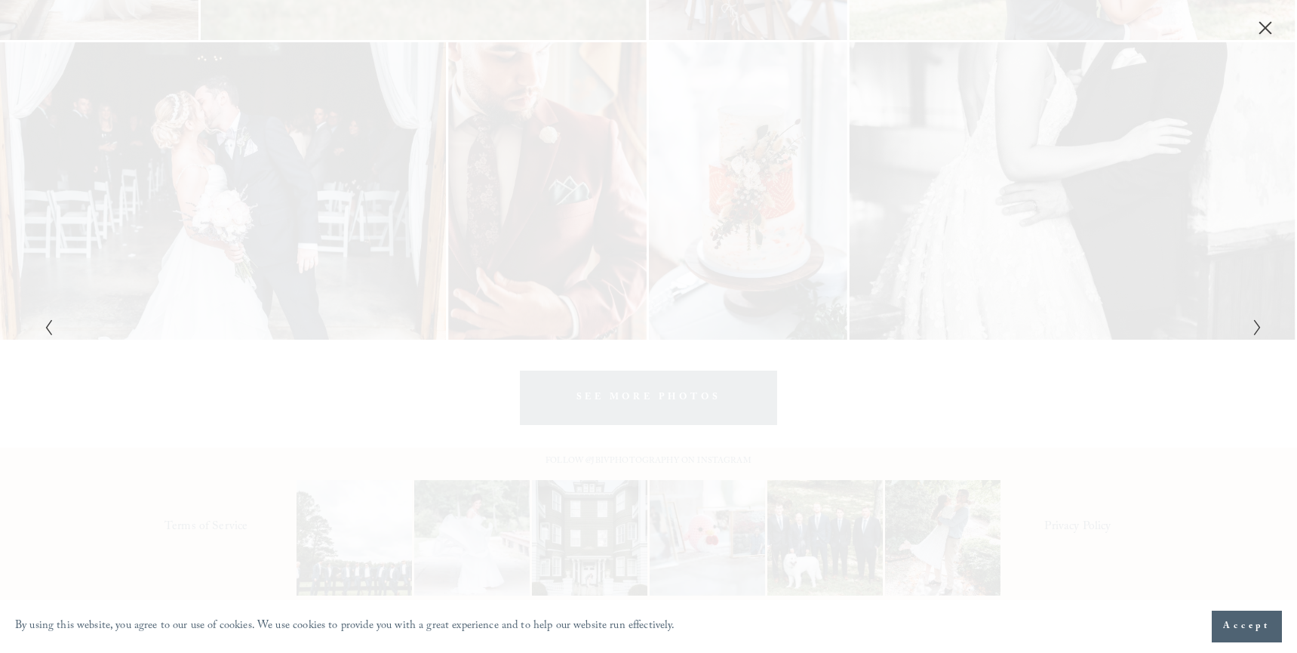
click at [1253, 330] on icon "Next Slide" at bounding box center [1258, 327] width 10 height 18
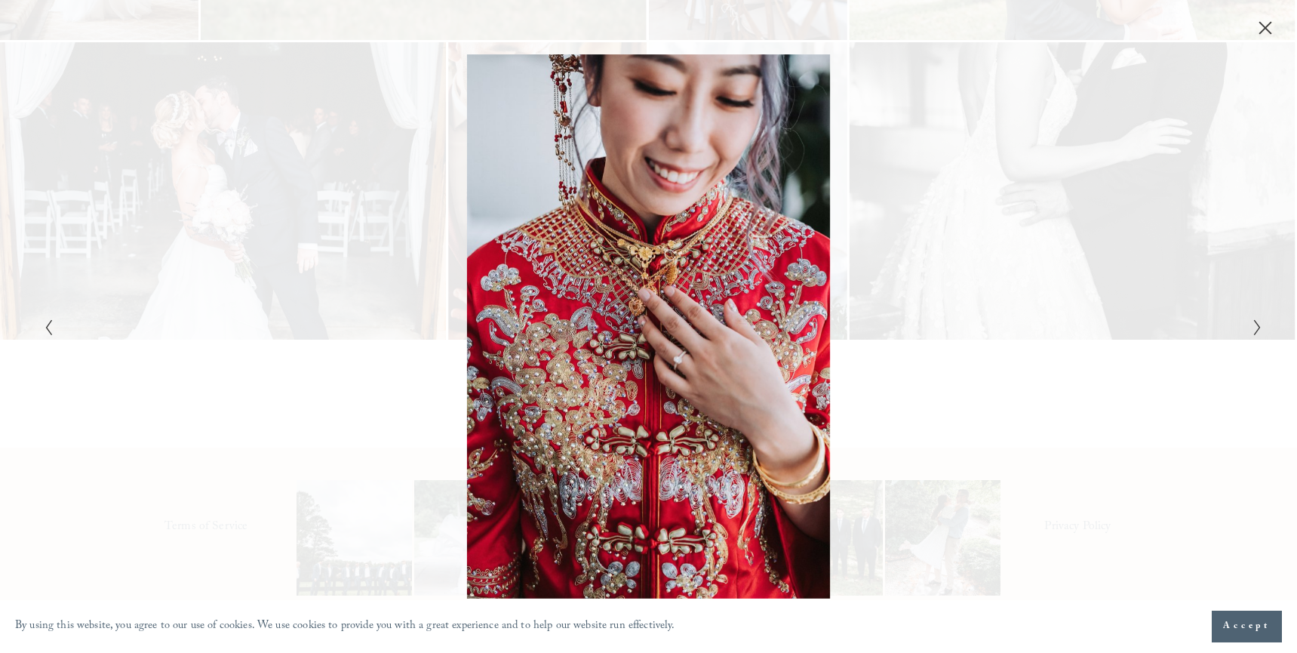
click at [1266, 26] on icon "Close" at bounding box center [1266, 28] width 12 height 12
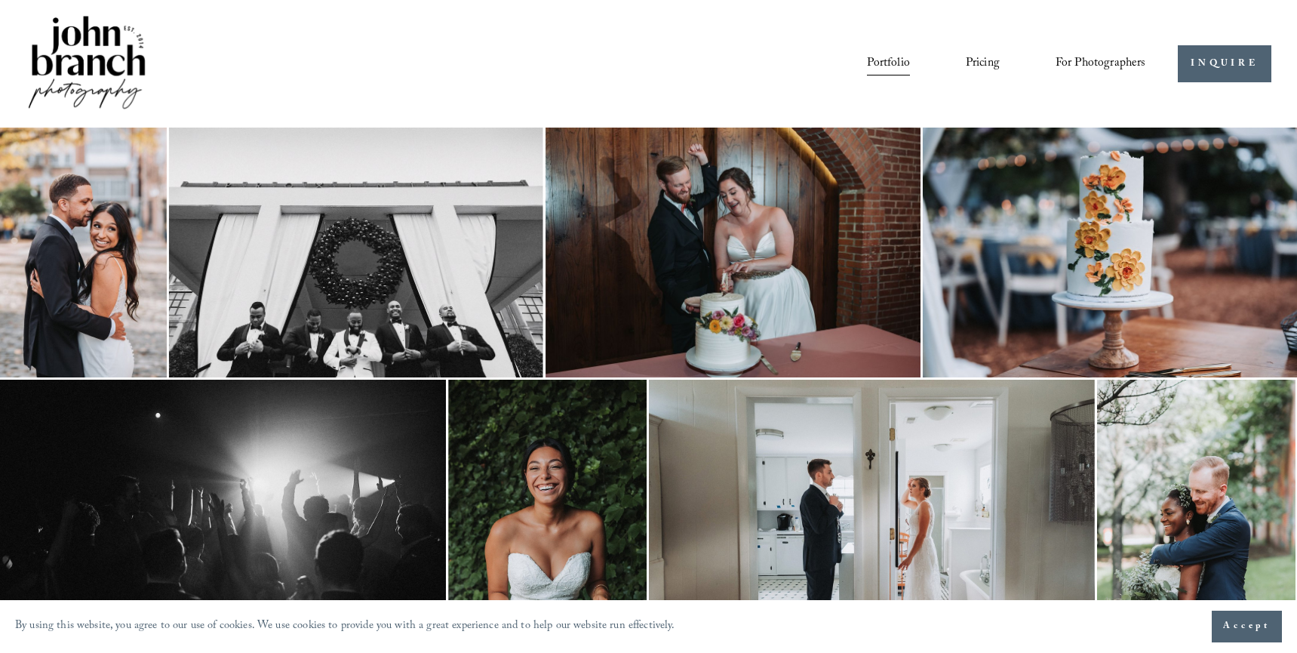
click at [1256, 626] on span "Accept" at bounding box center [1247, 626] width 48 height 15
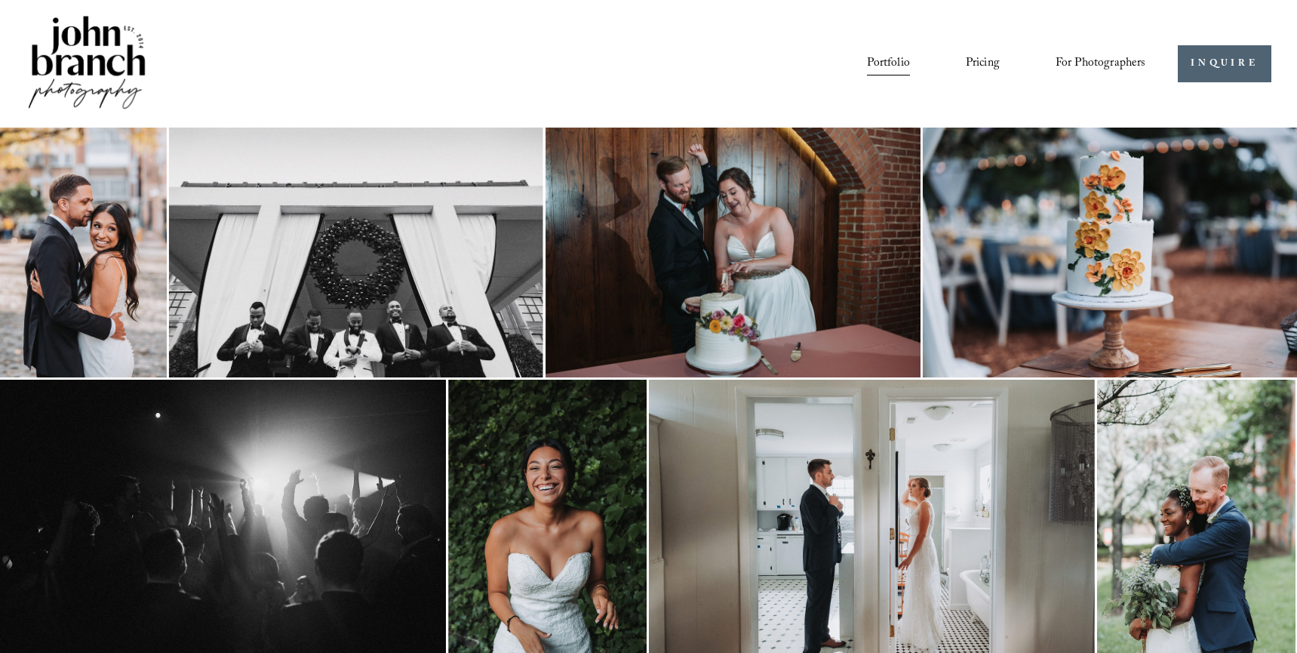
click at [999, 69] on link "Pricing" at bounding box center [983, 64] width 34 height 26
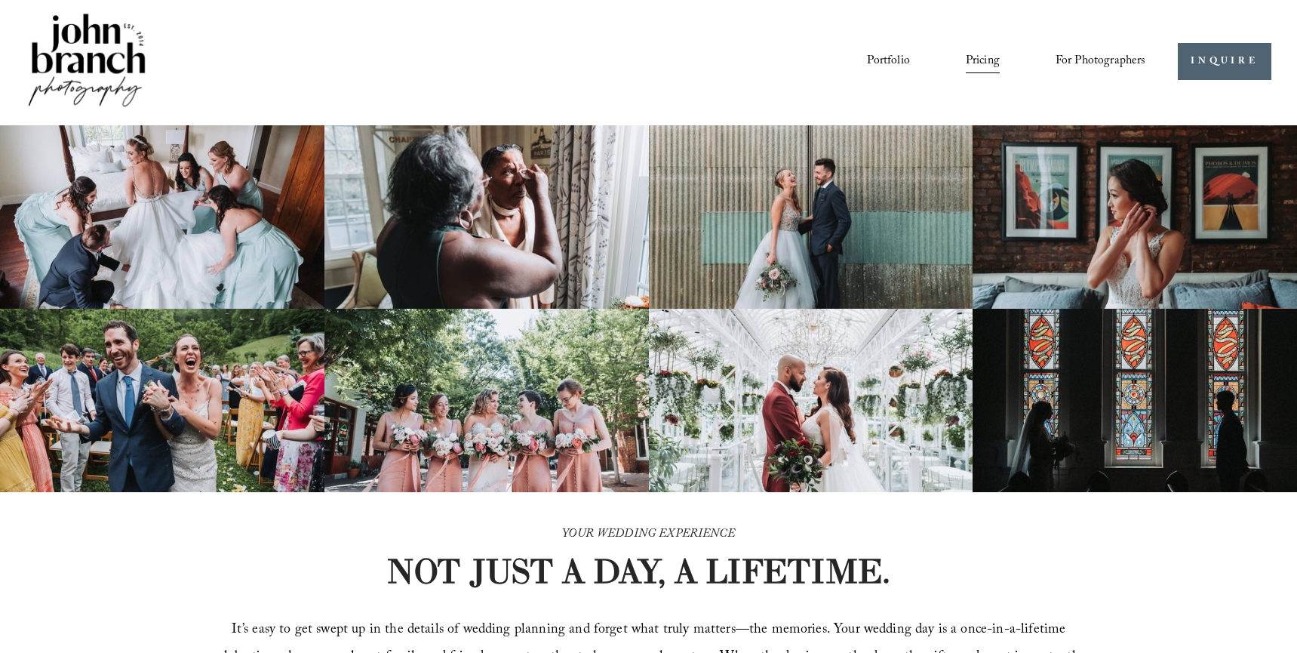
scroll to position [1, 0]
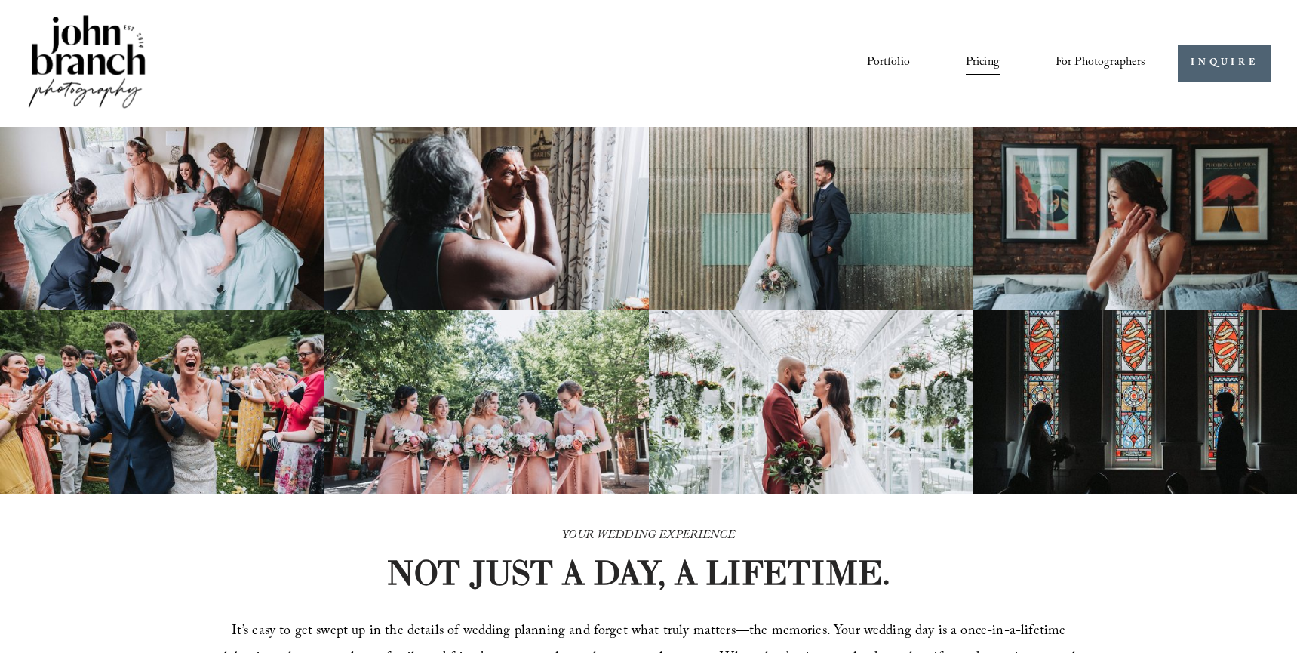
drag, startPoint x: 267, startPoint y: 223, endPoint x: 334, endPoint y: 228, distance: 66.6
click at [267, 223] on img at bounding box center [162, 218] width 325 height 183
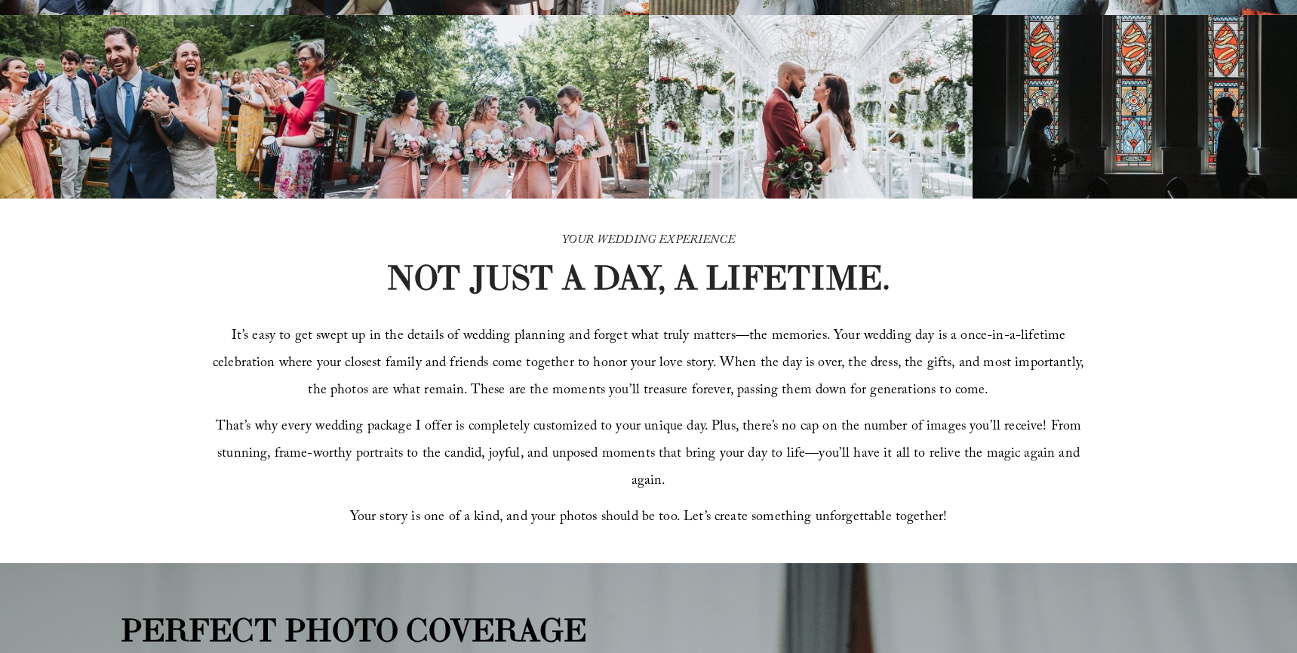
scroll to position [0, 0]
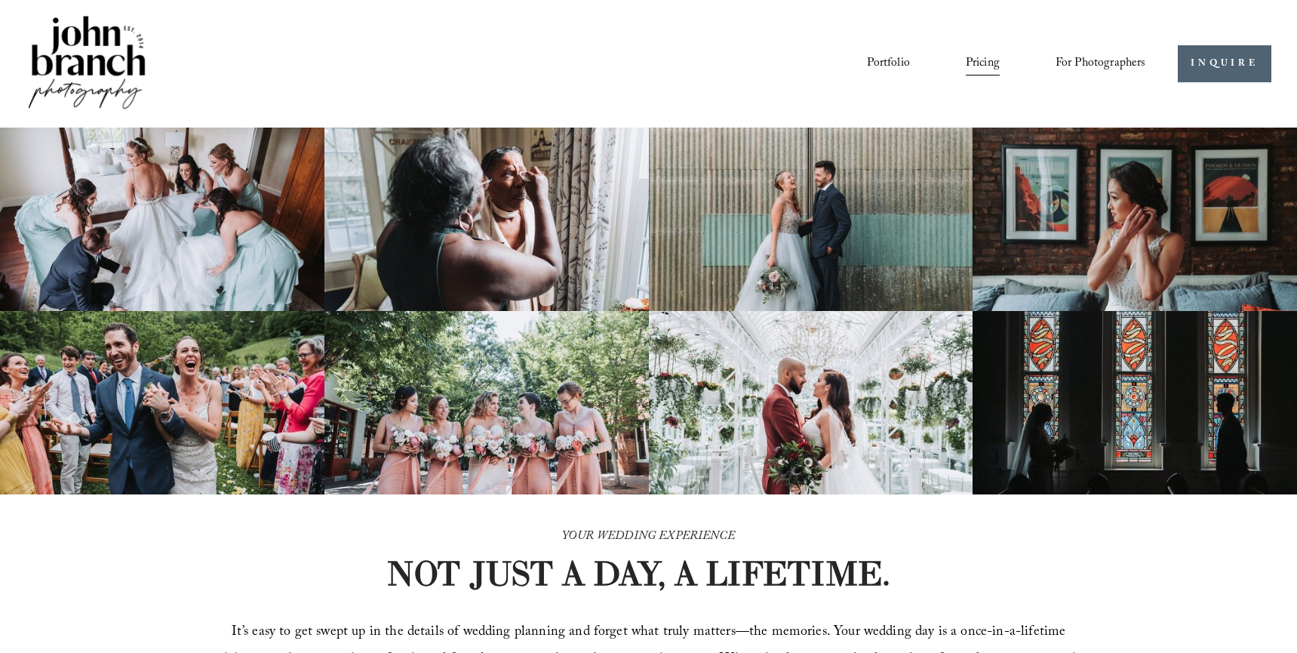
click at [122, 75] on img at bounding box center [87, 64] width 122 height 102
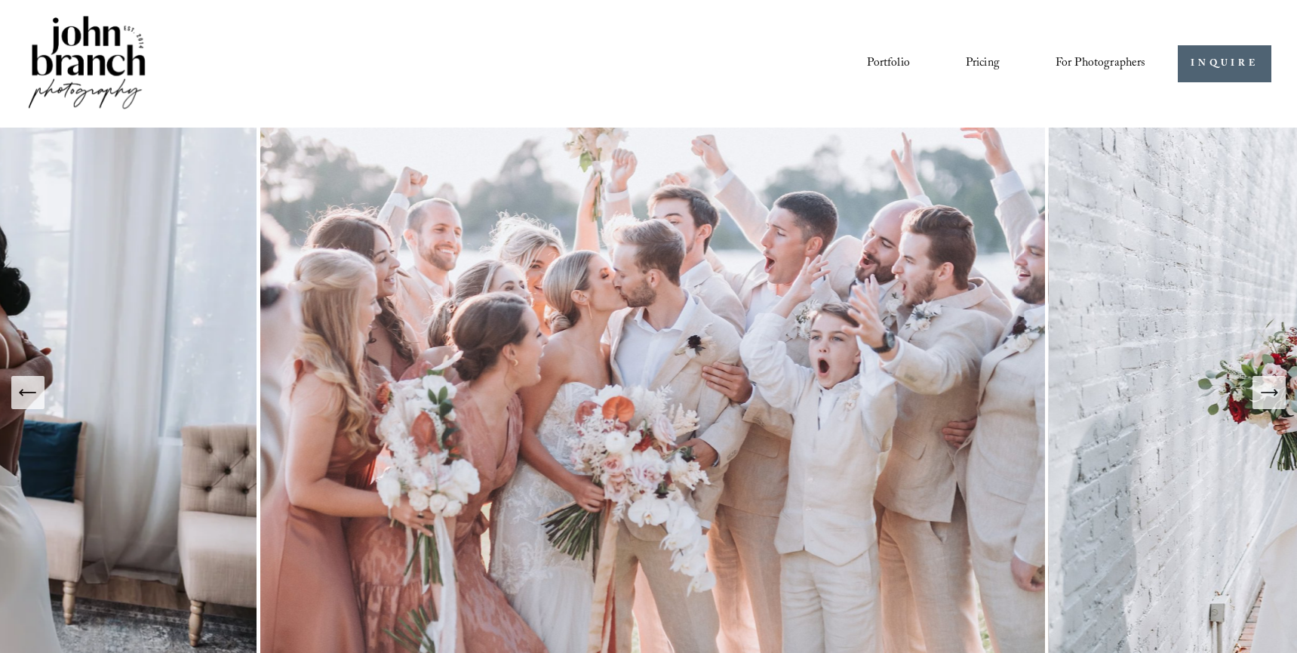
click at [1270, 389] on icon "Next Slide" at bounding box center [1269, 392] width 21 height 21
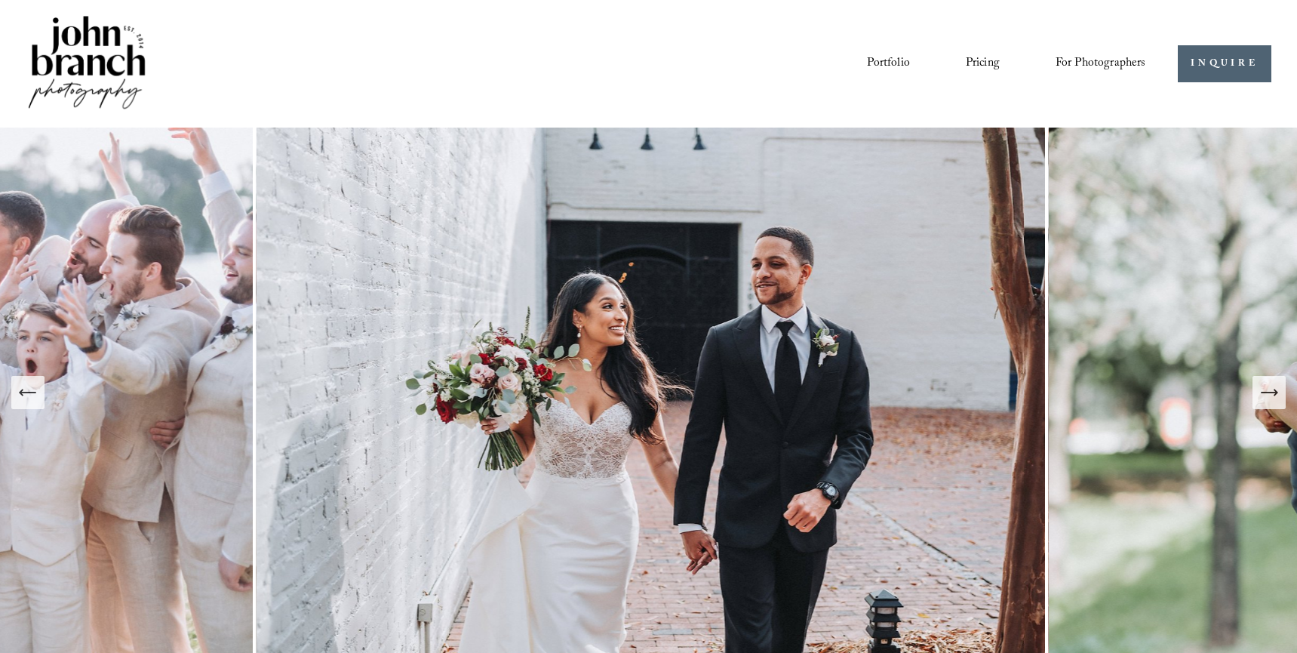
click at [1270, 389] on icon "Next Slide" at bounding box center [1269, 392] width 21 height 21
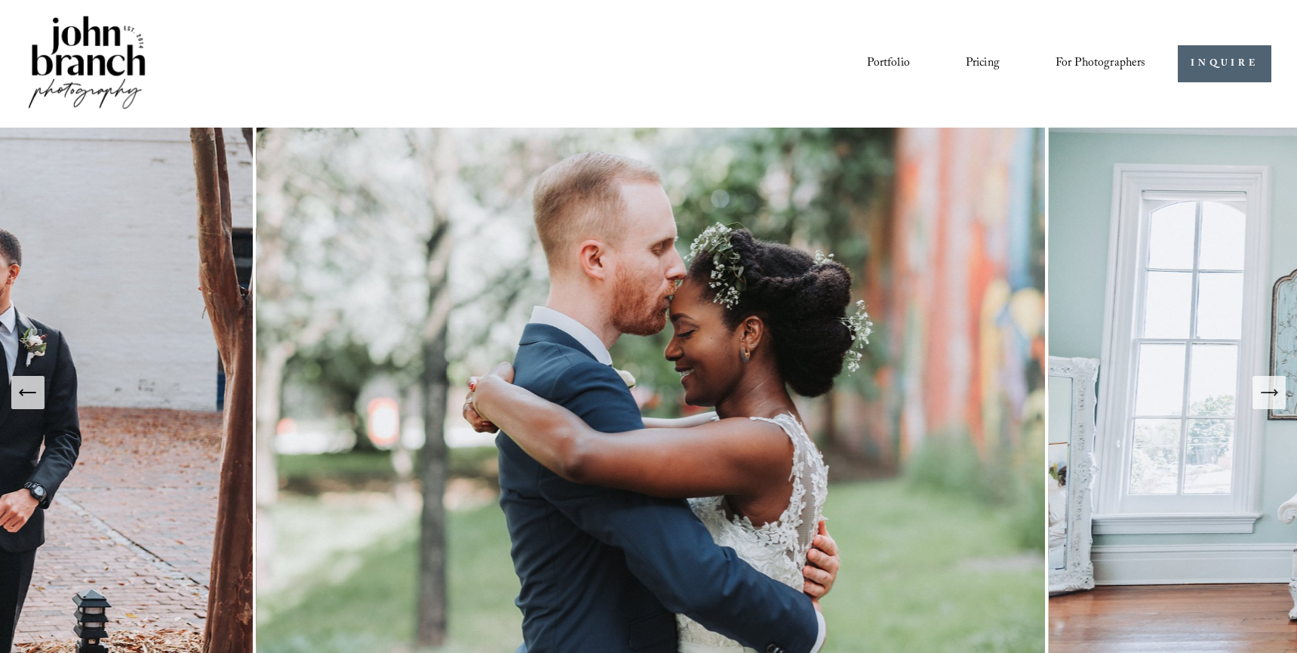
click at [1270, 389] on icon "Next Slide" at bounding box center [1269, 392] width 21 height 21
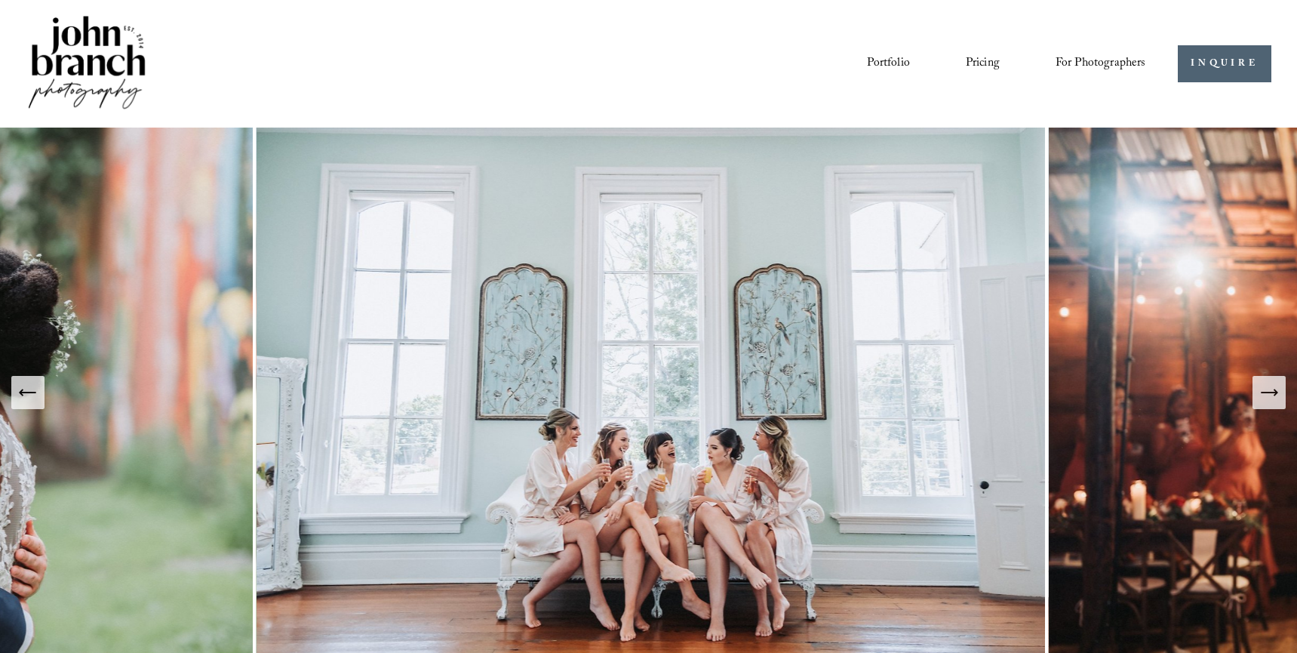
click at [1270, 389] on icon "Next Slide" at bounding box center [1269, 392] width 21 height 21
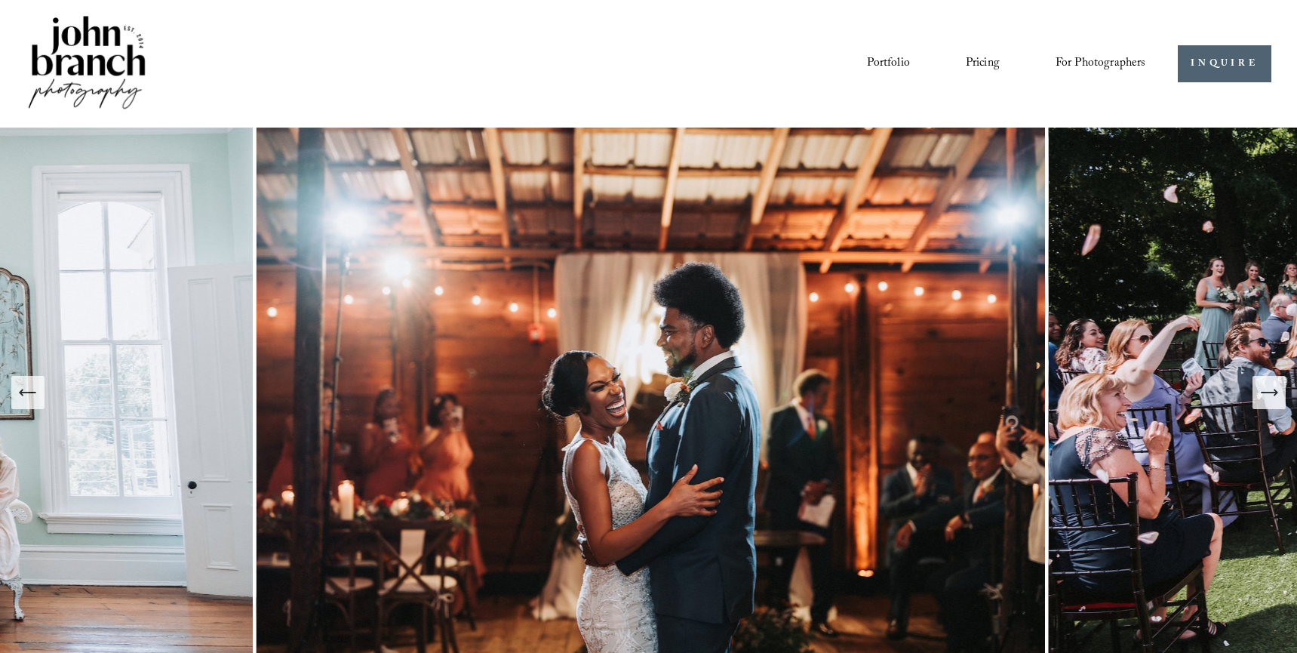
click at [1270, 389] on icon "Next Slide" at bounding box center [1269, 392] width 21 height 21
